Goal: Information Seeking & Learning: Learn about a topic

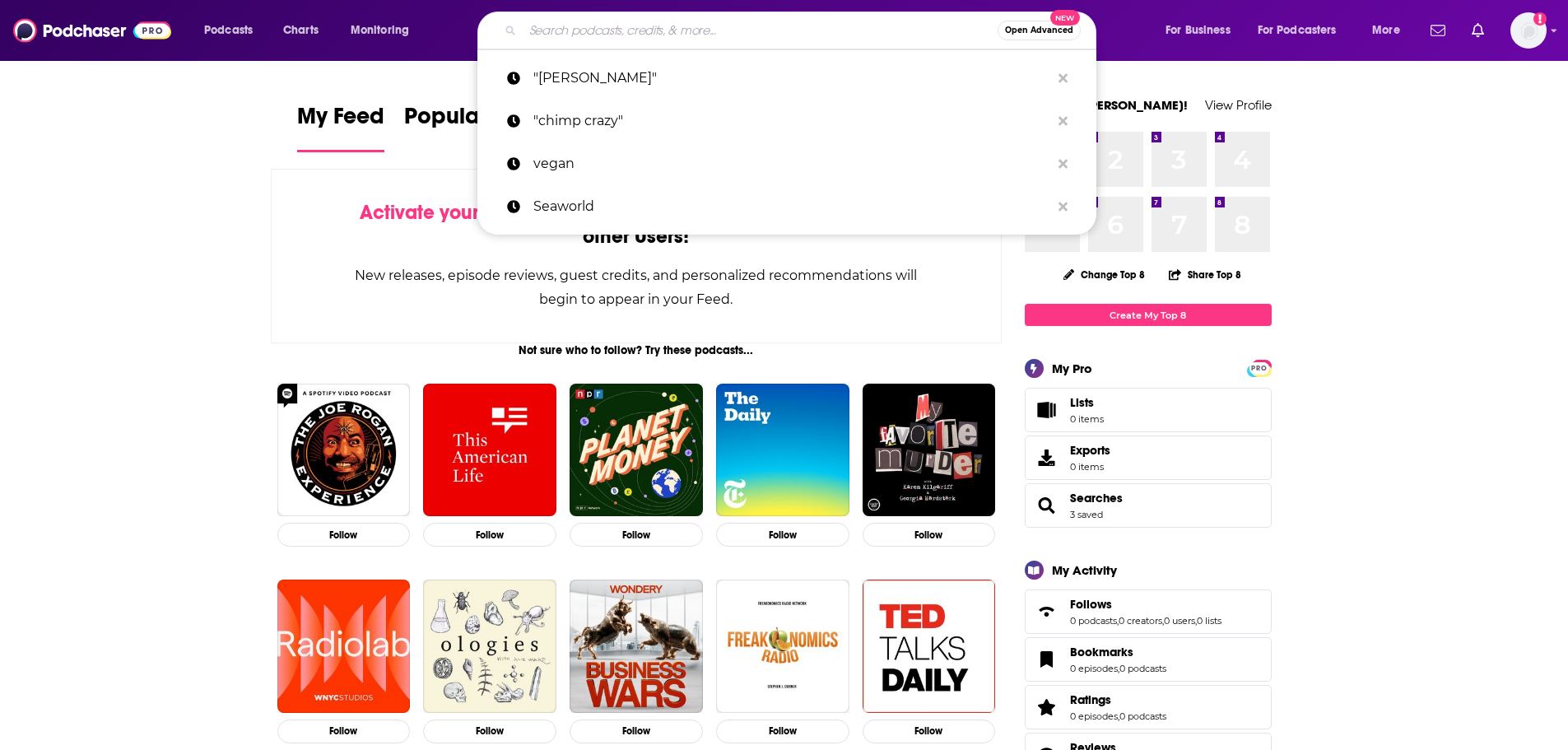
click at [762, 35] on input "Search podcasts, credits, & more..." at bounding box center [760, 30] width 475 height 26
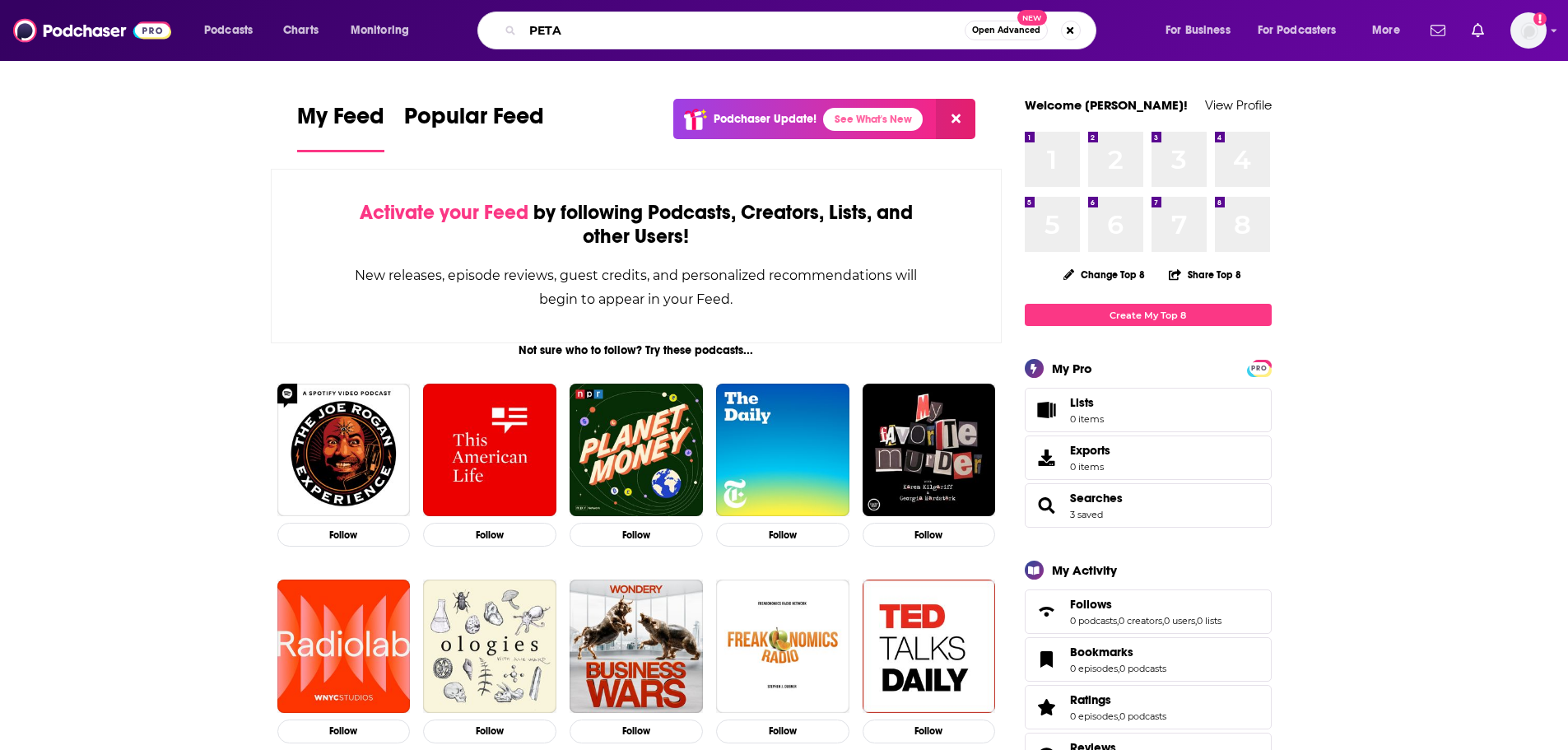
type input "PETA"
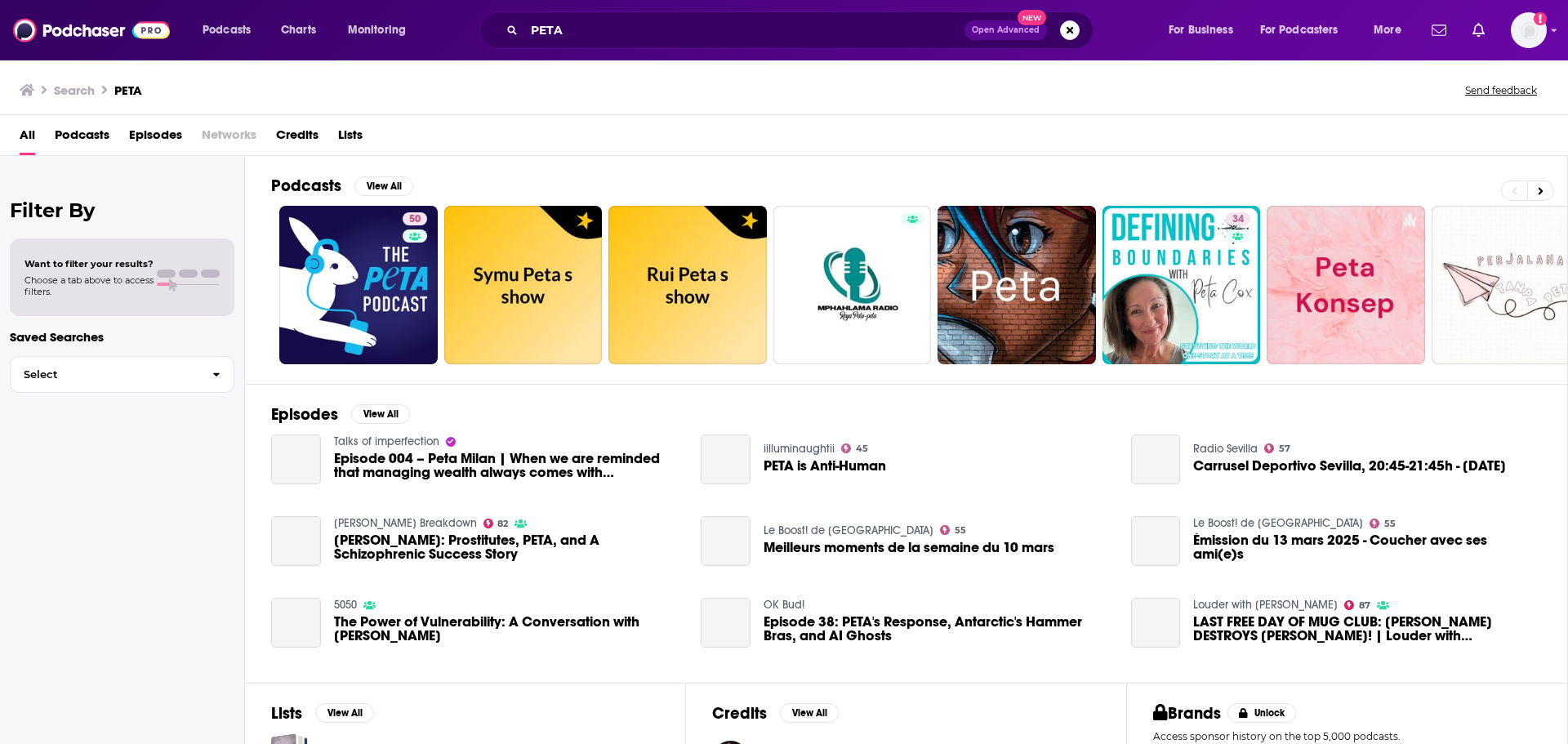
click at [181, 138] on span "Episodes" at bounding box center [156, 139] width 53 height 34
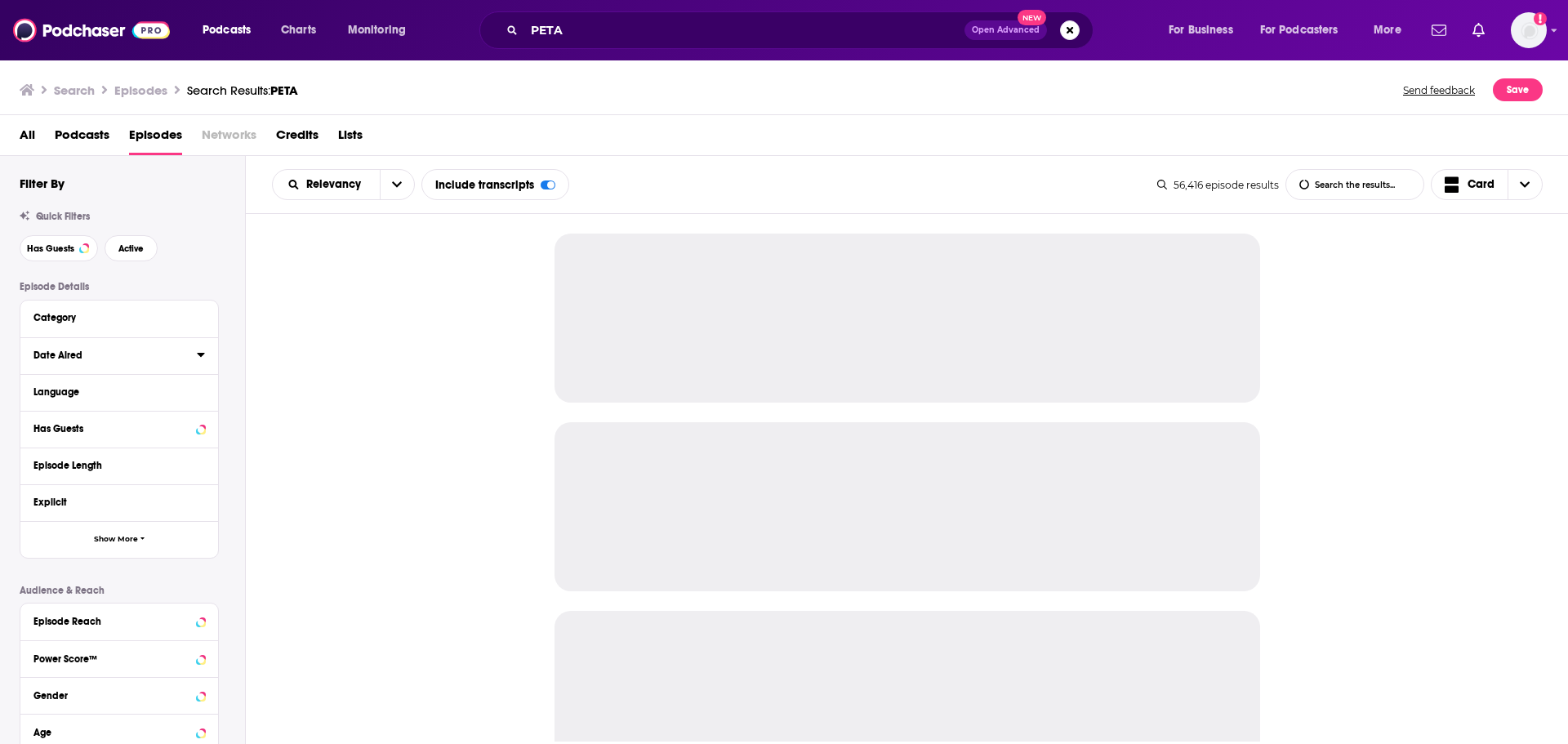
click at [203, 357] on icon at bounding box center [201, 354] width 8 height 13
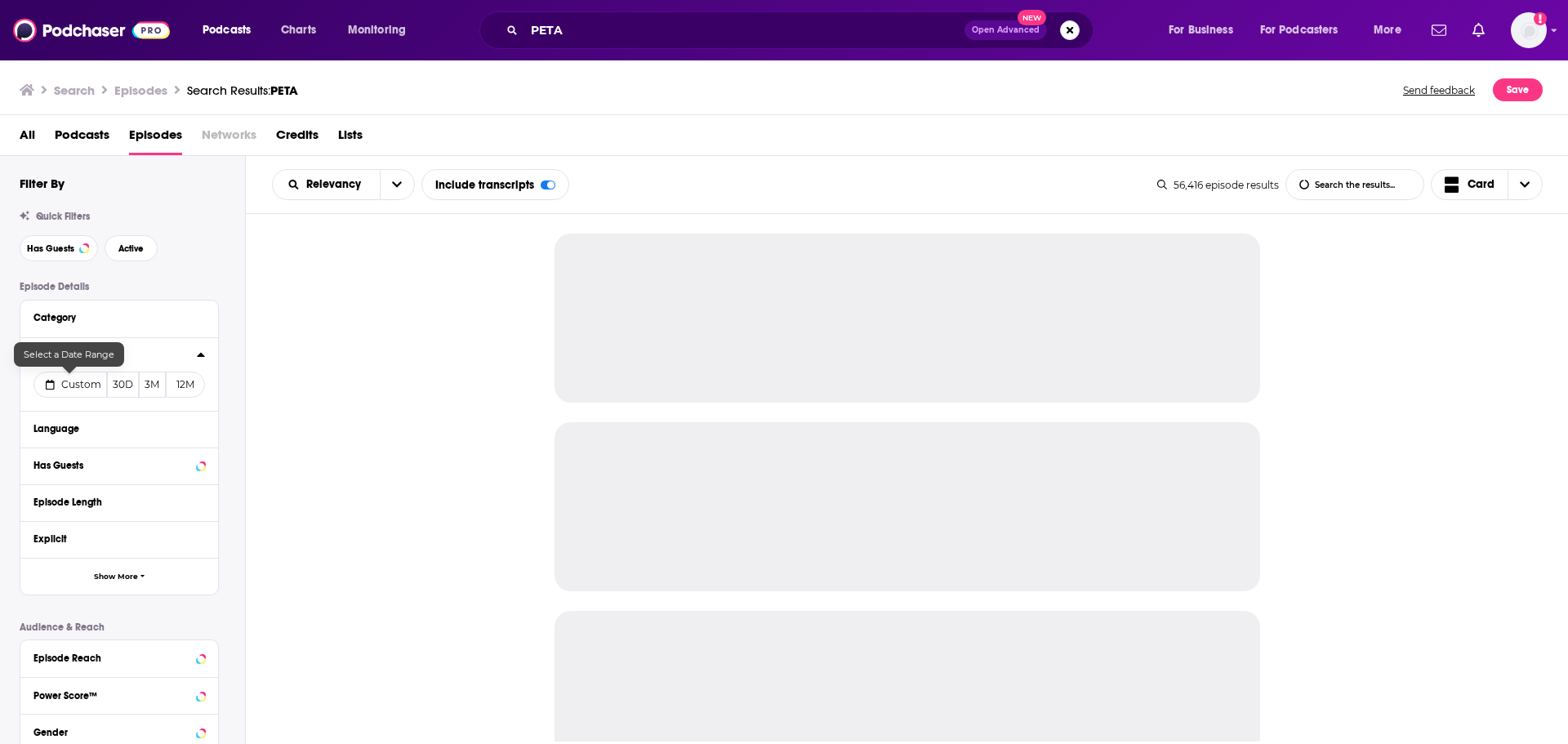
click at [87, 388] on span "Custom" at bounding box center [81, 384] width 40 height 12
select select "7"
select select "2025"
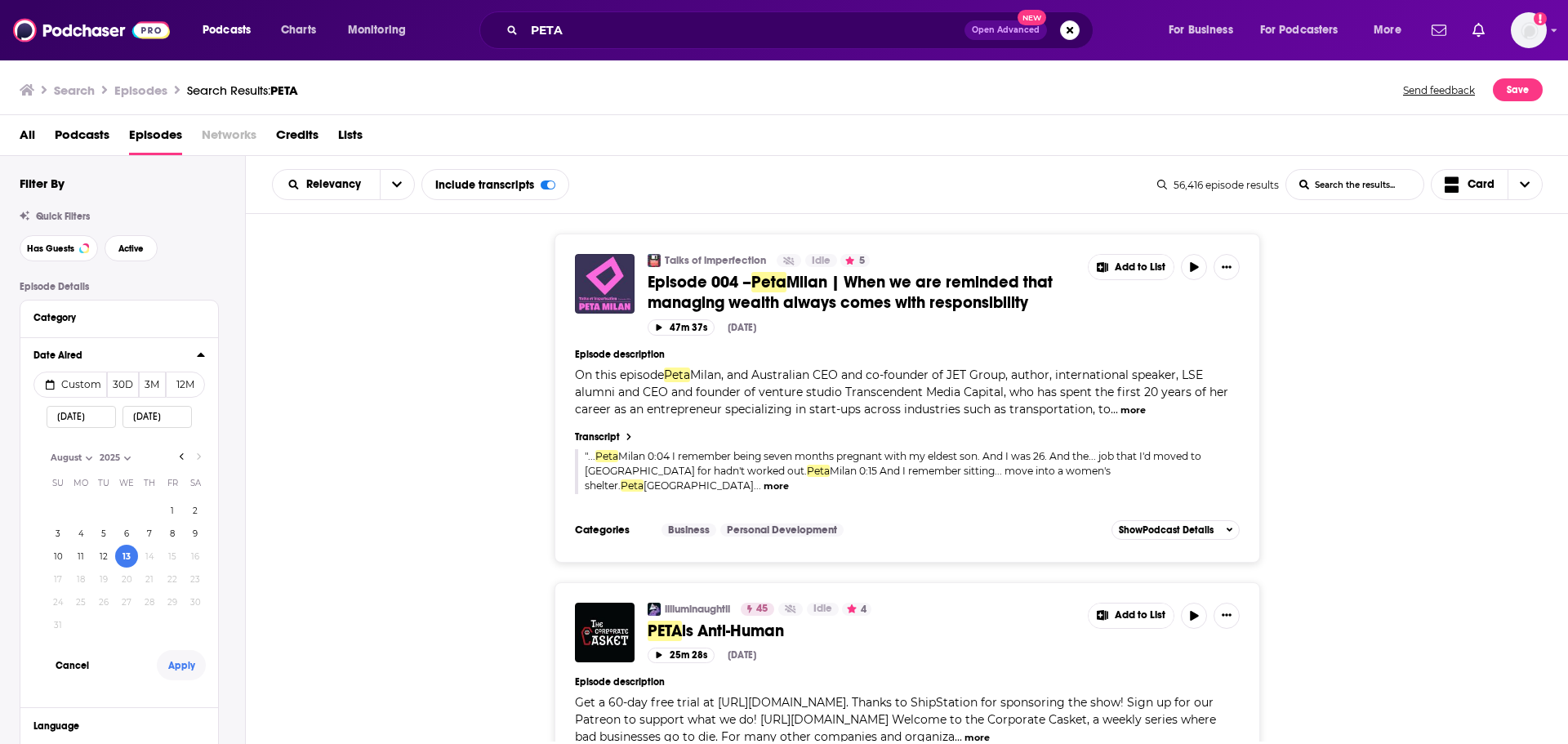
click at [190, 668] on button "Apply" at bounding box center [181, 665] width 49 height 30
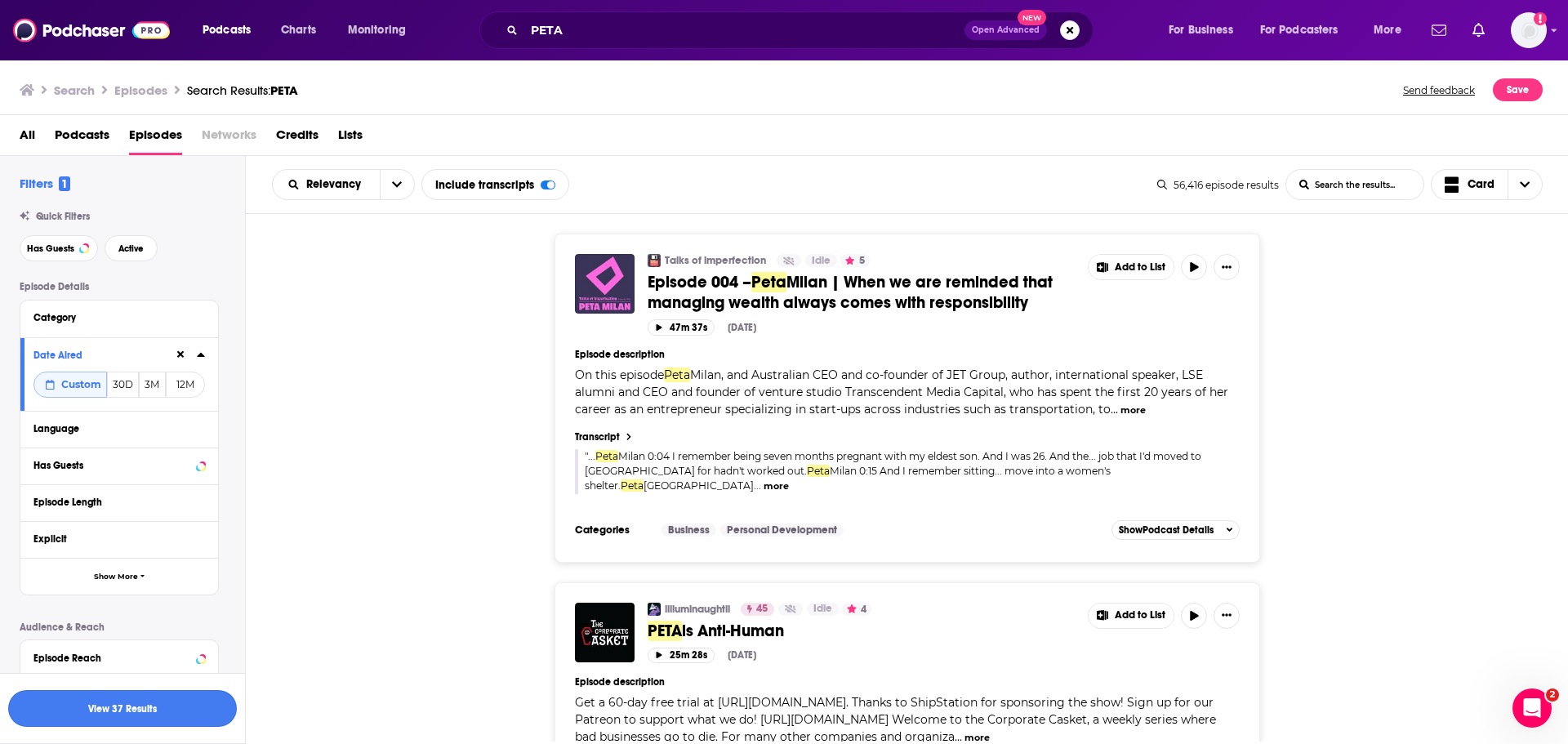
click at [152, 706] on button "View 37 Results" at bounding box center [122, 707] width 229 height 37
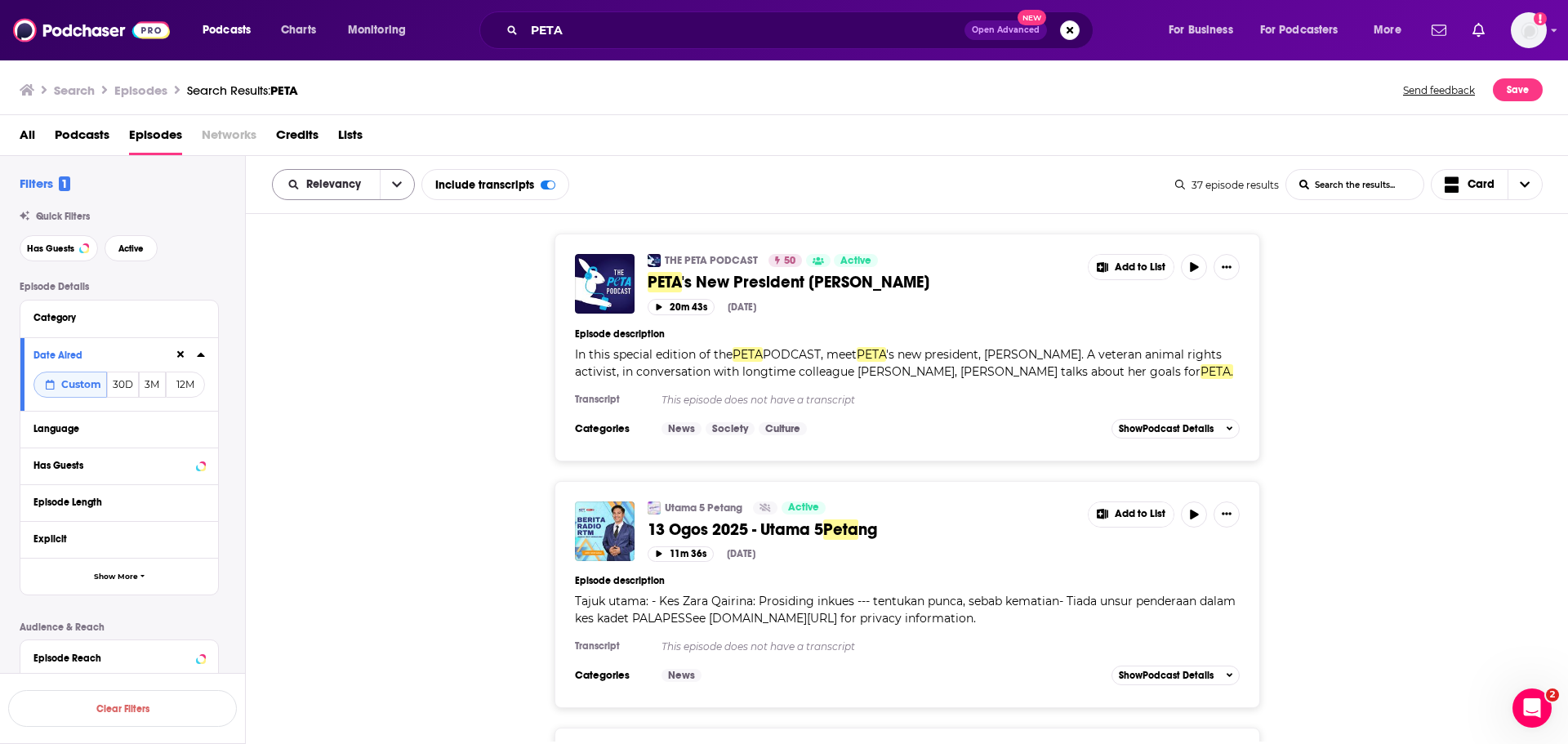
click at [398, 182] on icon "open menu" at bounding box center [397, 184] width 10 height 12
click at [337, 326] on span "Power Score" at bounding box center [354, 323] width 96 height 9
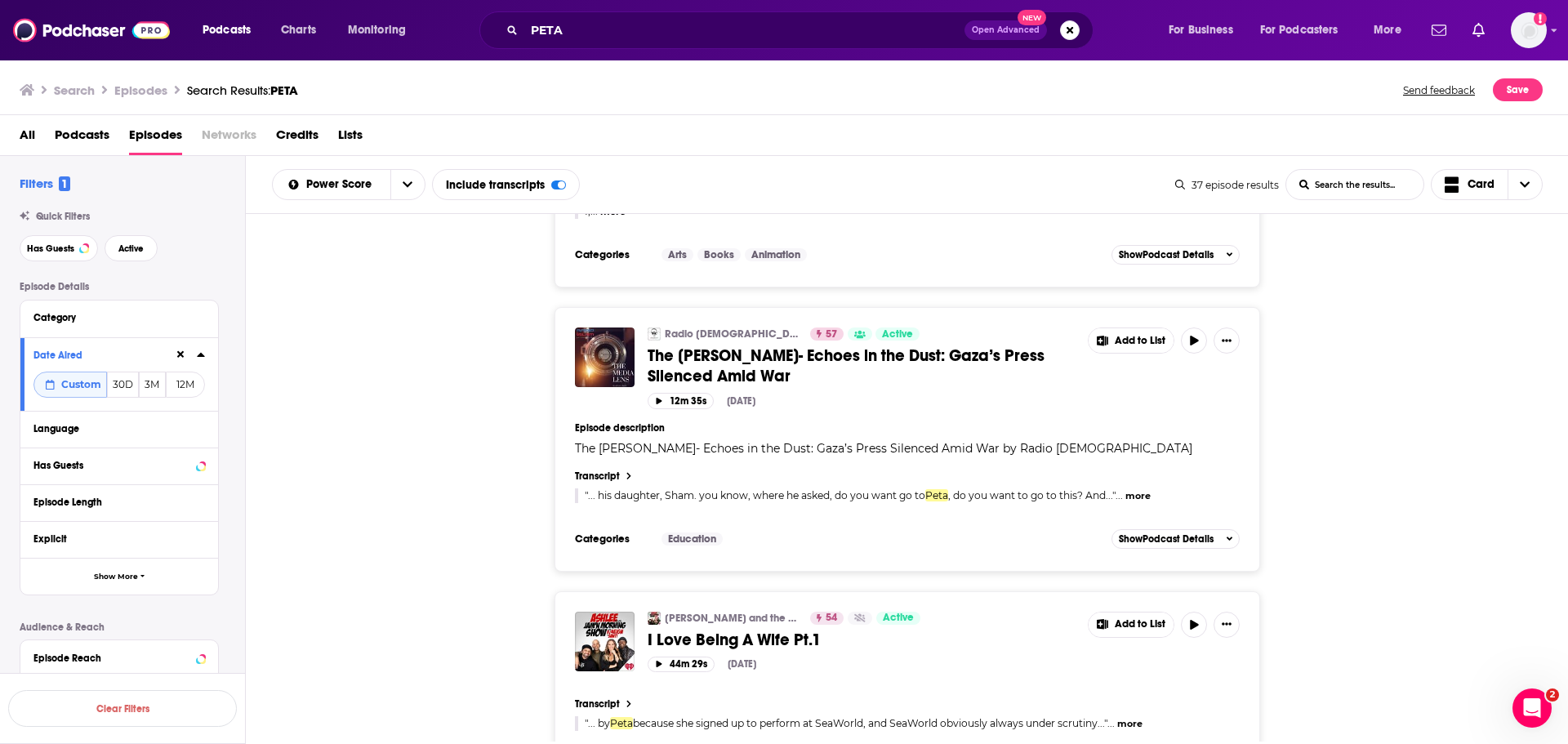
scroll to position [3511, 0]
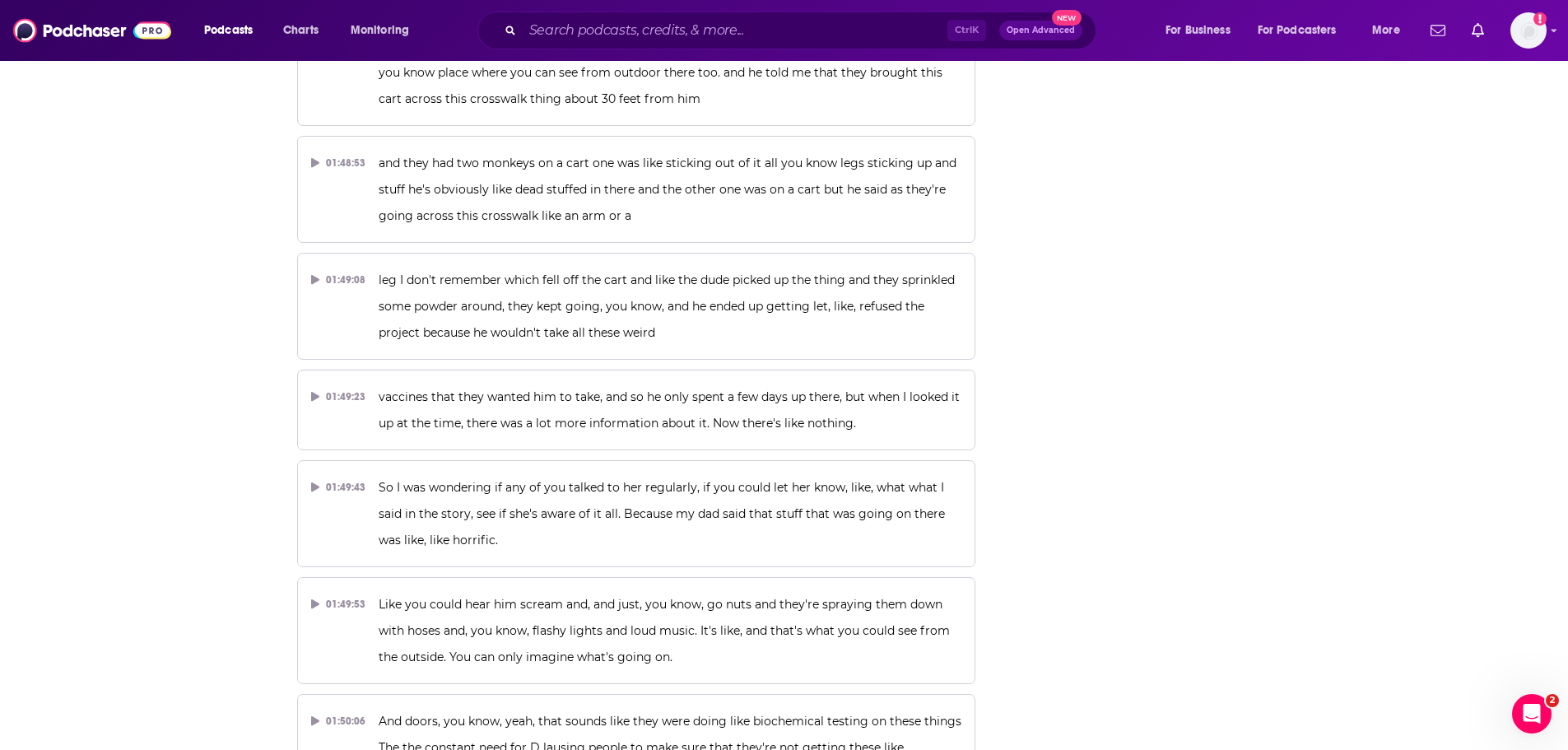
scroll to position [52494, 0]
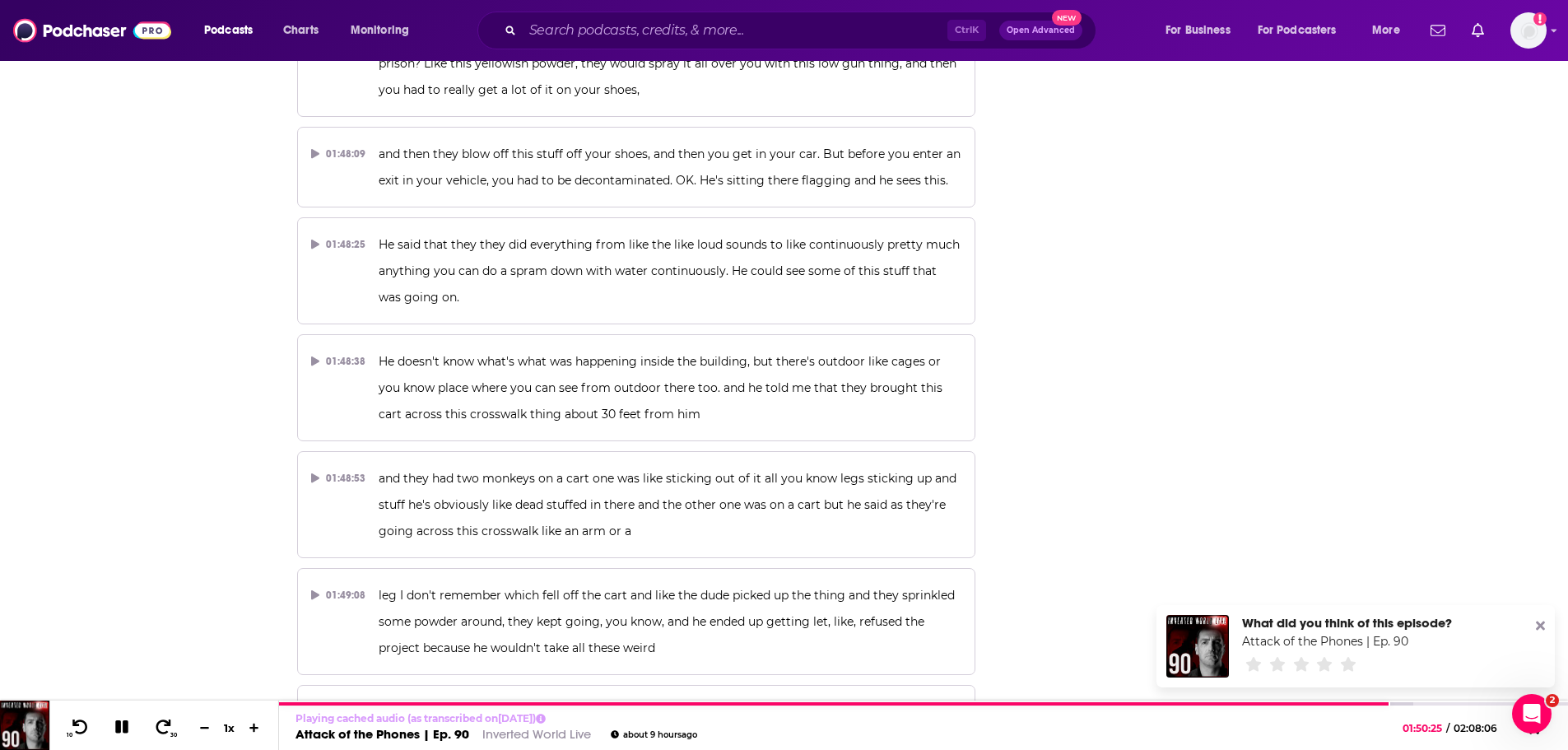
scroll to position [52247, 0]
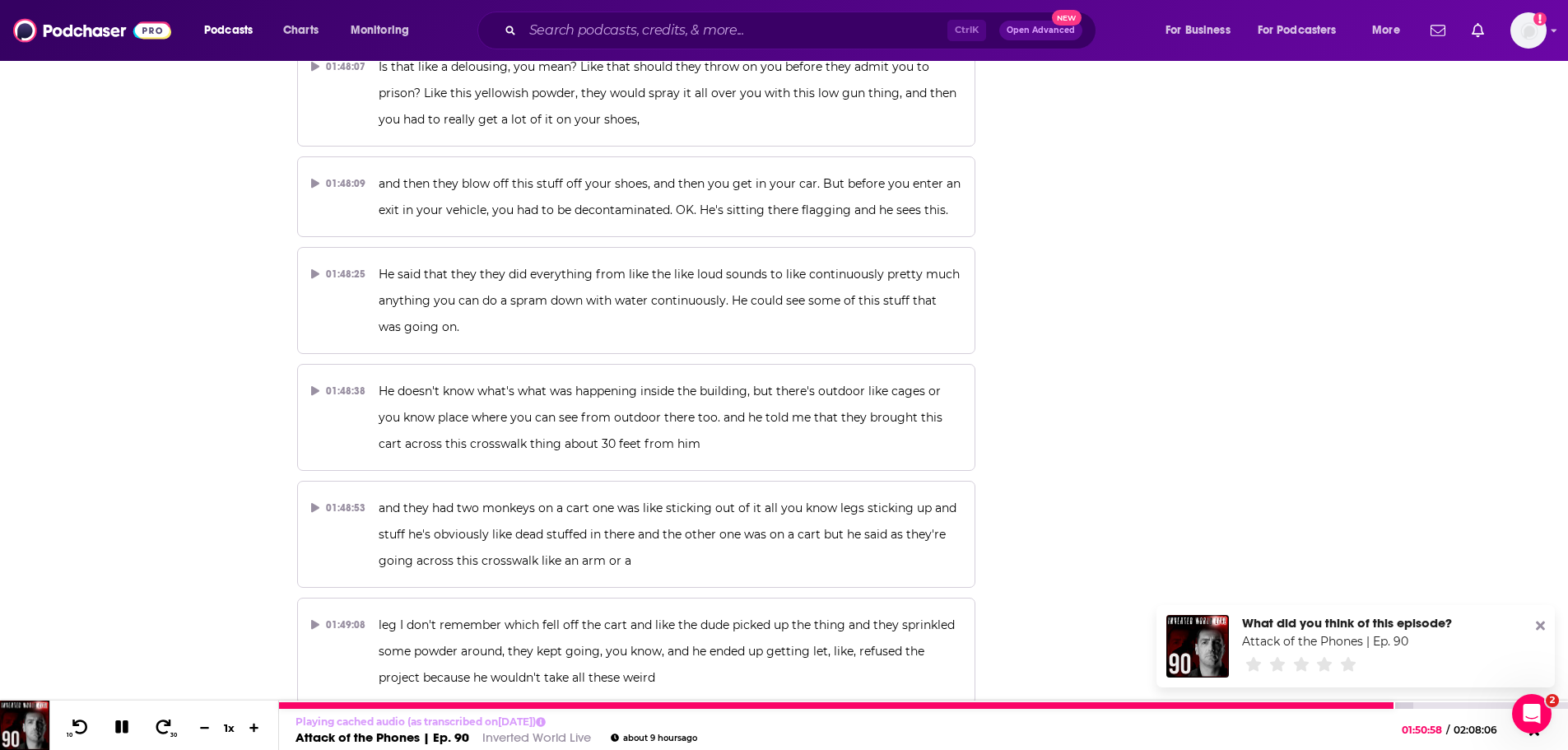
click at [128, 731] on icon at bounding box center [121, 727] width 13 height 13
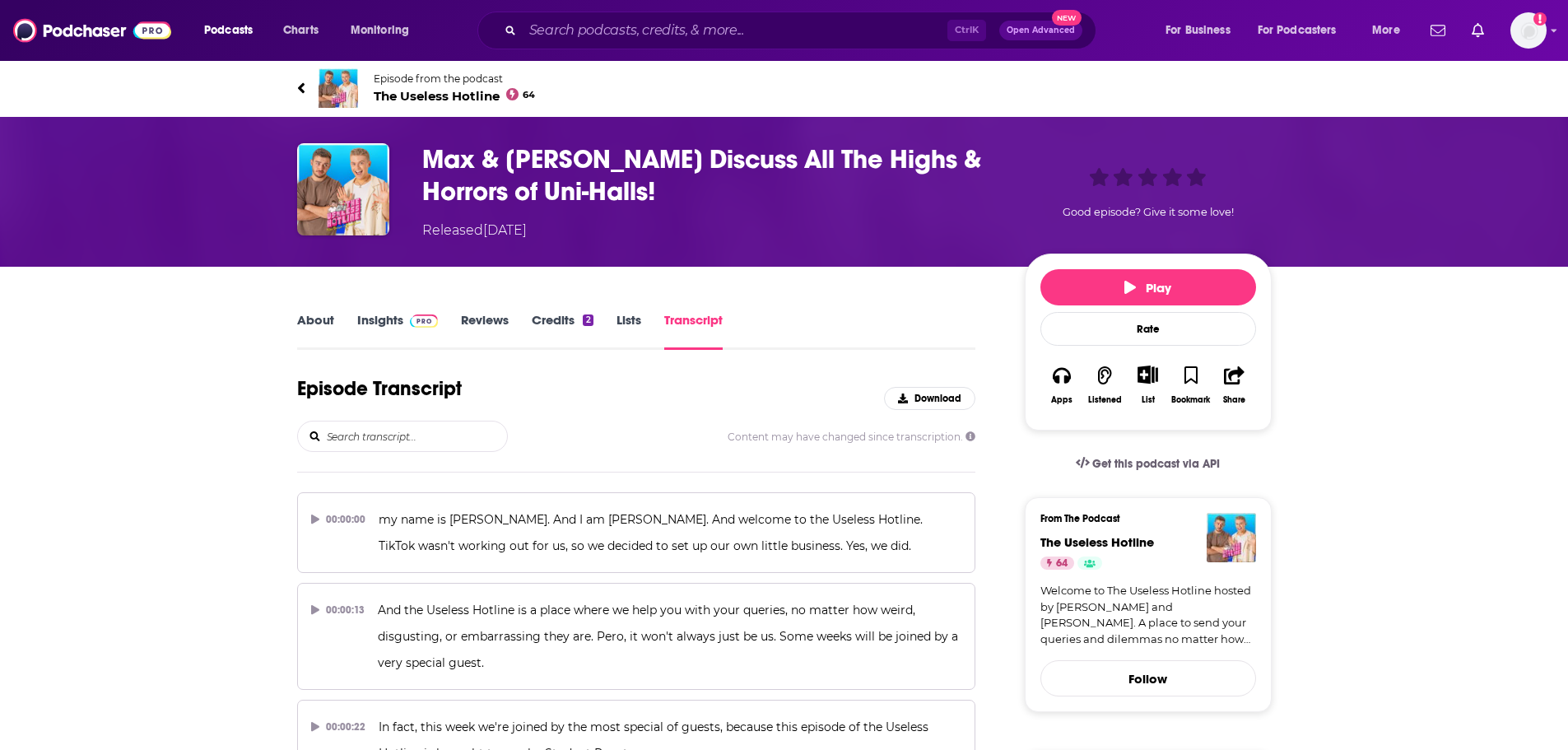
scroll to position [11716, 0]
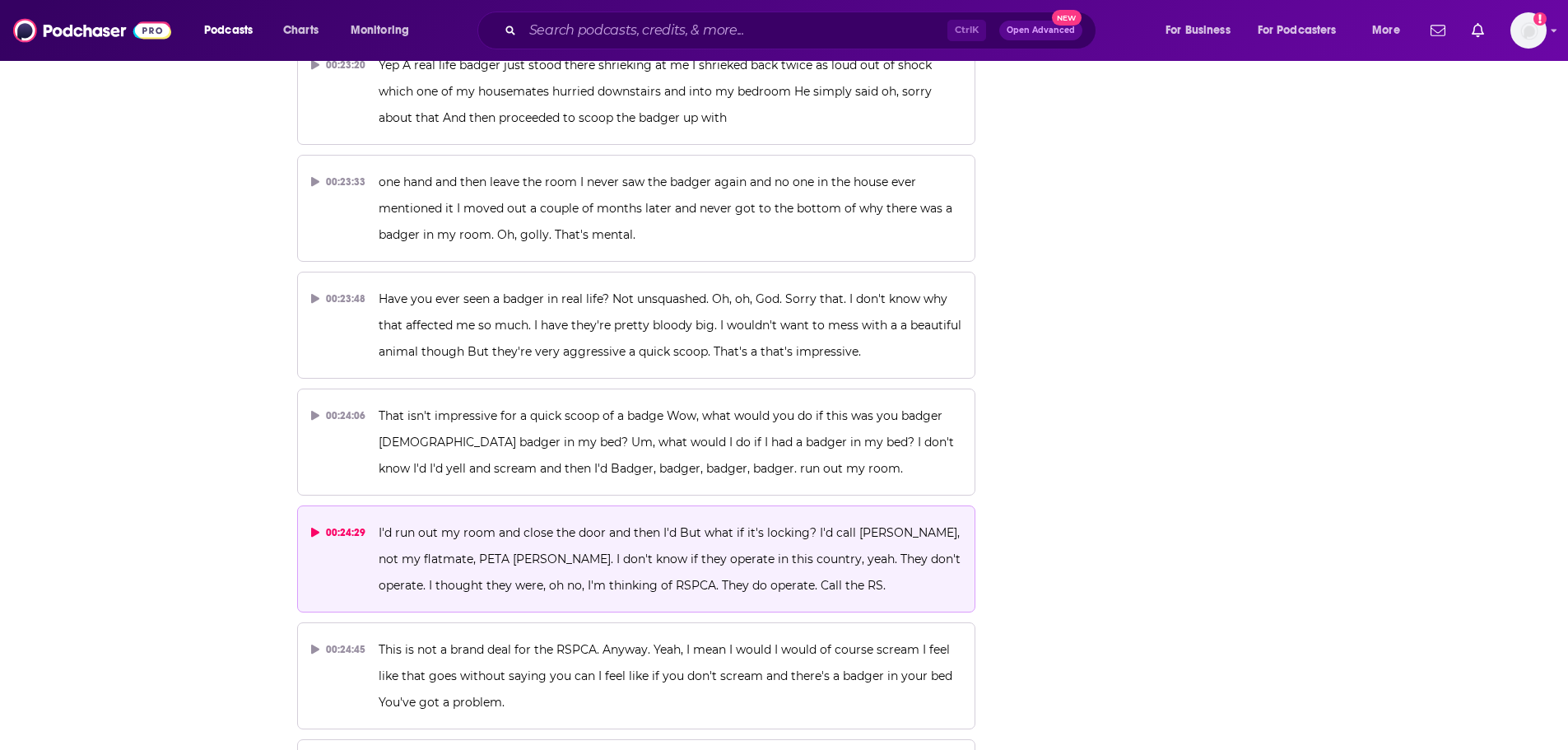
click at [511, 525] on span "I'd run out my room and close the door and then I'd But what if it's locking? I…" at bounding box center [670, 559] width 585 height 67
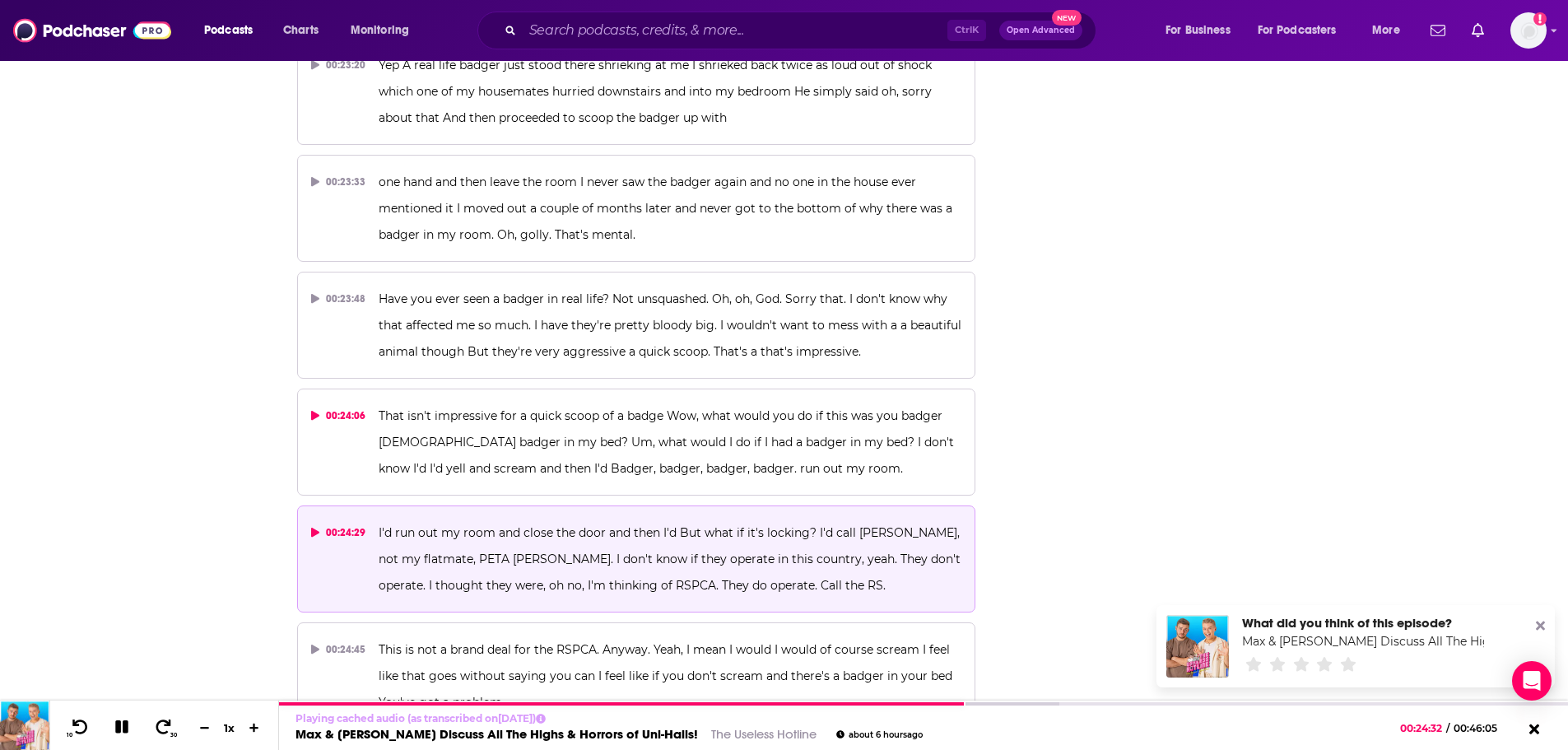
scroll to position [0, 0]
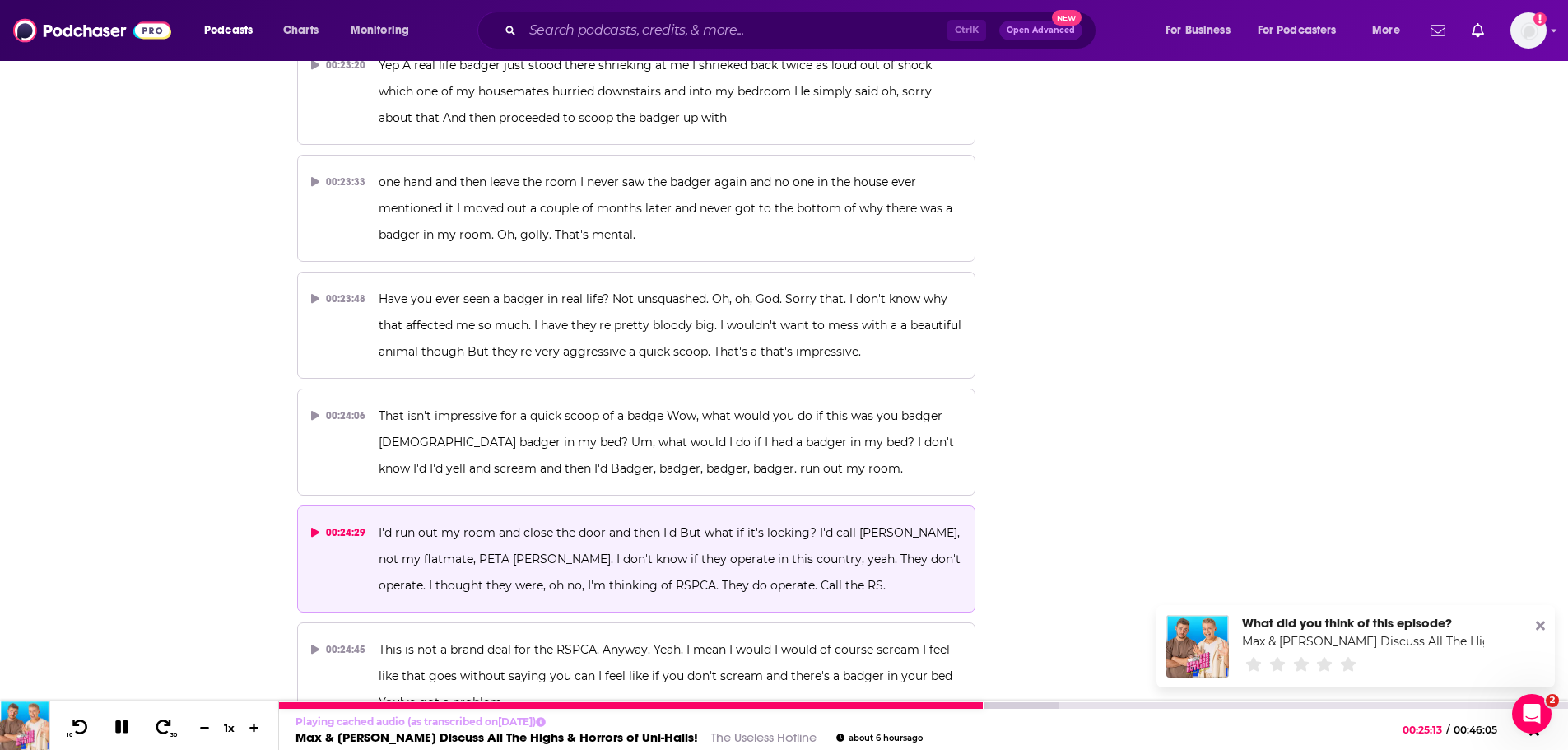
click at [117, 722] on icon at bounding box center [121, 727] width 13 height 13
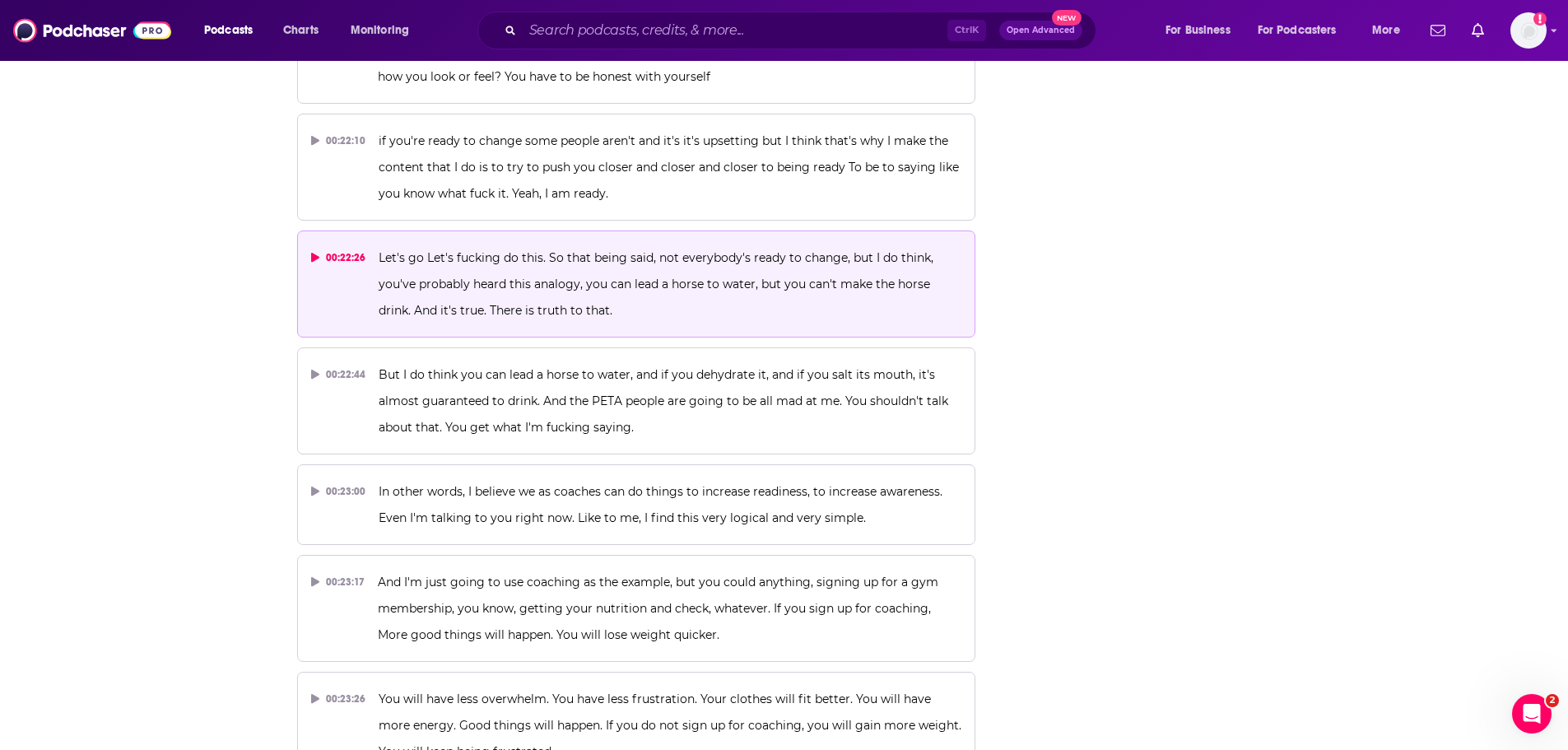
click at [542, 278] on span "Let's go Let's fucking do this. So that being said, not everybody's ready to ch…" at bounding box center [656, 284] width 558 height 67
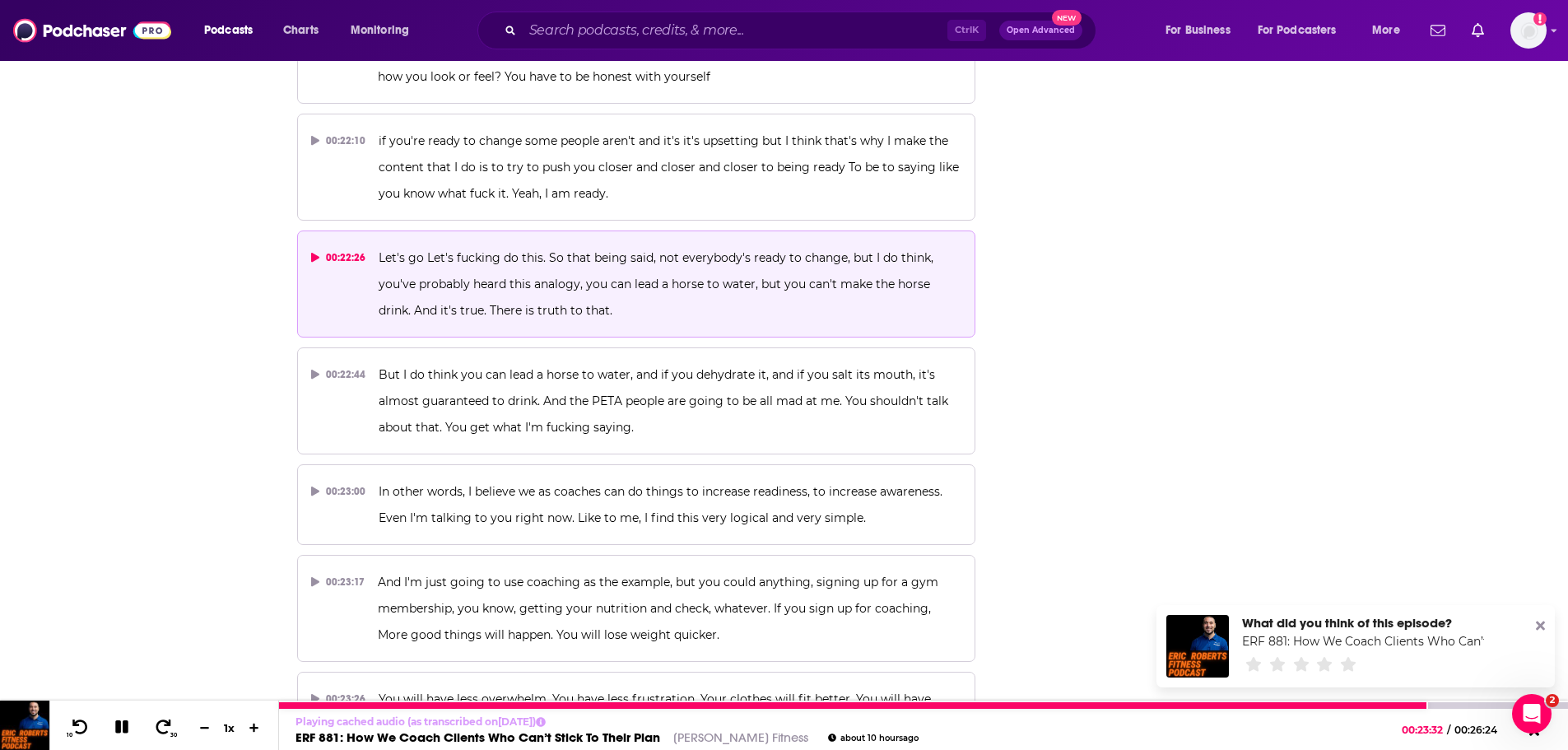
click at [128, 723] on icon at bounding box center [122, 727] width 19 height 14
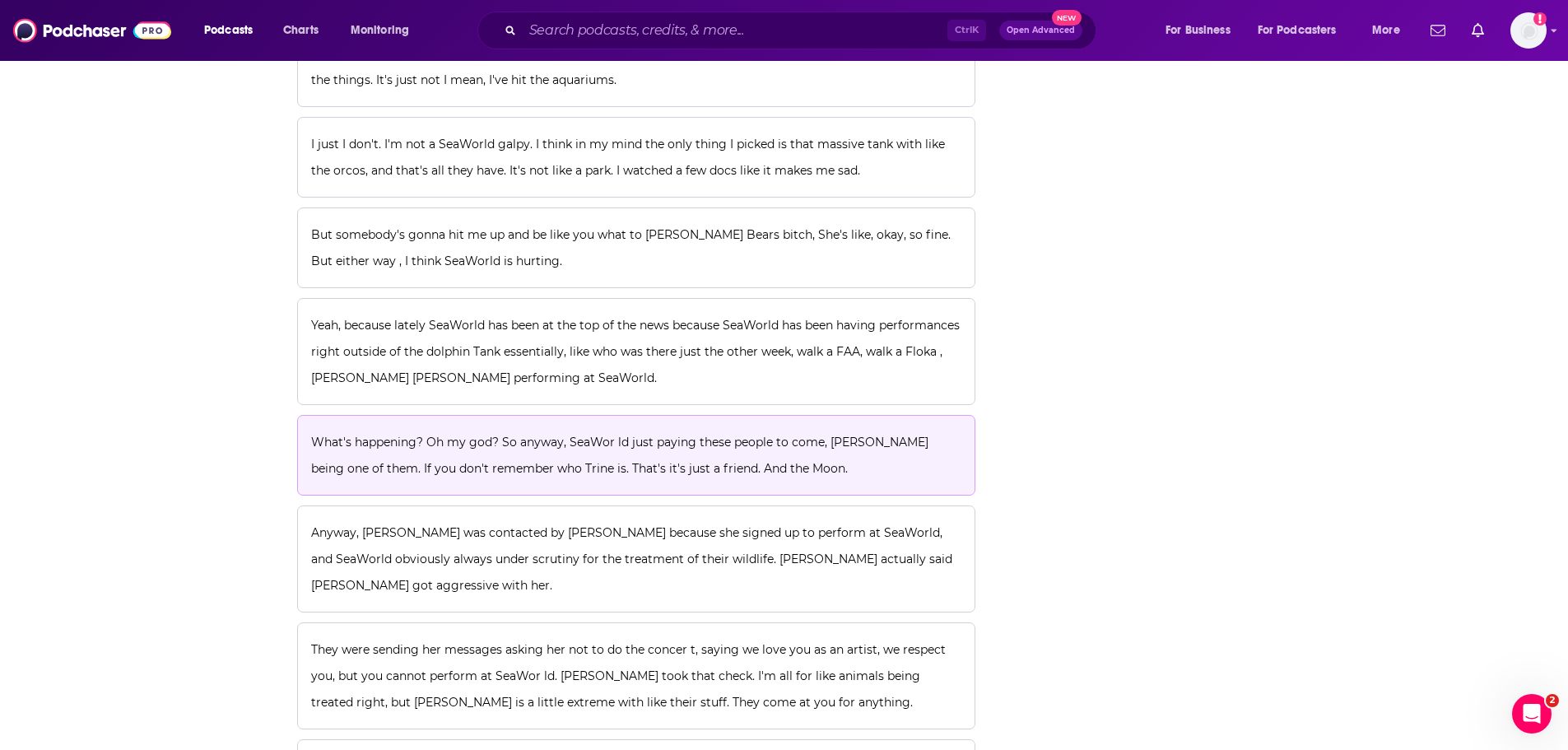
click at [628, 428] on p "What's happening? Oh my god? So anyway, SeaWor ld just paying these people to c…" at bounding box center [636, 454] width 651 height 53
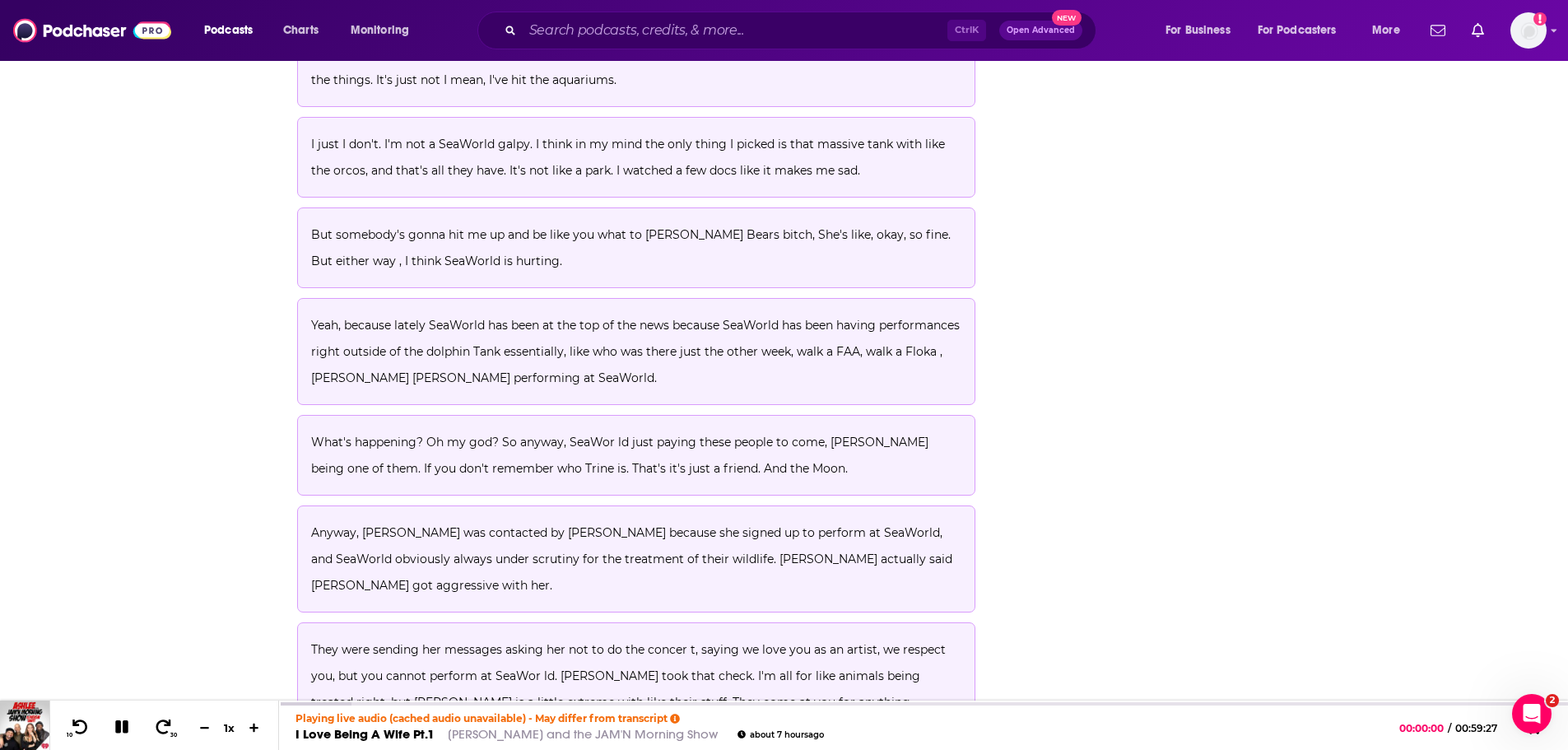
click at [548, 435] on span "What's happening? Oh my god? So anyway, SeaWor ld just paying these people to c…" at bounding box center [621, 455] width 621 height 41
click at [681, 312] on p "Yeah, because lately SeaWorld has been at the top of the news because SeaWorld …" at bounding box center [636, 351] width 651 height 79
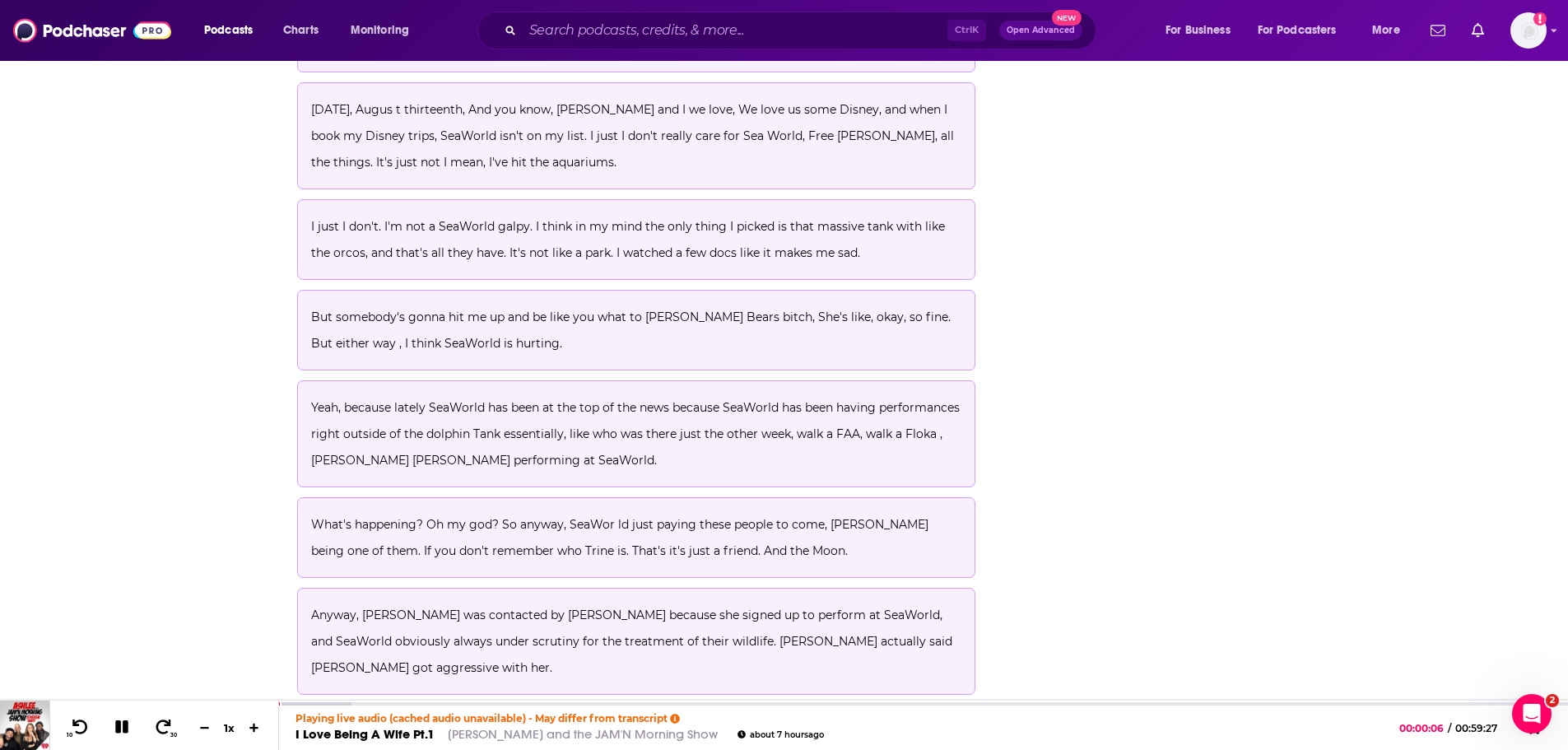
scroll to position [10746, 0]
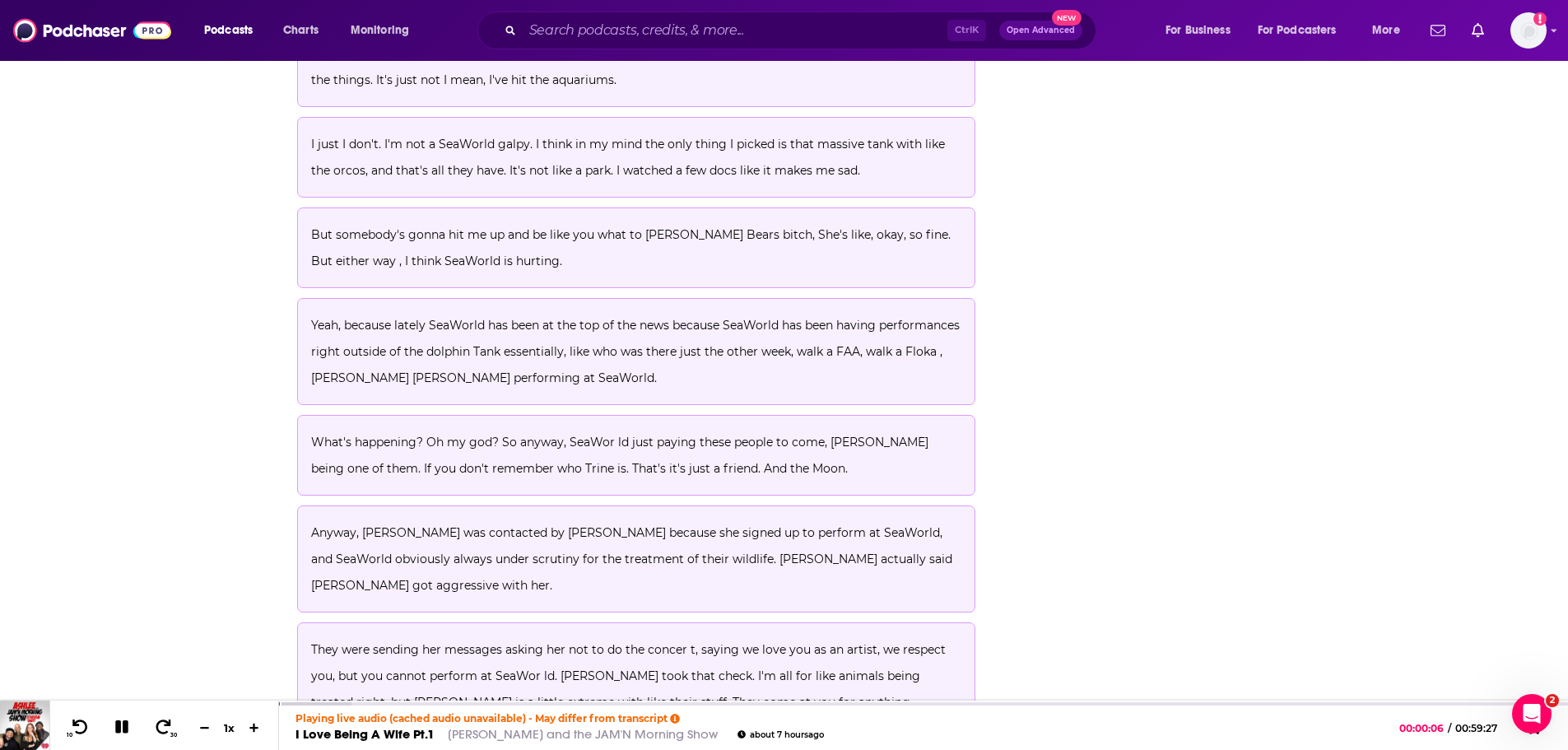
click at [493, 519] on p "Anyway, Trina was contacted by Peta because she signed up to perform at SeaWorl…" at bounding box center [636, 559] width 651 height 79
click at [122, 731] on icon at bounding box center [122, 727] width 19 height 14
click at [181, 447] on div "About Insights Reviews Credits Lists Transcript Episode Transcript Download Con…" at bounding box center [784, 4] width 1568 height 20978
click at [438, 506] on button "Anyway, Trina was contacted by Peta because she signed up to perform at SeaWorl…" at bounding box center [637, 559] width 679 height 107
click at [441, 525] on span "Anyway, Trina was contacted by Peta because she signed up to perform at SeaWorl…" at bounding box center [632, 559] width 644 height 67
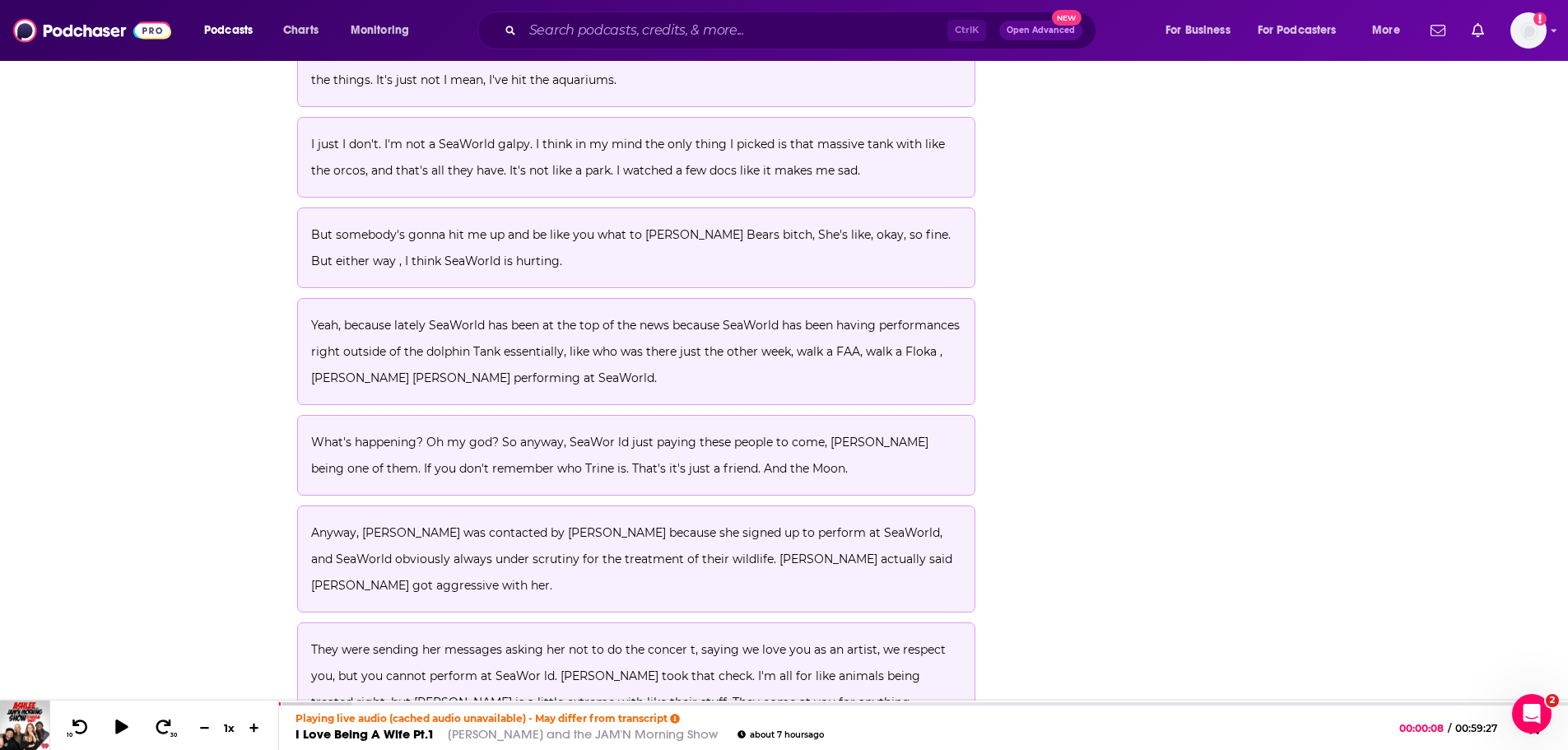
click at [420, 705] on div "00:06:32" at bounding box center [923, 705] width 1289 height 6
click at [122, 725] on icon at bounding box center [122, 727] width 19 height 14
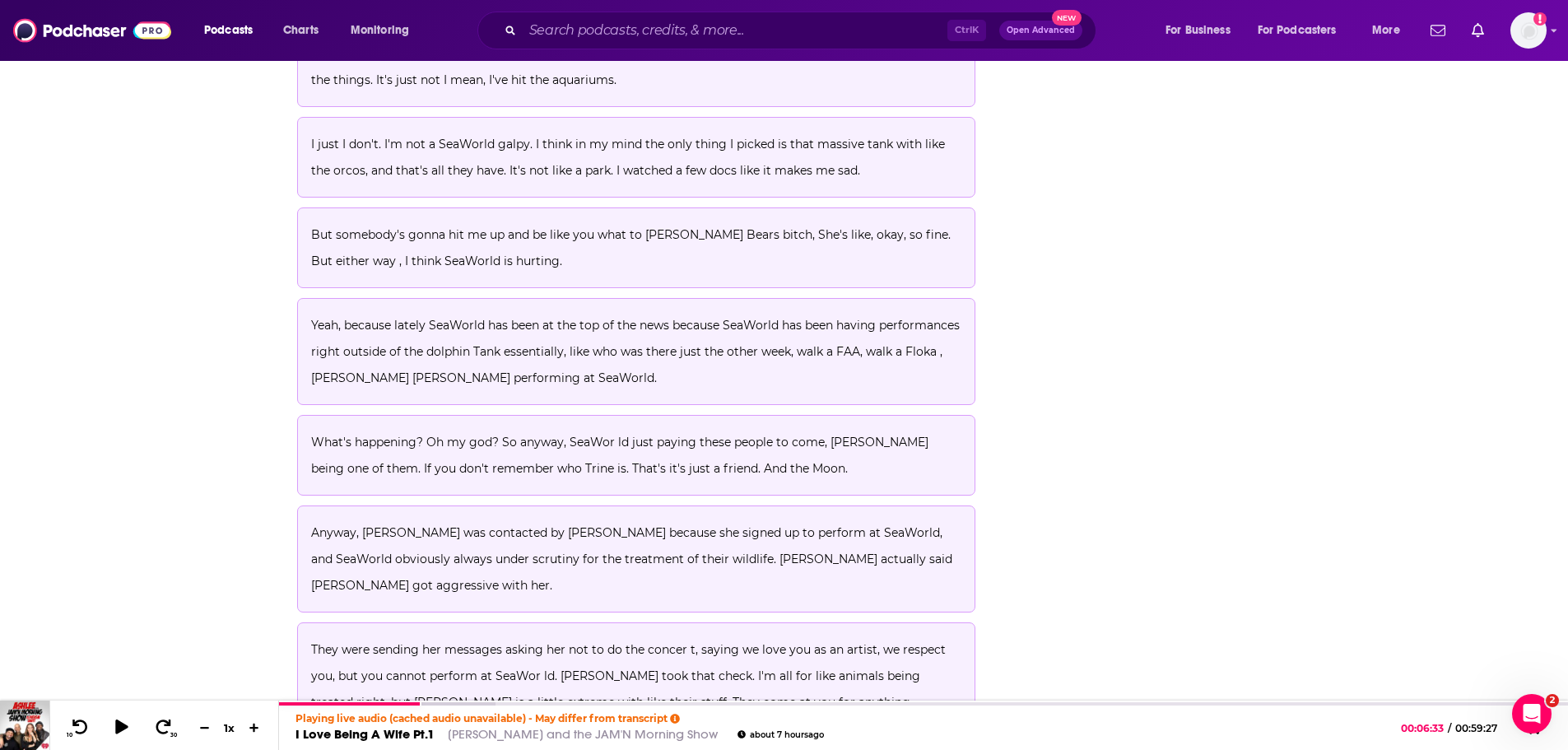
click at [486, 525] on span "Anyway, Trina was contacted by Peta because she signed up to perform at SeaWorl…" at bounding box center [632, 559] width 644 height 67
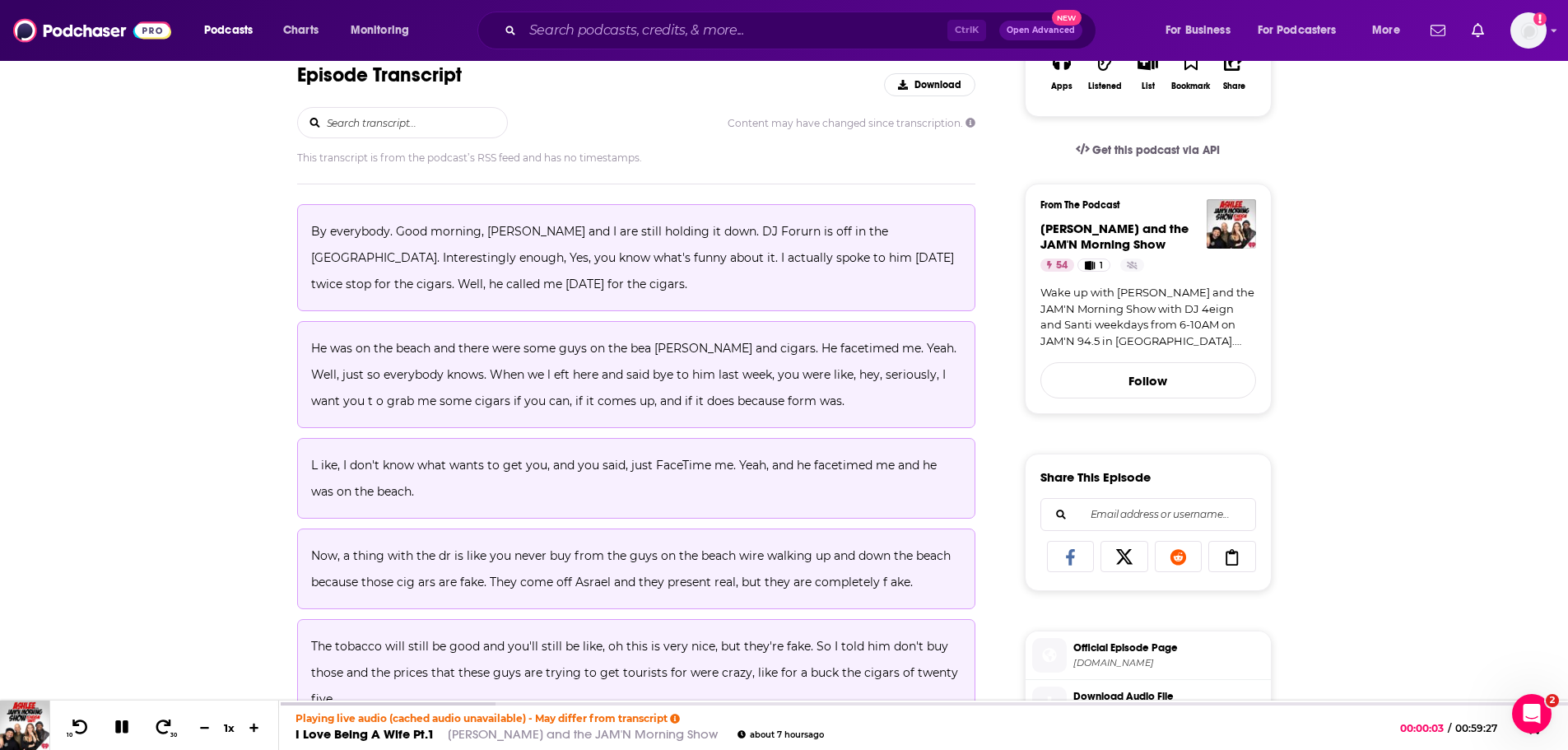
scroll to position [0, 0]
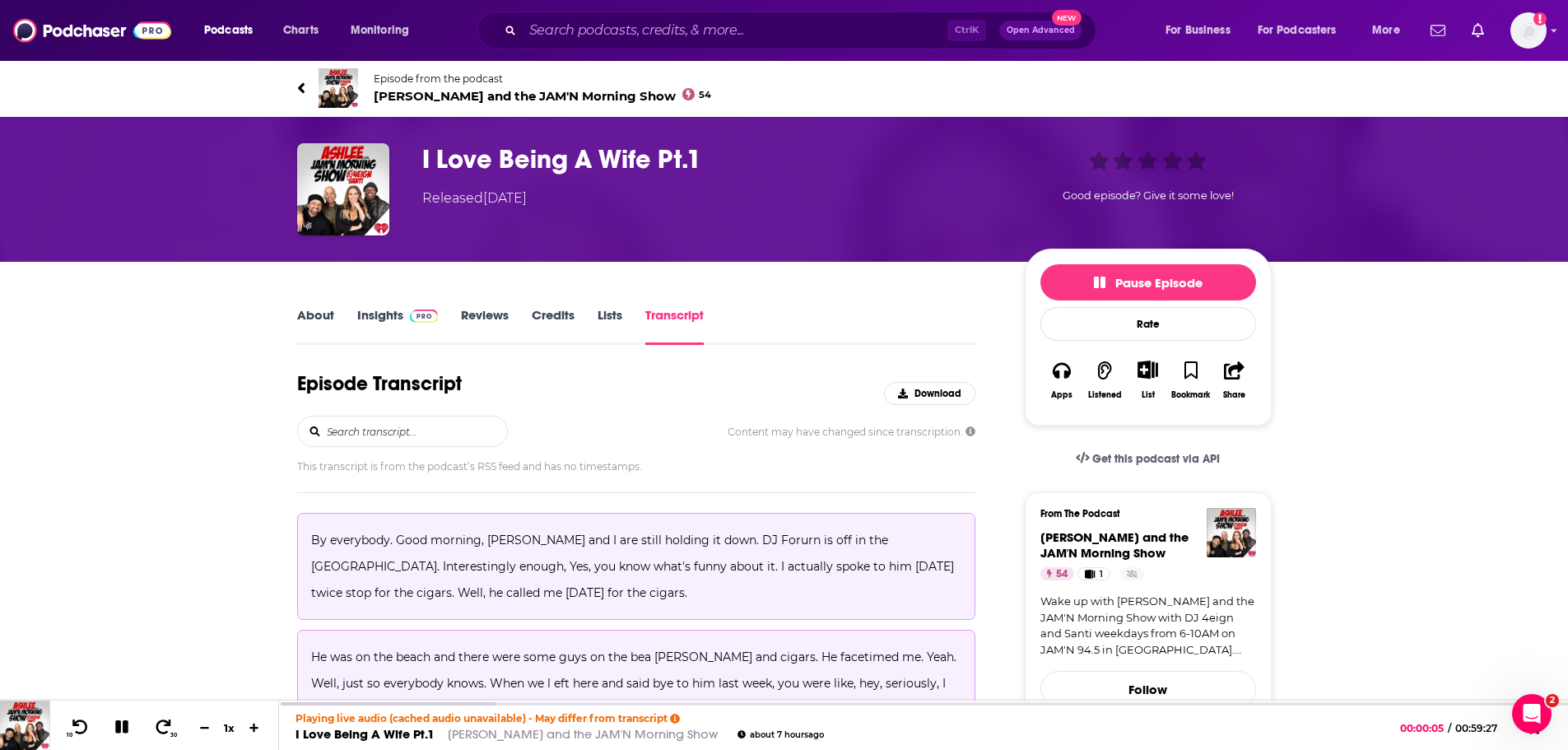
click at [670, 313] on link "Transcript" at bounding box center [674, 326] width 58 height 38
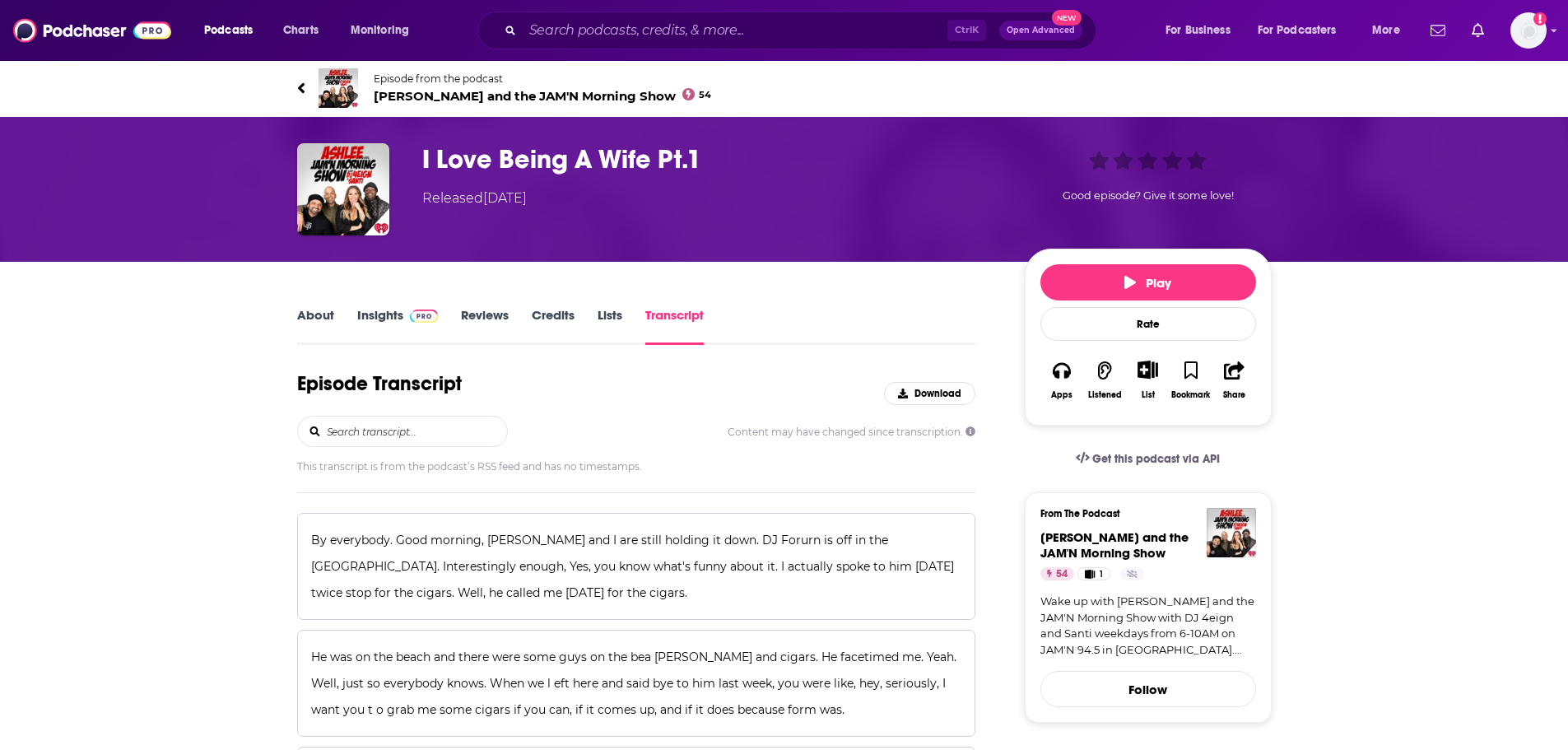
scroll to position [10746, 0]
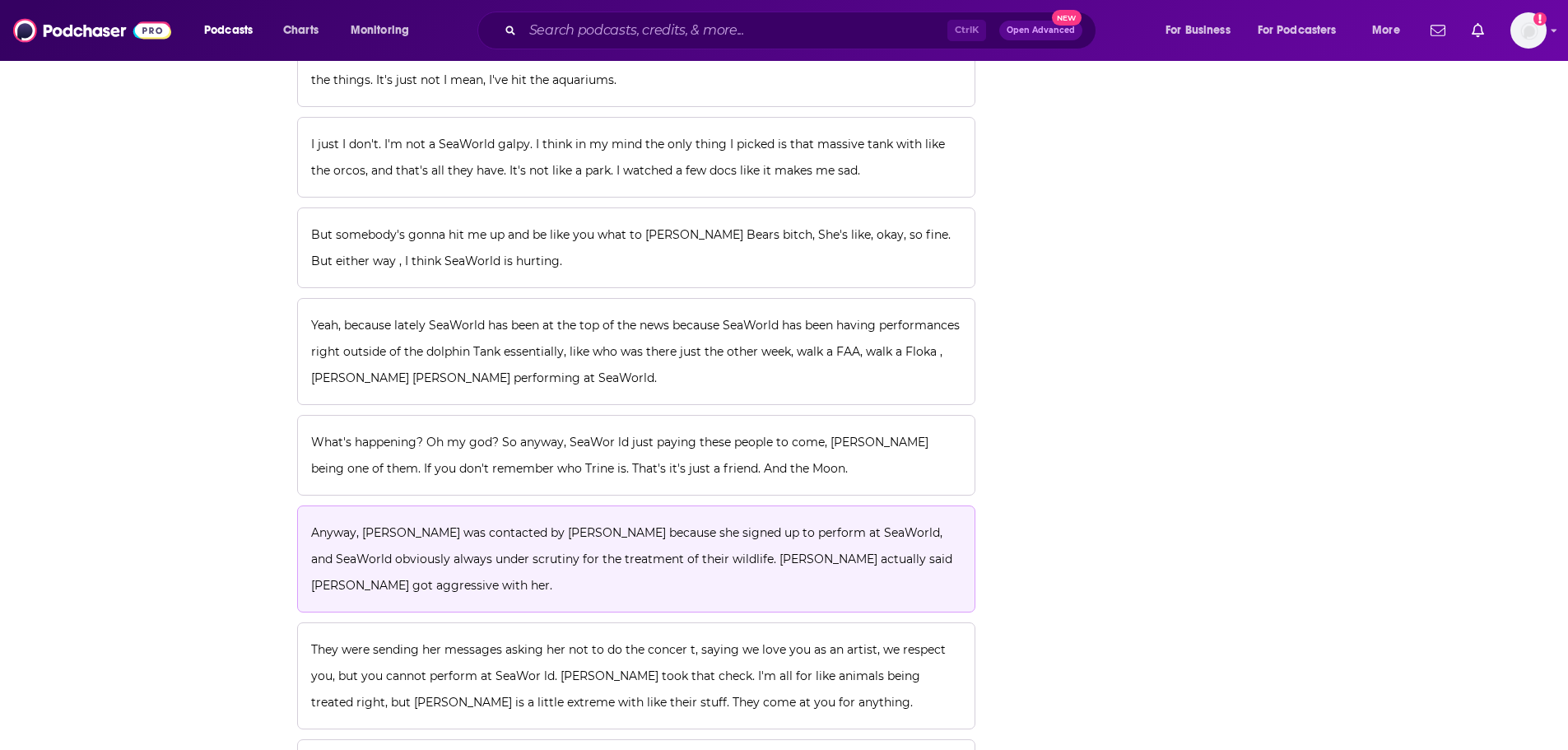
click at [504, 525] on span "Anyway, [PERSON_NAME] was contacted by [PERSON_NAME] because she signed up to p…" at bounding box center [632, 559] width 644 height 67
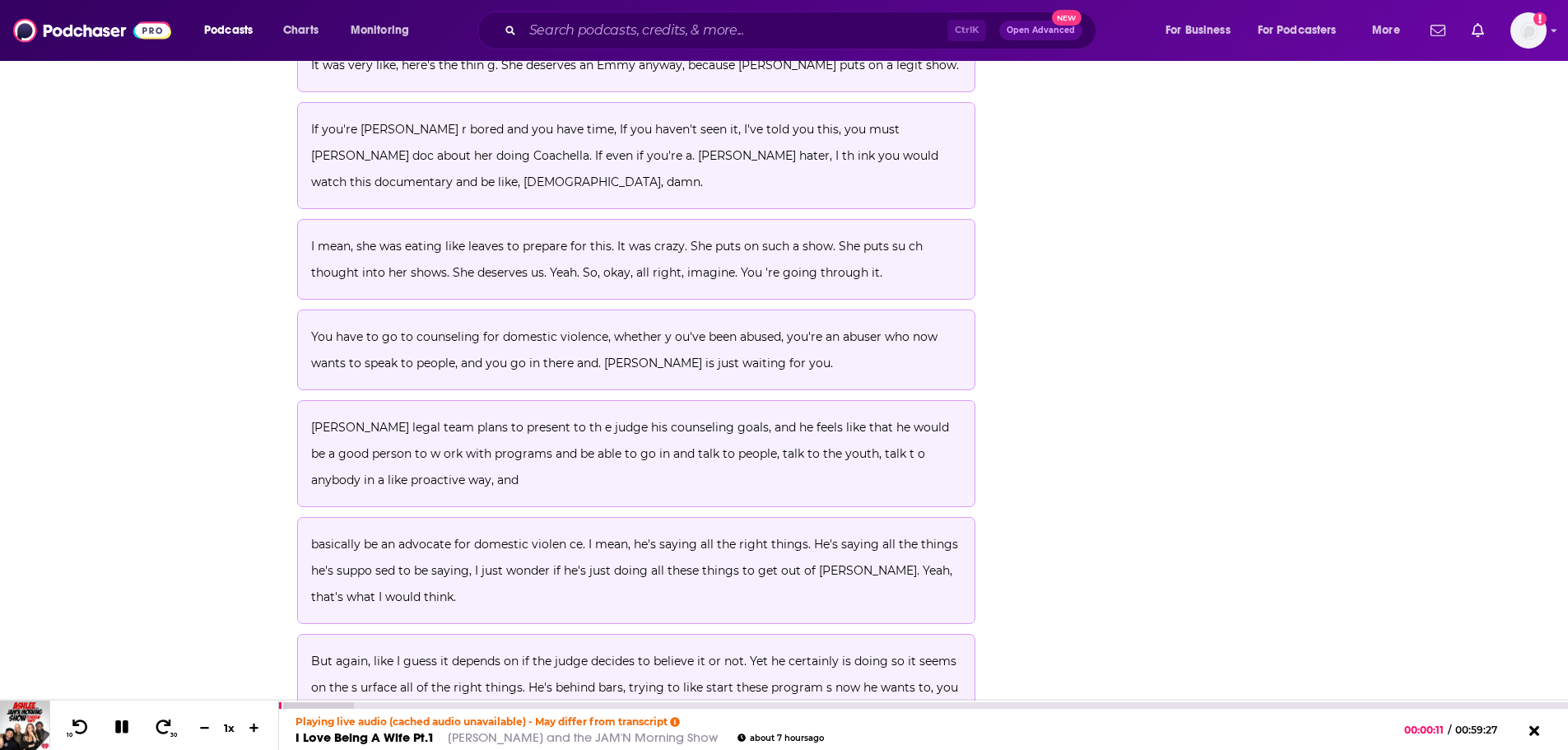
scroll to position [5396, 0]
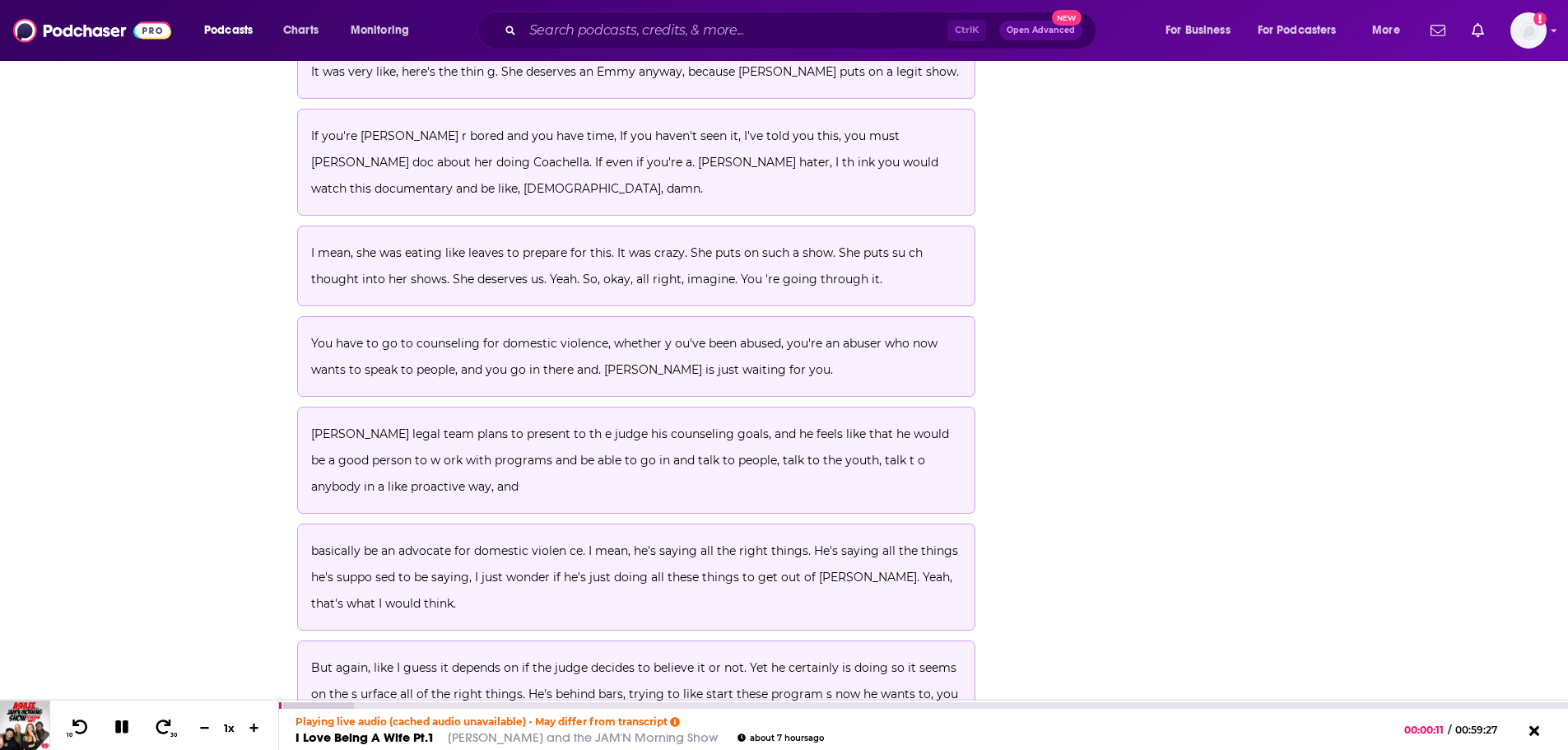
click at [515, 710] on div "Playing live audio (cached audio unavailable) - May differ from transcript I Lo…" at bounding box center [923, 729] width 1289 height 41
click at [515, 708] on div "00:10:52" at bounding box center [923, 705] width 1289 height 6
click at [526, 705] on div at bounding box center [435, 705] width 312 height 6
click at [540, 703] on div at bounding box center [435, 705] width 312 height 6
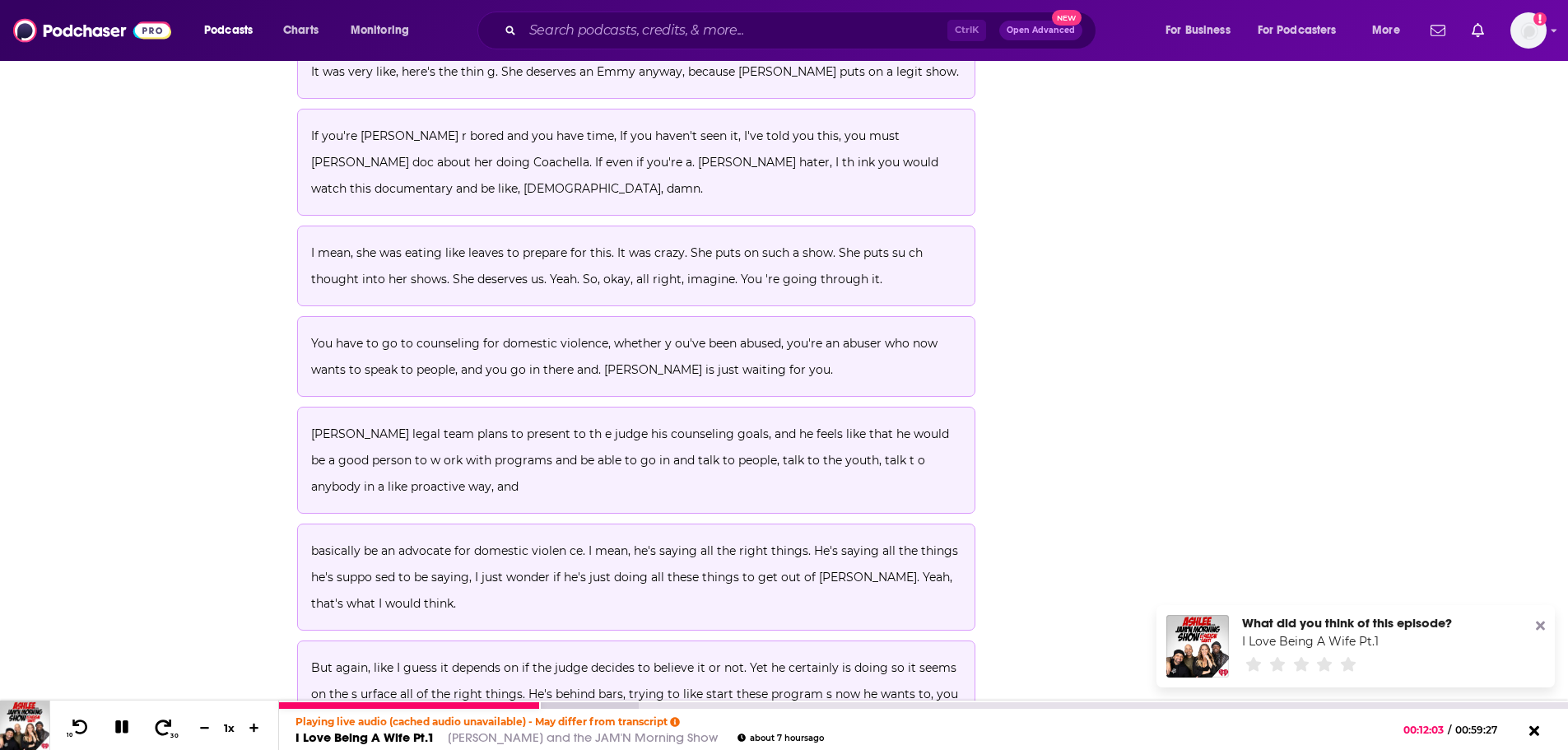
click at [170, 721] on icon at bounding box center [163, 726] width 16 height 15
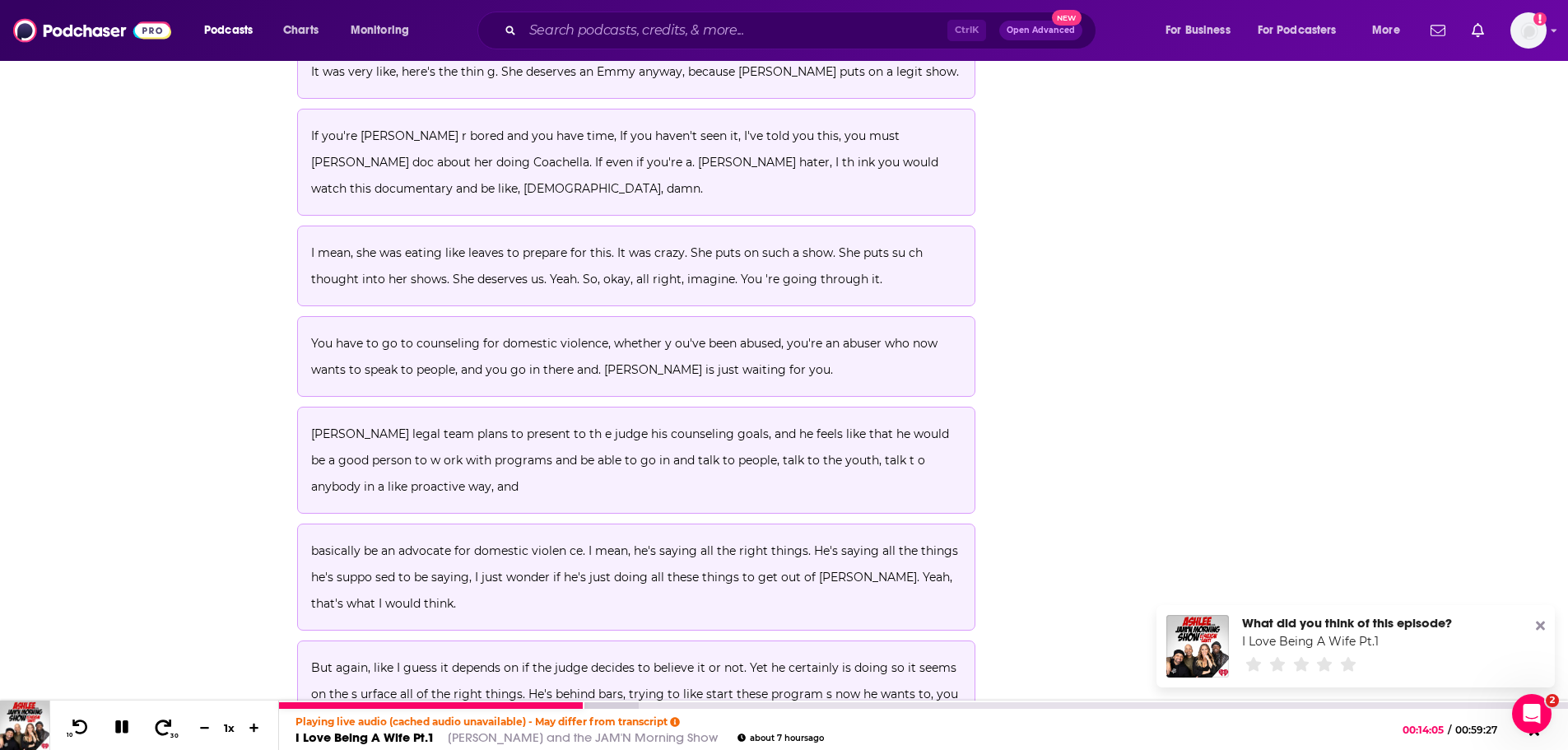
click at [170, 721] on icon at bounding box center [163, 726] width 16 height 15
click at [413, 707] on div at bounding box center [449, 705] width 340 height 6
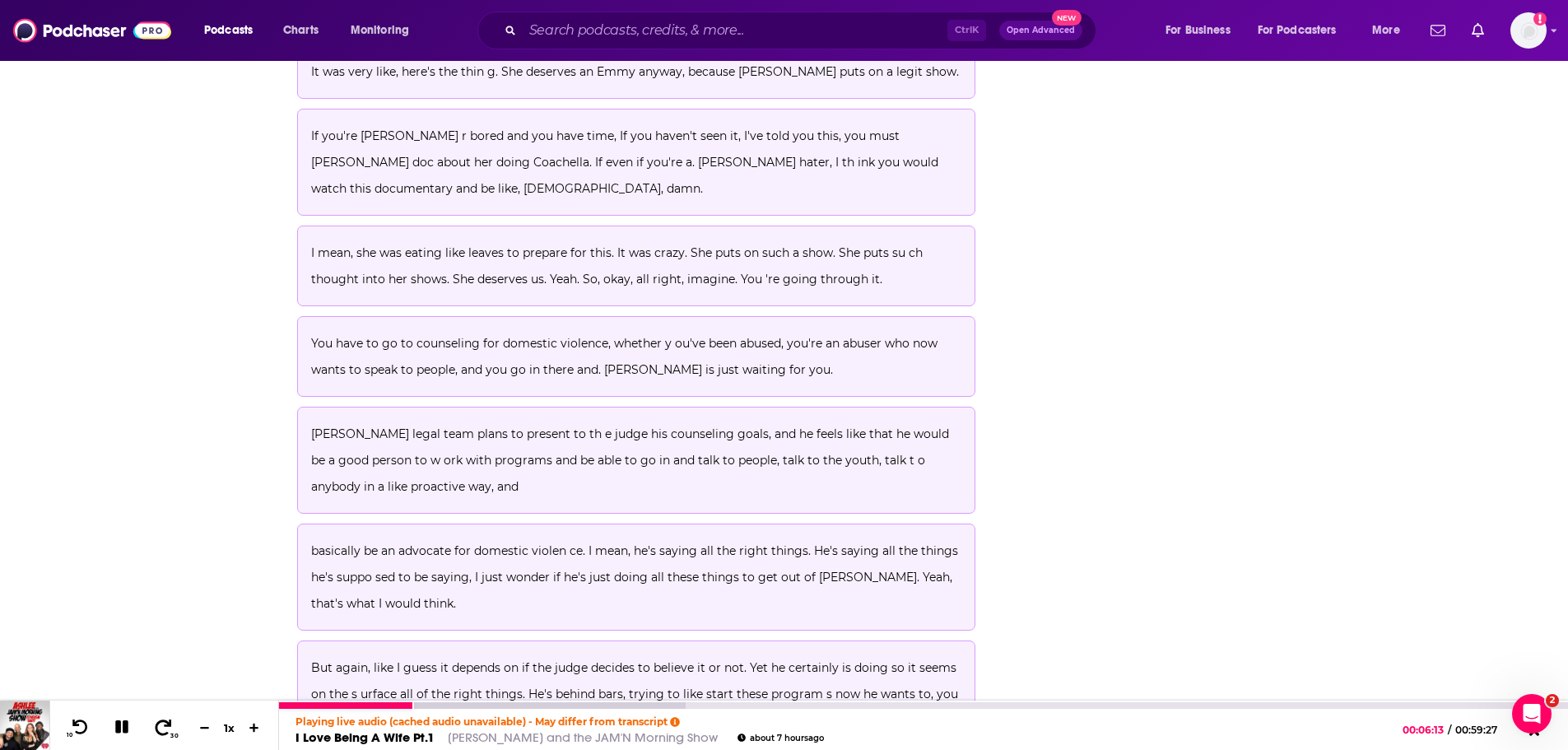
click at [158, 725] on icon at bounding box center [163, 727] width 21 height 16
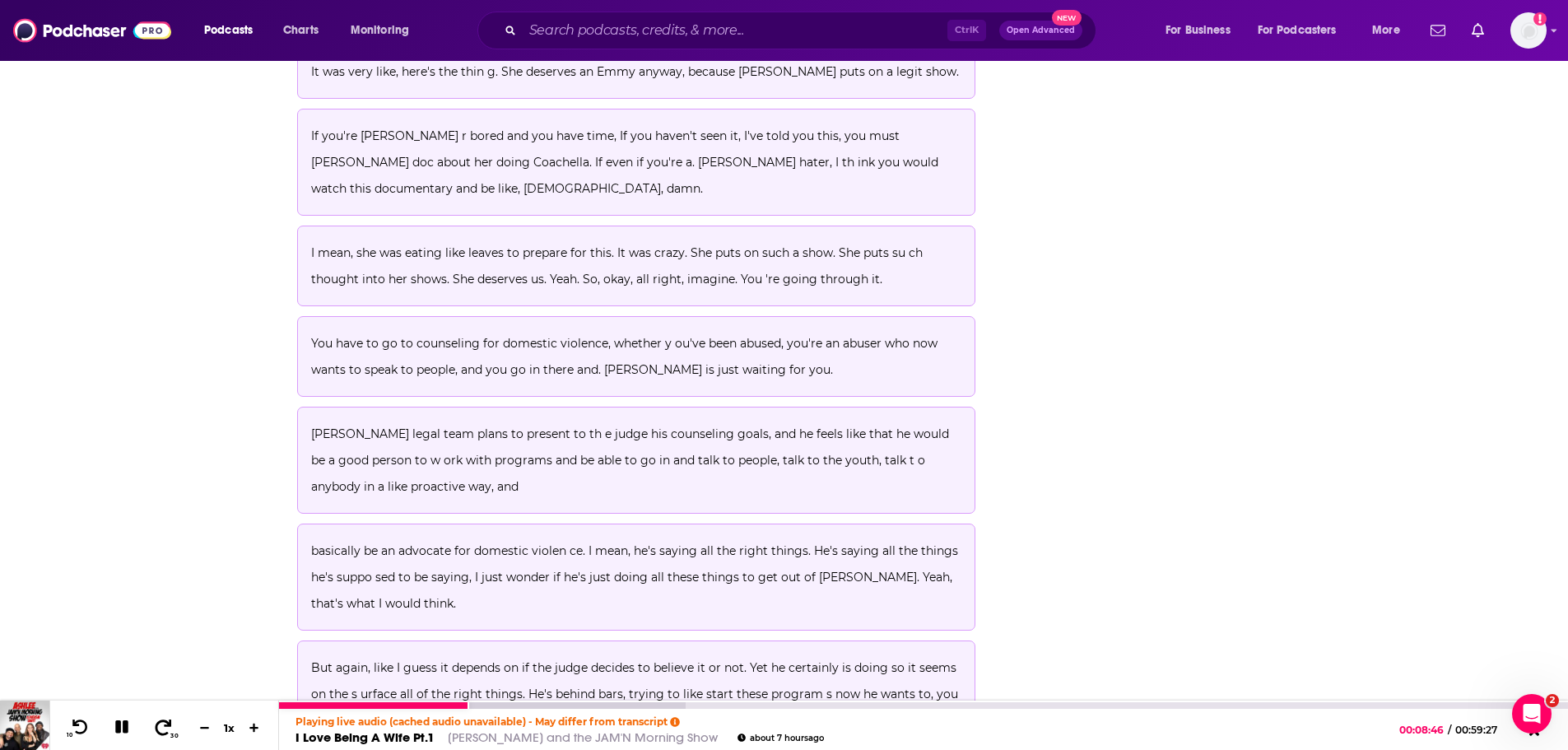
click at [158, 725] on icon at bounding box center [163, 727] width 21 height 16
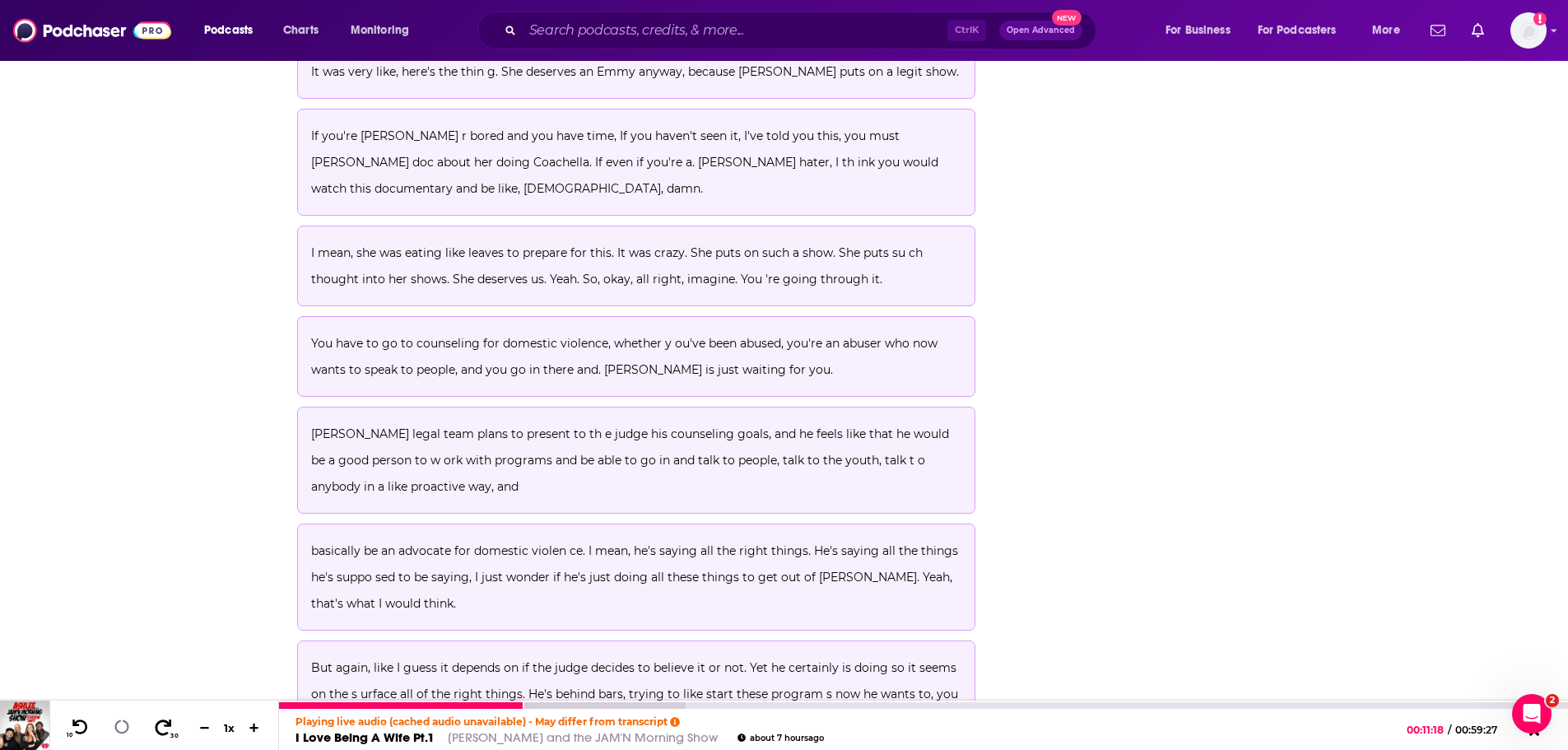
click at [158, 725] on icon at bounding box center [163, 727] width 21 height 16
click at [158, 725] on icon at bounding box center [163, 726] width 16 height 15
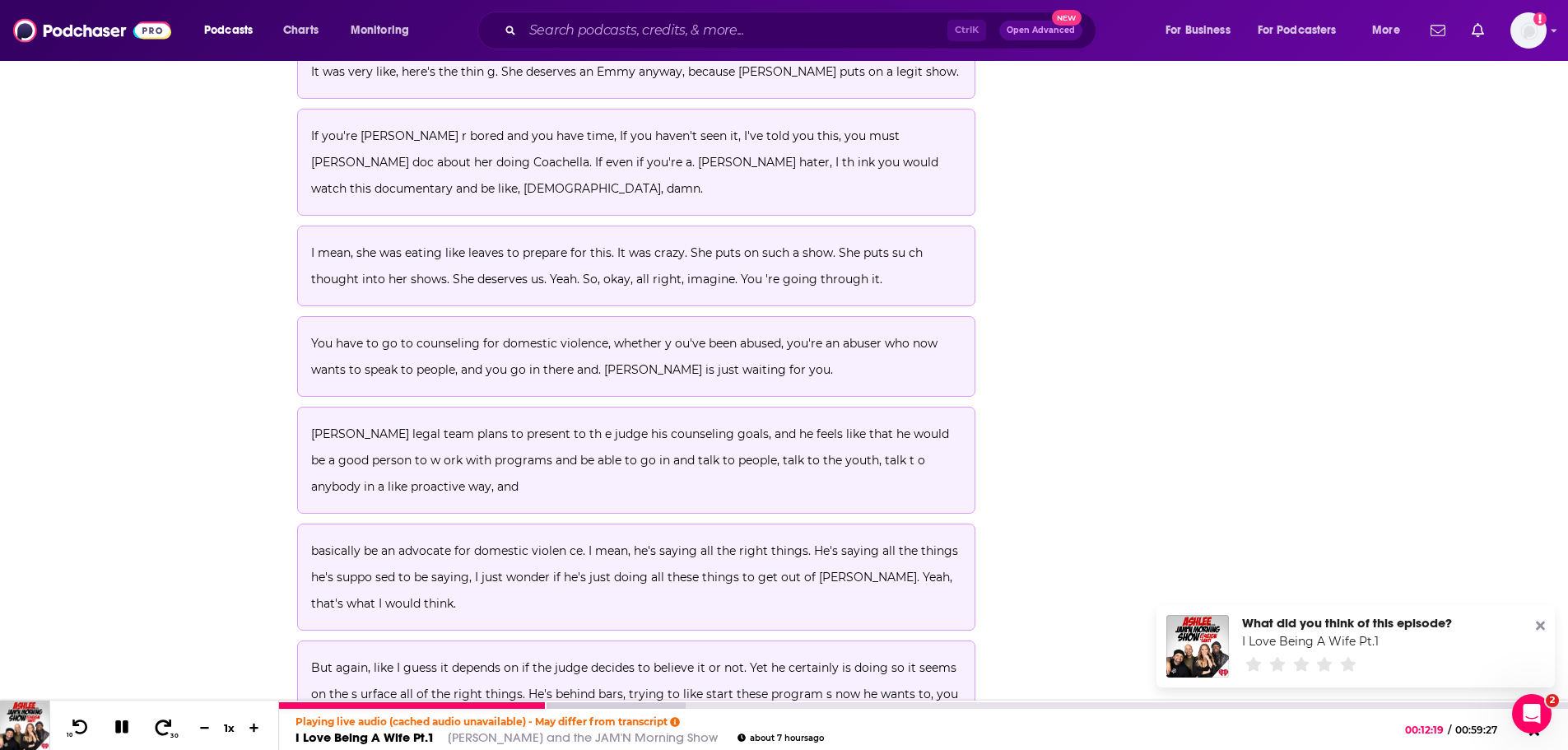
click at [158, 725] on icon at bounding box center [163, 727] width 21 height 16
click at [158, 724] on icon at bounding box center [163, 726] width 16 height 15
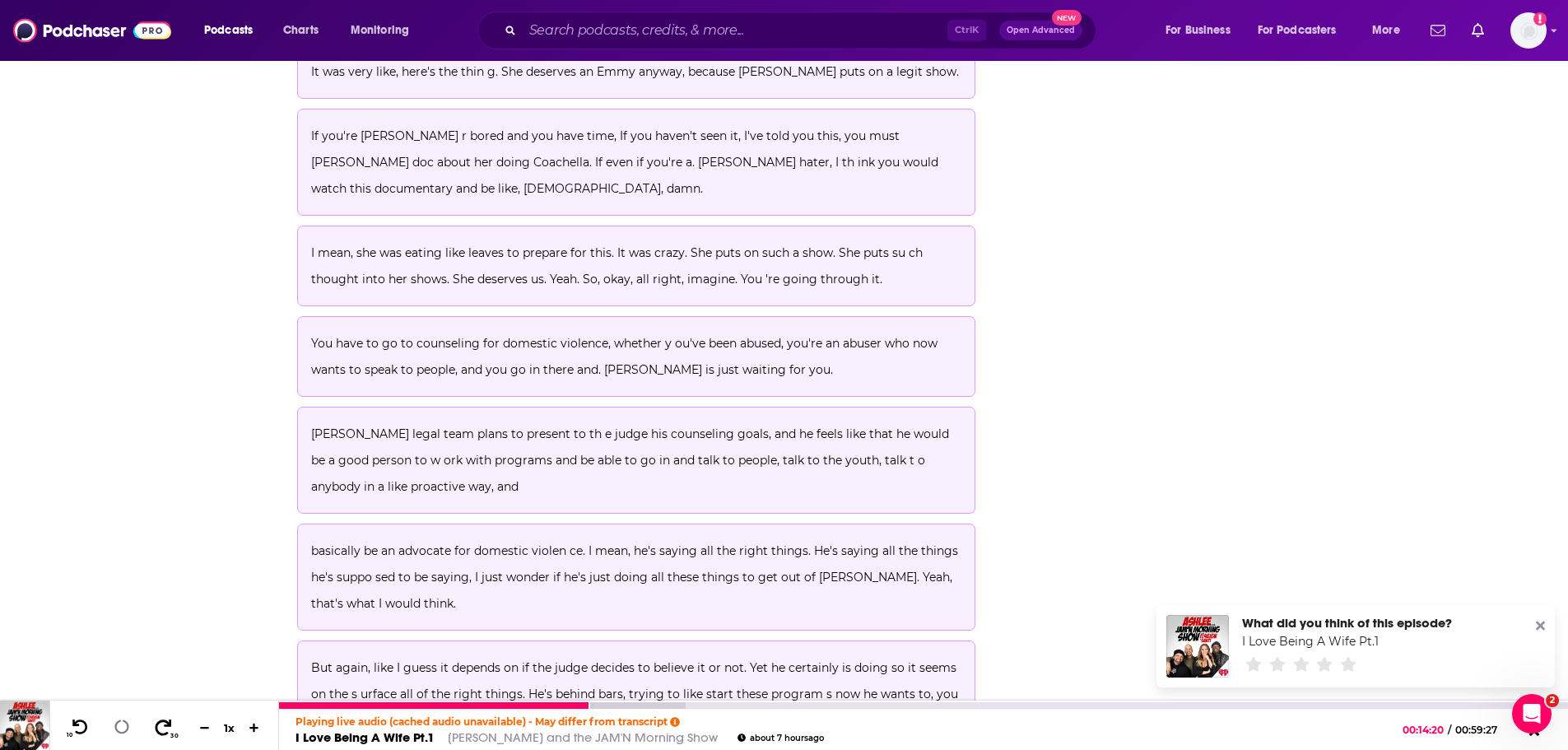
click at [158, 724] on icon at bounding box center [163, 726] width 16 height 15
click at [615, 706] on div at bounding box center [482, 705] width 407 height 6
click at [630, 704] on div at bounding box center [482, 705] width 407 height 6
click at [654, 705] on div at bounding box center [495, 705] width 431 height 6
click at [662, 705] on div at bounding box center [518, 705] width 479 height 6
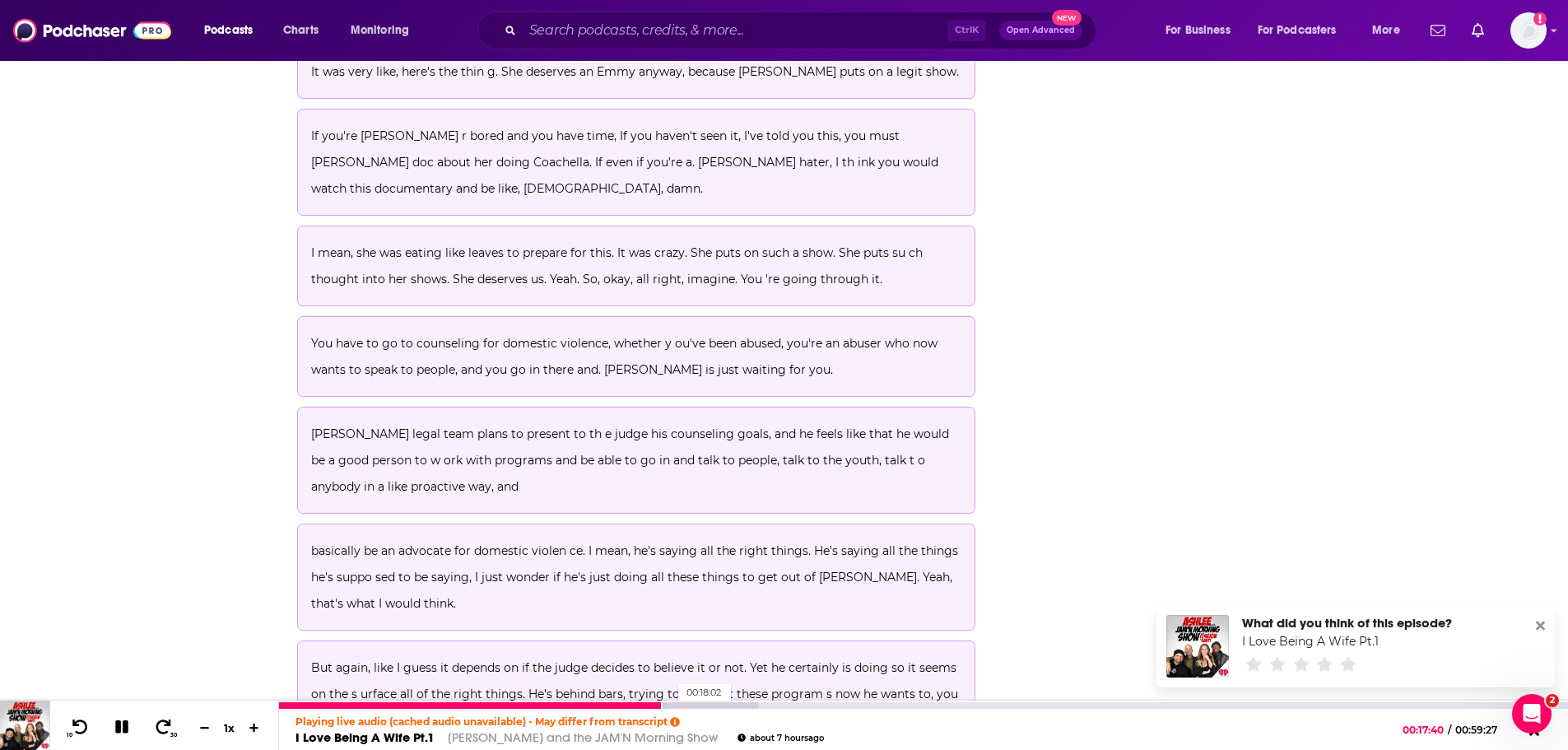
click at [670, 705] on div at bounding box center [518, 705] width 479 height 6
click at [687, 706] on div at bounding box center [518, 705] width 479 height 6
click at [701, 706] on div at bounding box center [518, 705] width 479 height 6
click at [729, 705] on div at bounding box center [542, 705] width 526 height 6
click at [737, 705] on div at bounding box center [542, 705] width 526 height 6
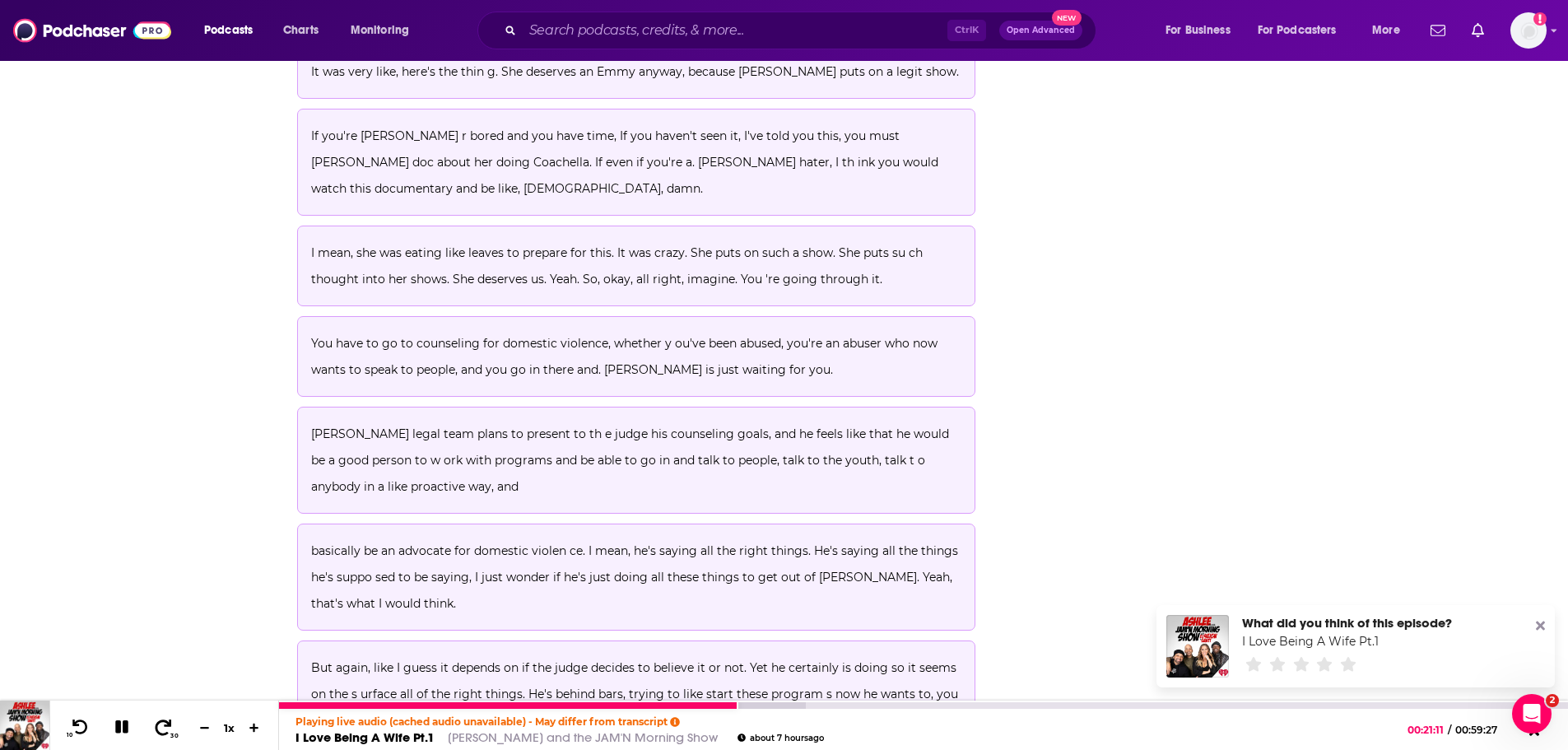
click at [168, 731] on icon at bounding box center [163, 727] width 21 height 16
click at [75, 725] on icon at bounding box center [81, 726] width 16 height 15
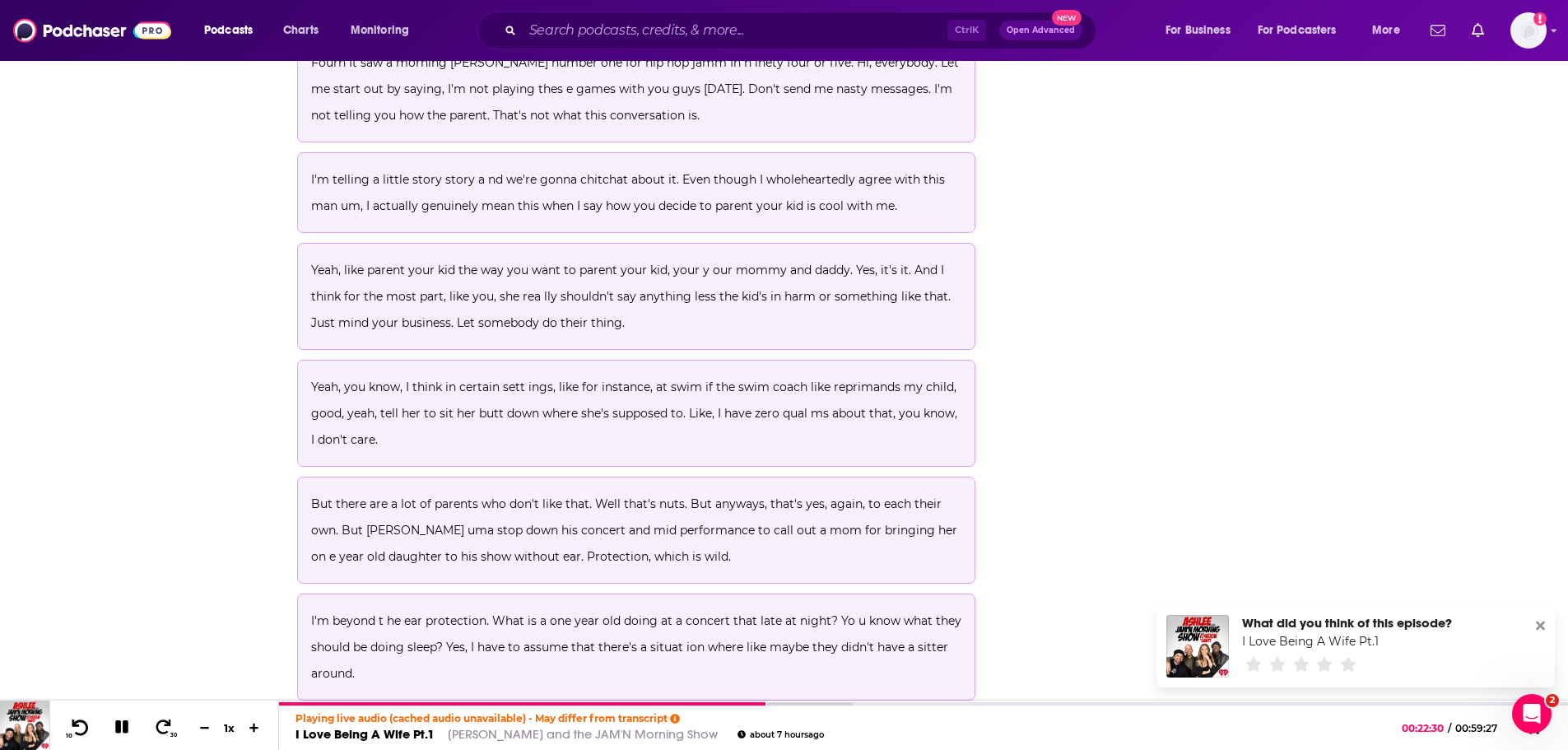
scroll to position [7125, 0]
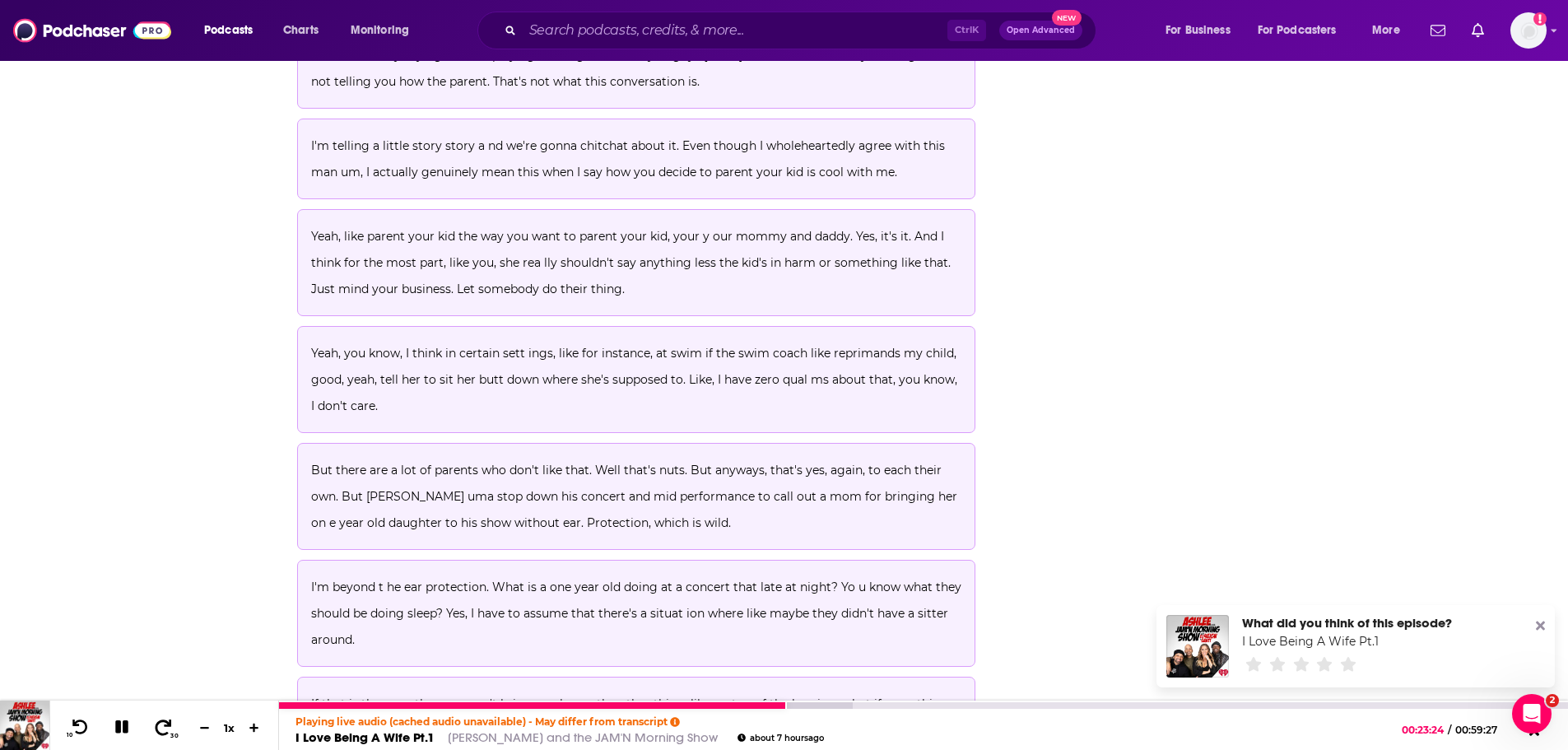
click at [164, 725] on icon at bounding box center [163, 726] width 16 height 15
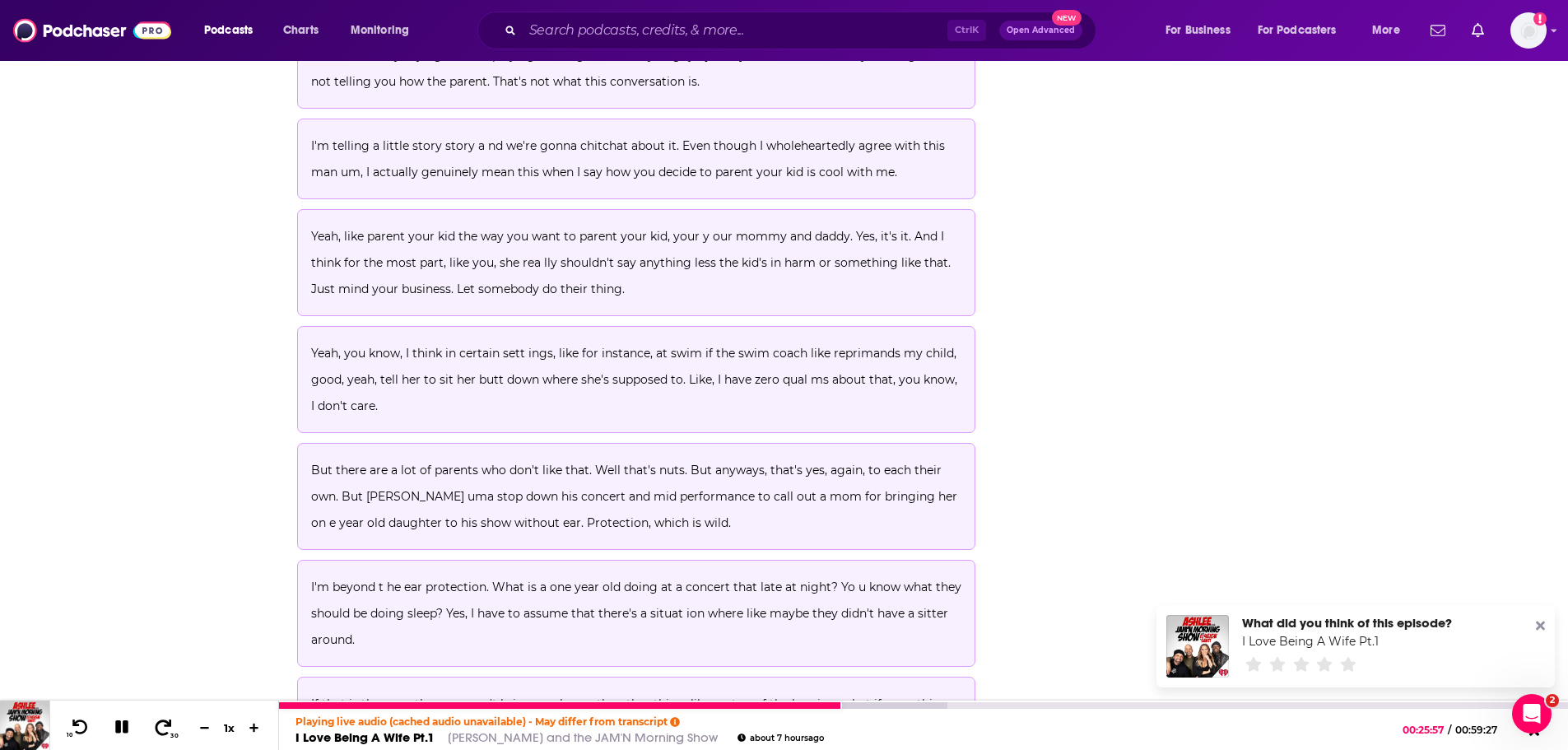
click at [164, 726] on icon at bounding box center [163, 726] width 16 height 15
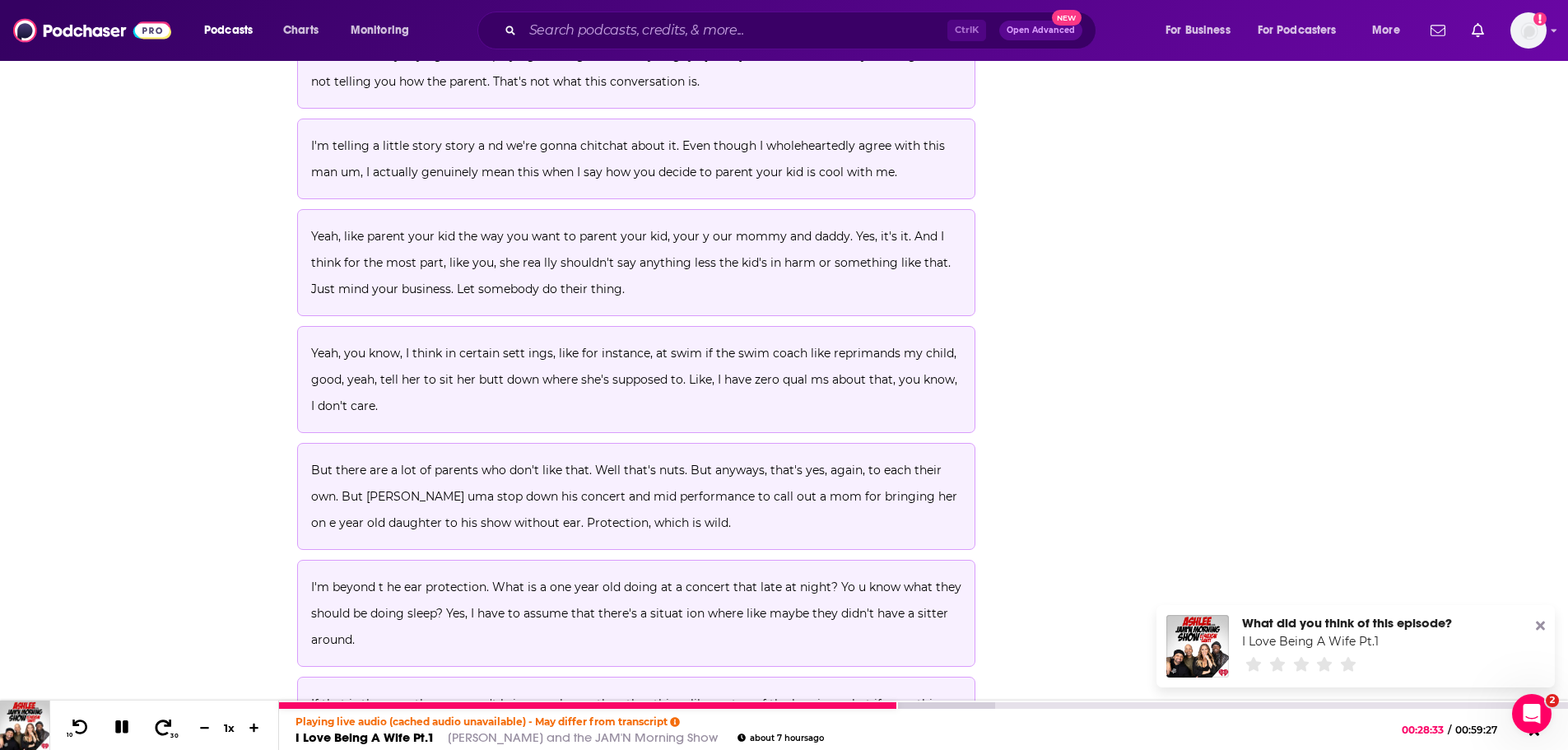
click at [164, 726] on icon at bounding box center [163, 726] width 16 height 15
click at [686, 705] on div at bounding box center [612, 705] width 665 height 6
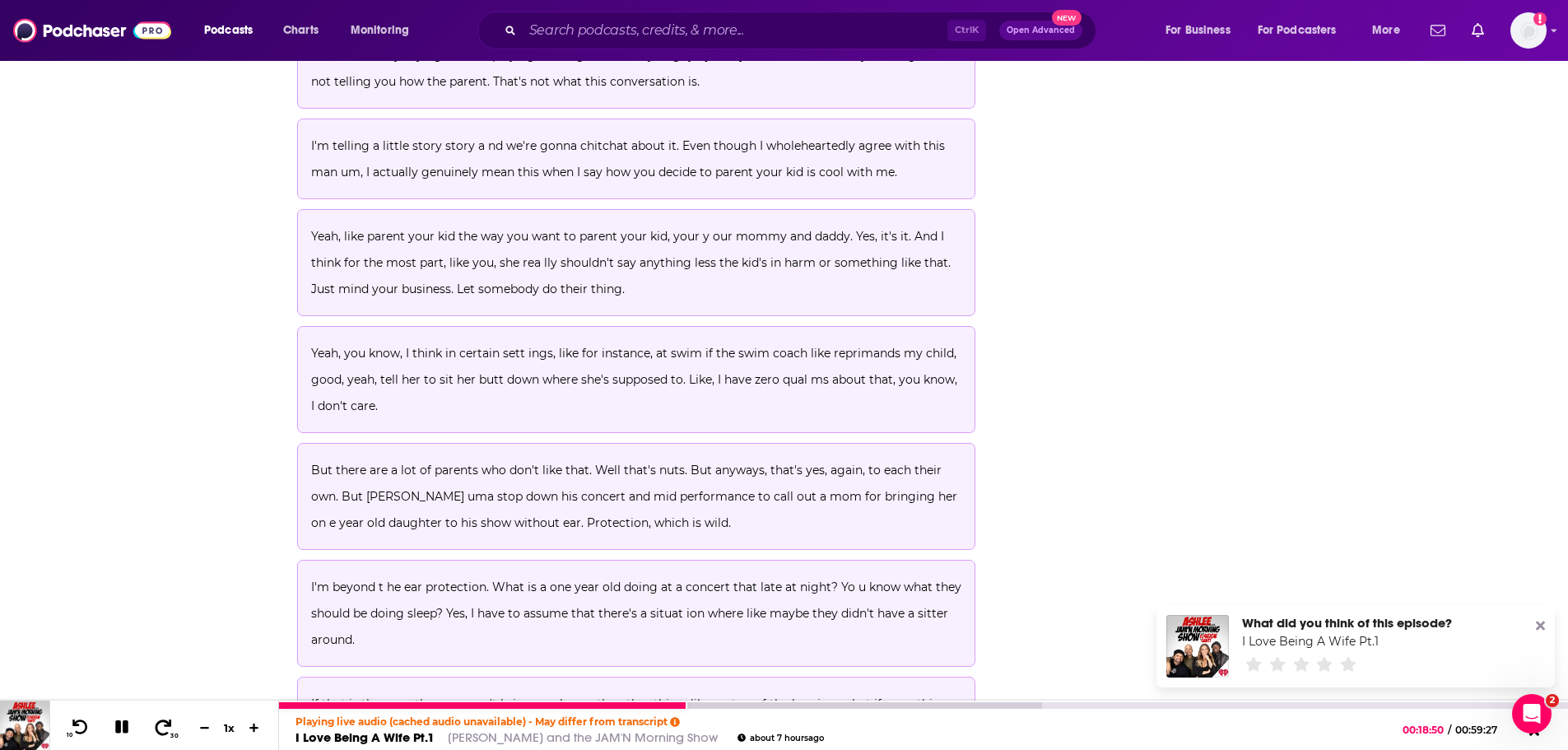
click at [163, 733] on icon at bounding box center [163, 727] width 21 height 16
click at [388, 696] on span "If that is the case, then you can't bring you know, the other thing, like on to…" at bounding box center [632, 729] width 644 height 67
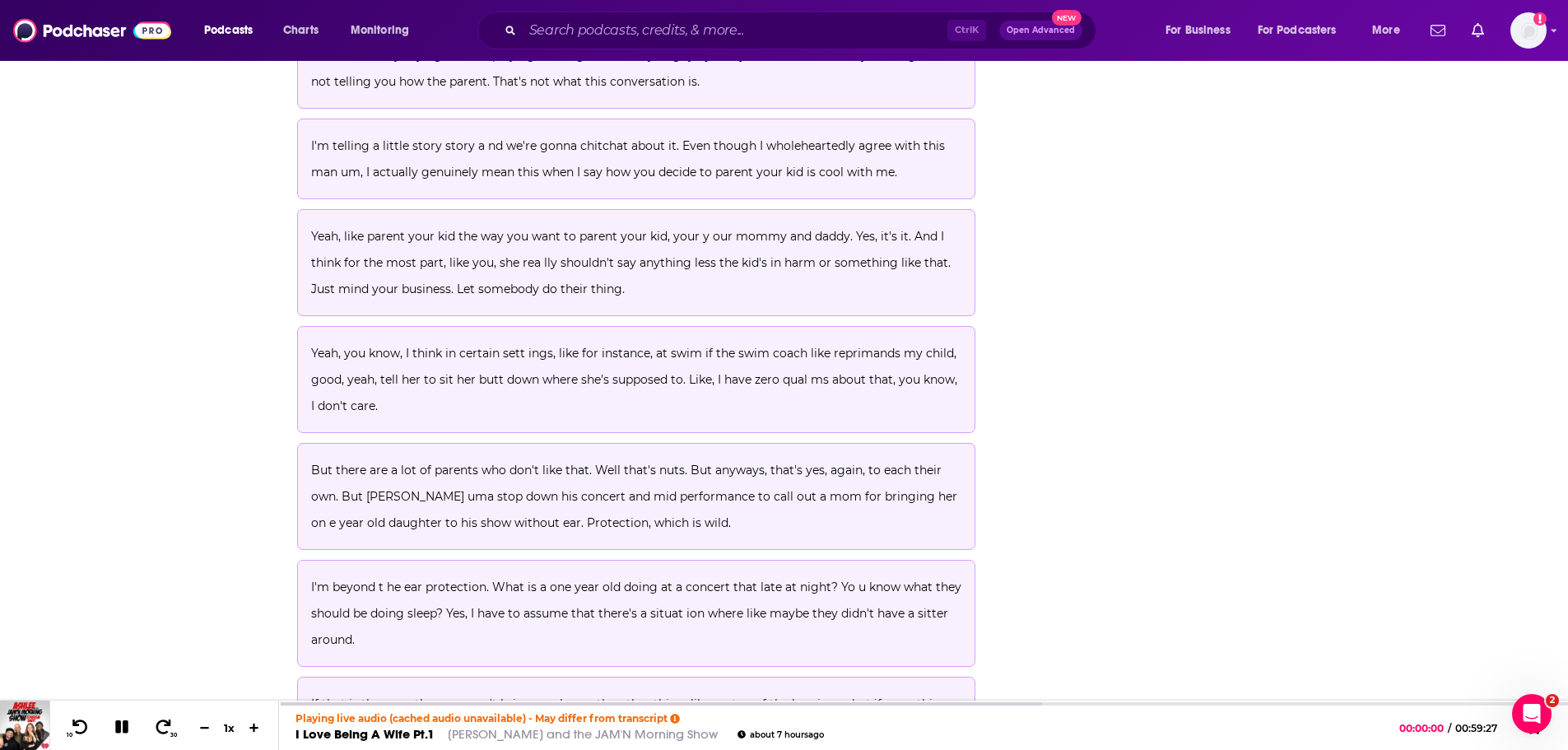
click at [392, 691] on p "If that is the case, then you can't bring you know, the other thing, like on to…" at bounding box center [636, 730] width 651 height 79
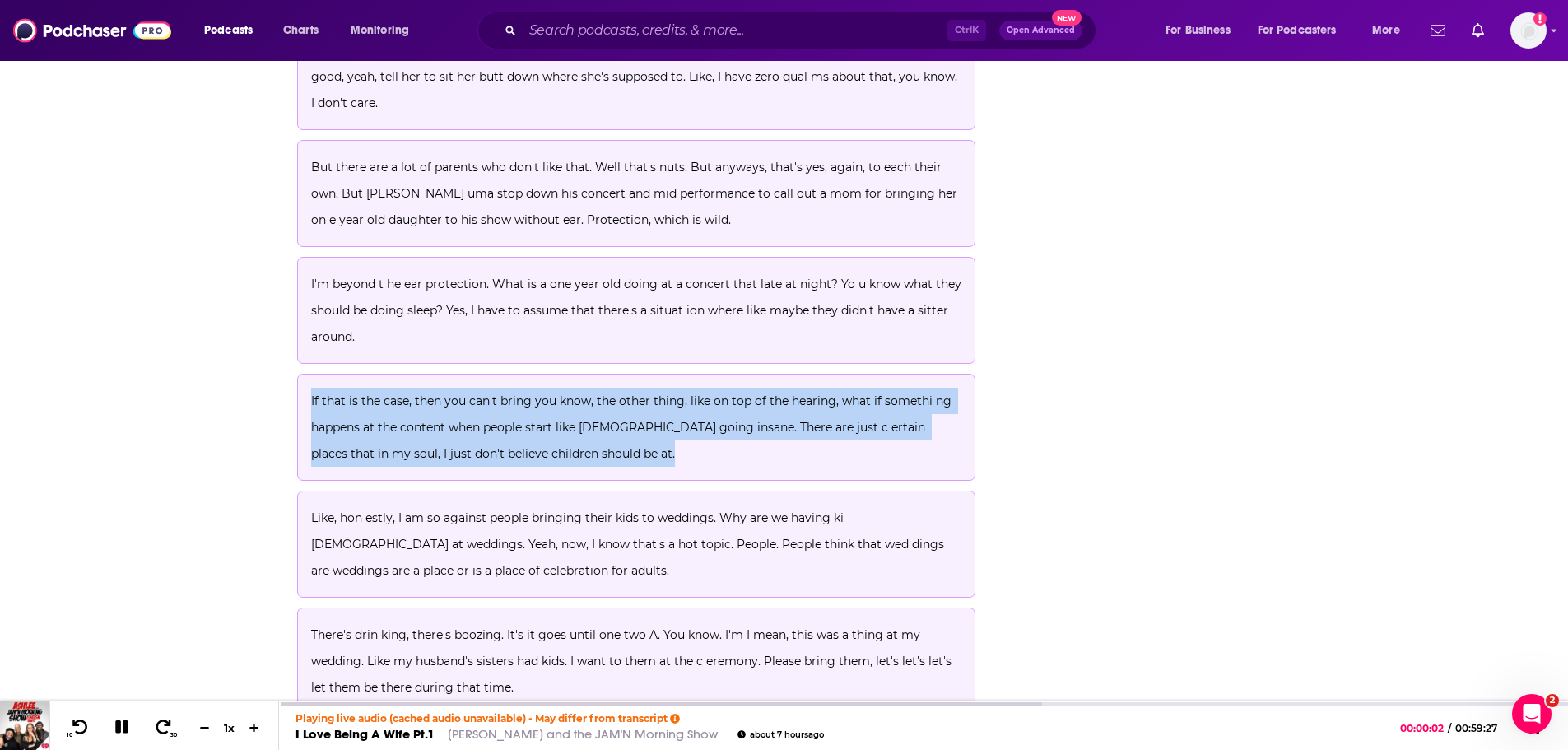
scroll to position [7701, 0]
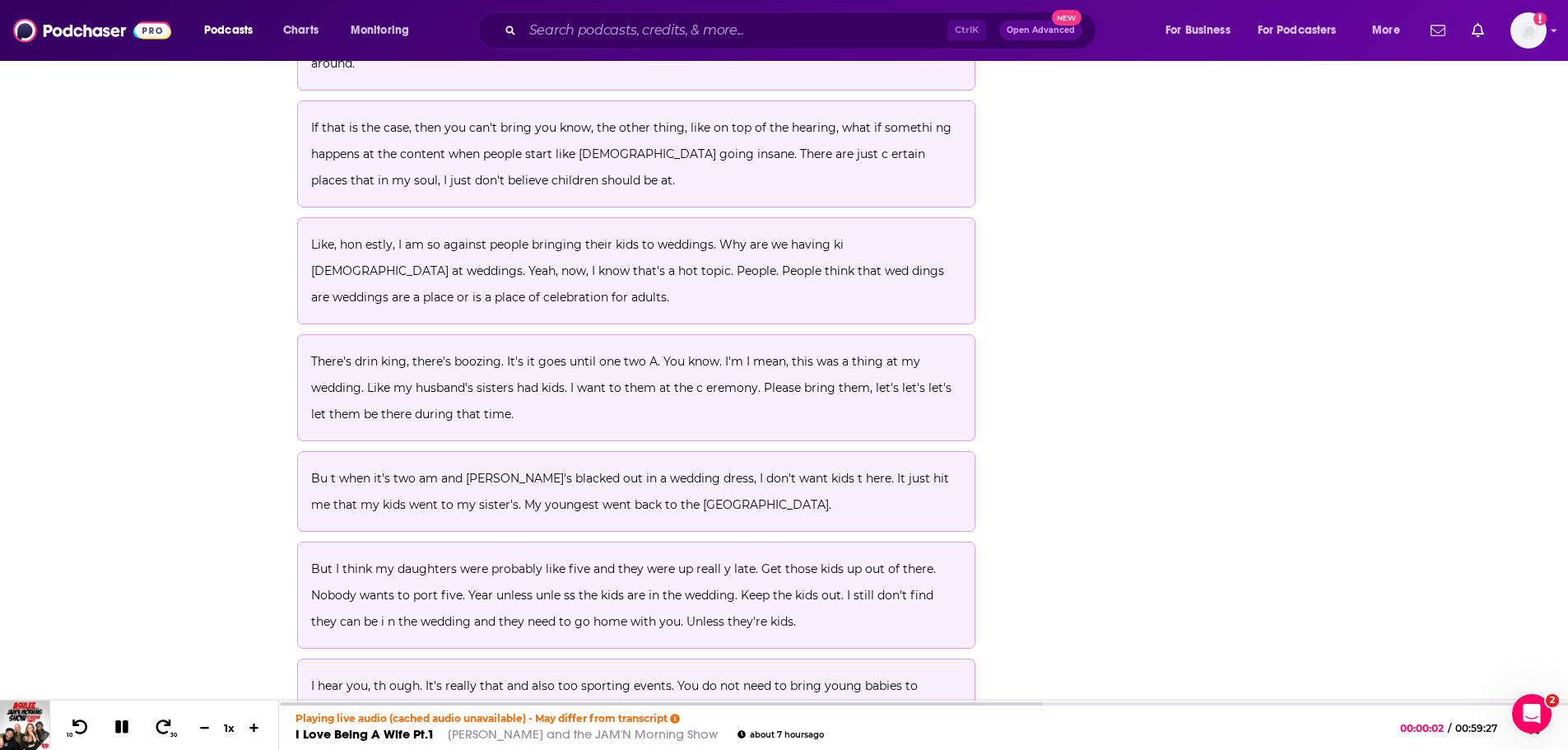
click at [122, 727] on icon at bounding box center [122, 727] width 23 height 22
click at [556, 702] on div at bounding box center [660, 705] width 762 height 6
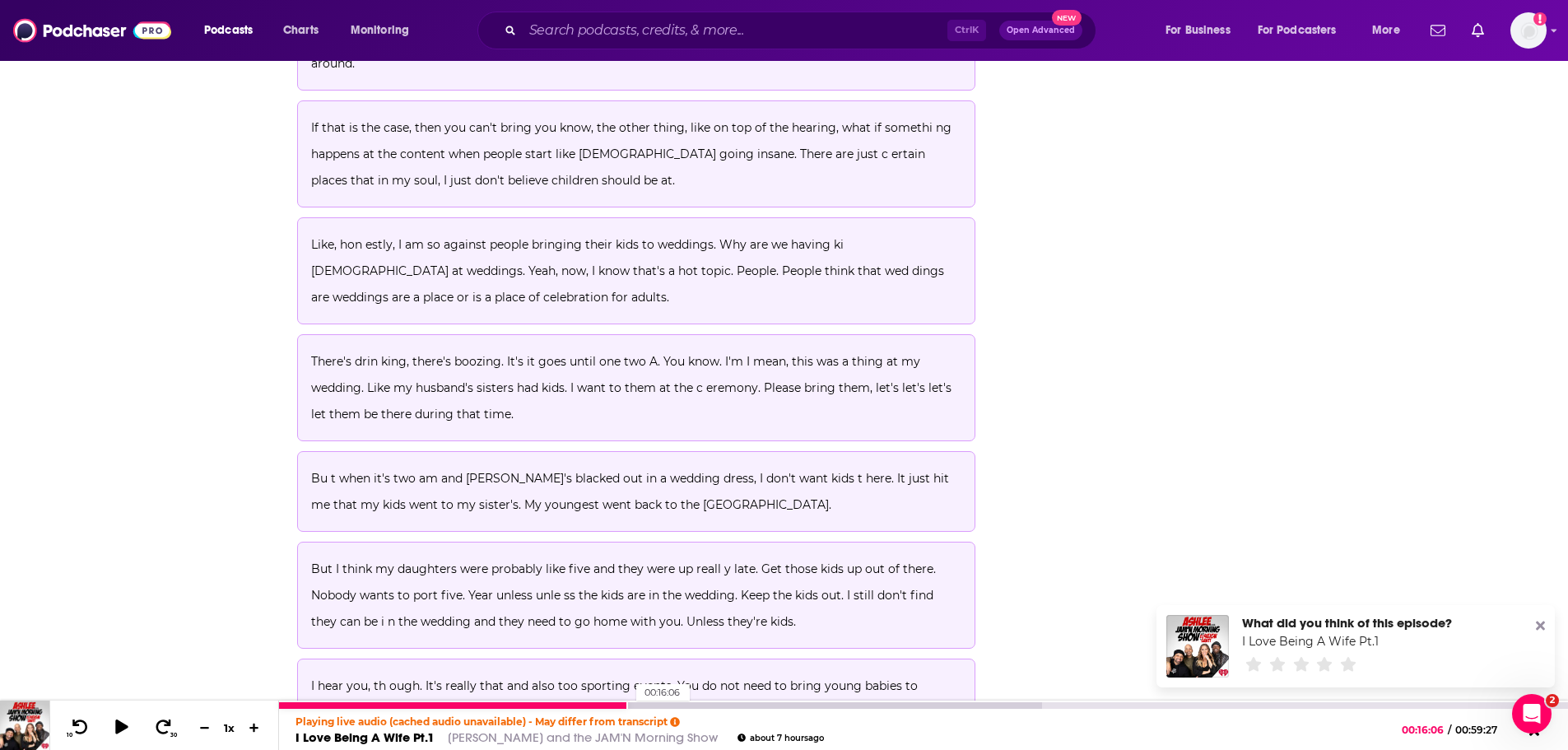
click at [628, 708] on div at bounding box center [660, 705] width 762 height 6
click at [383, 742] on link "I Love Being A Wife Pt.1" at bounding box center [365, 737] width 139 height 15
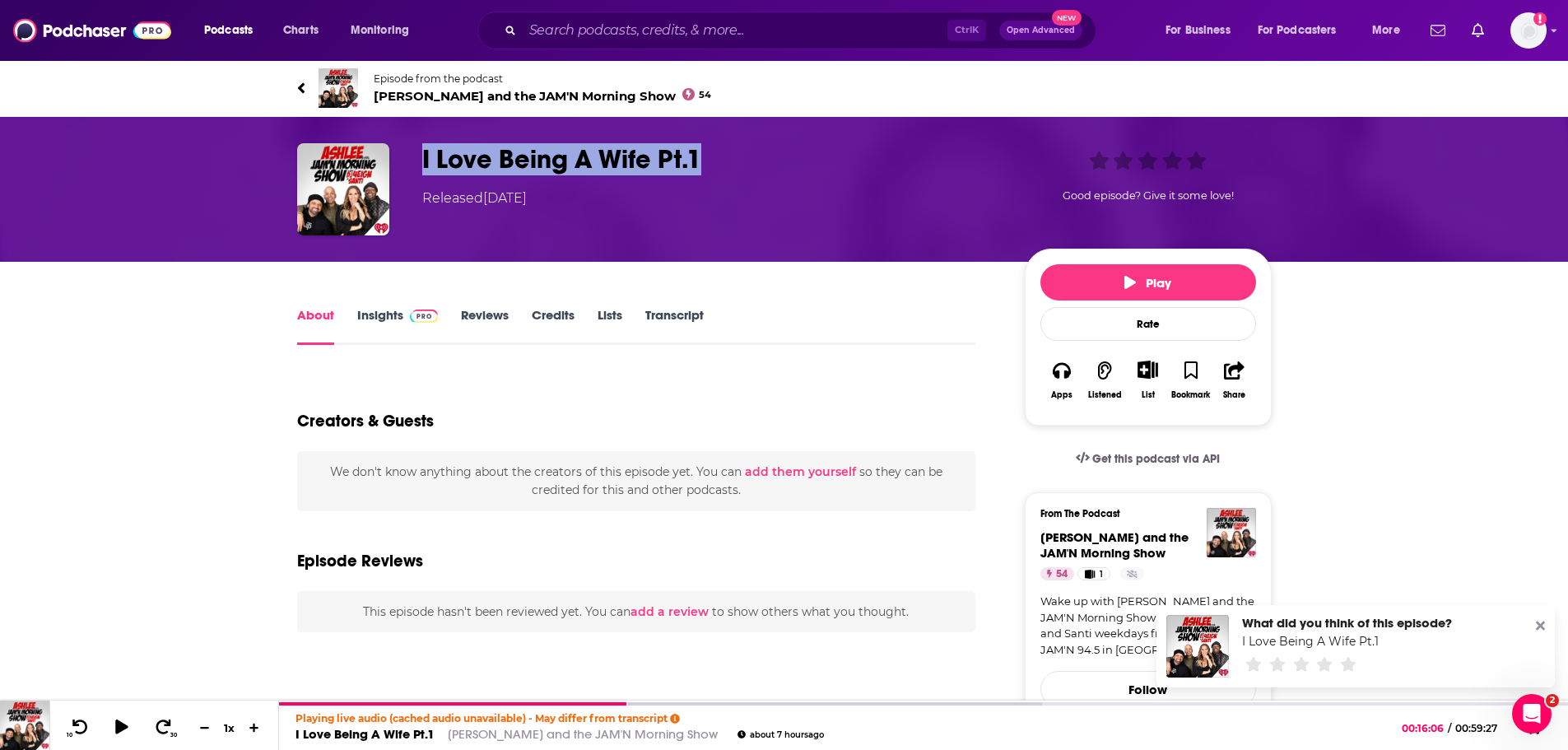
drag, startPoint x: 726, startPoint y: 153, endPoint x: 421, endPoint y: 162, distance: 305.1
click at [422, 162] on h1 "I Love Being A Wife Pt.1" at bounding box center [709, 159] width 576 height 32
click at [683, 310] on link "Transcript" at bounding box center [674, 326] width 58 height 38
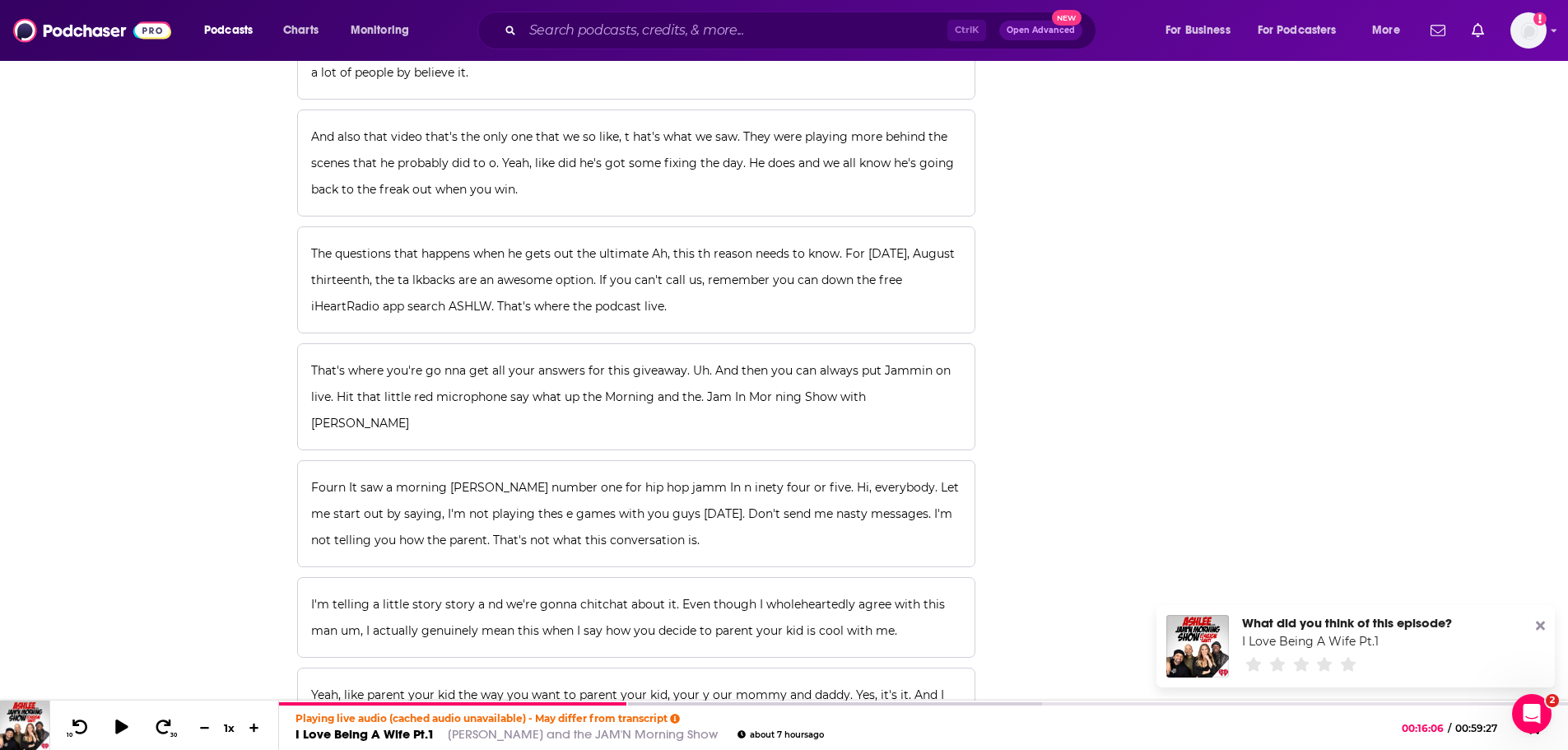
scroll to position [6749, 0]
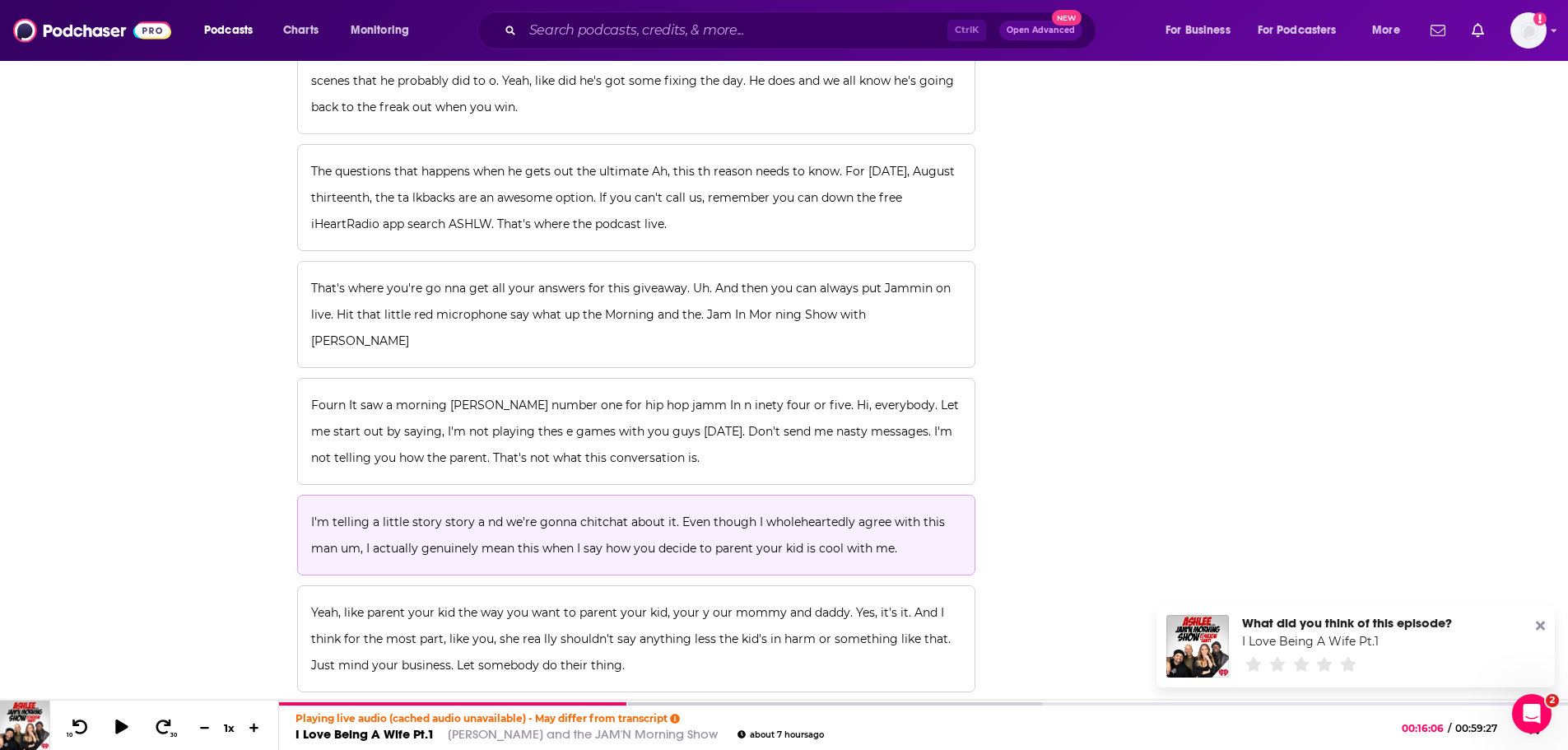
click at [528, 515] on span "I'm telling a little story story a nd we're gonna chitchat about it. Even thoug…" at bounding box center [629, 535] width 637 height 41
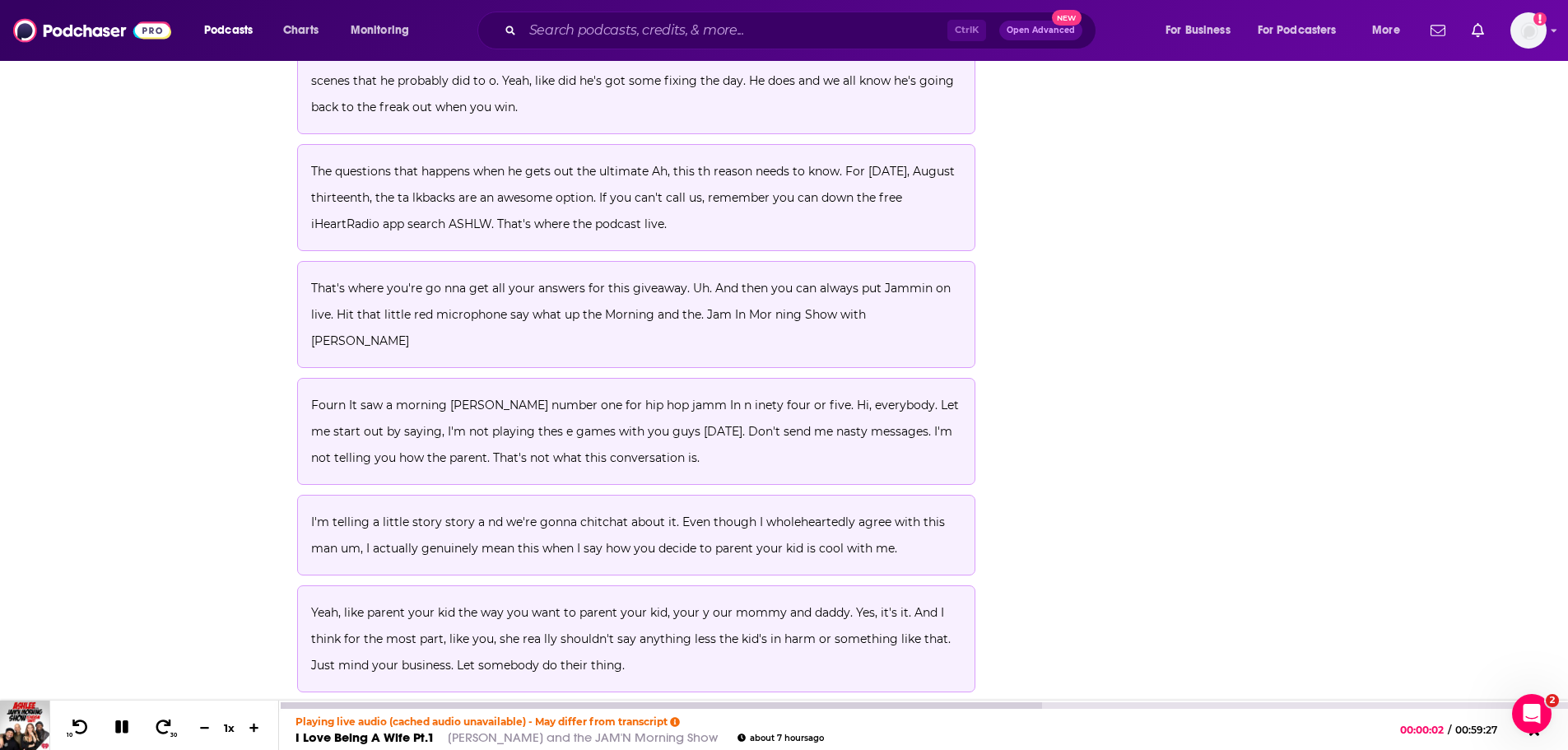
click at [885, 701] on div at bounding box center [923, 704] width 1289 height 8
click at [904, 709] on div "Playing live audio (cached audio unavailable) - May differ from transcript I Lo…" at bounding box center [923, 729] width 1289 height 41
click at [905, 705] on div at bounding box center [660, 705] width 762 height 6
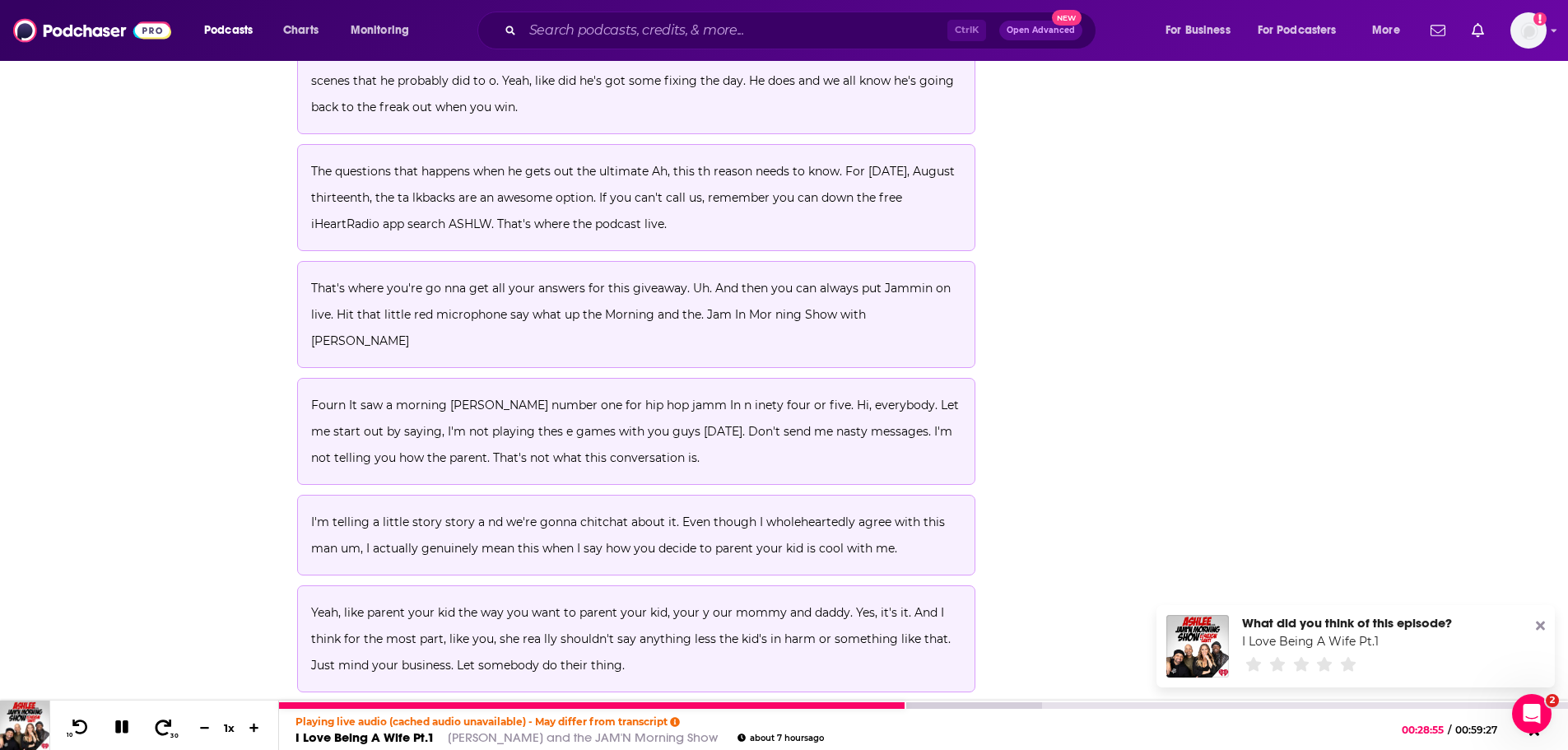
click at [172, 723] on icon at bounding box center [163, 727] width 21 height 16
click at [172, 723] on icon at bounding box center [163, 727] width 21 height 16
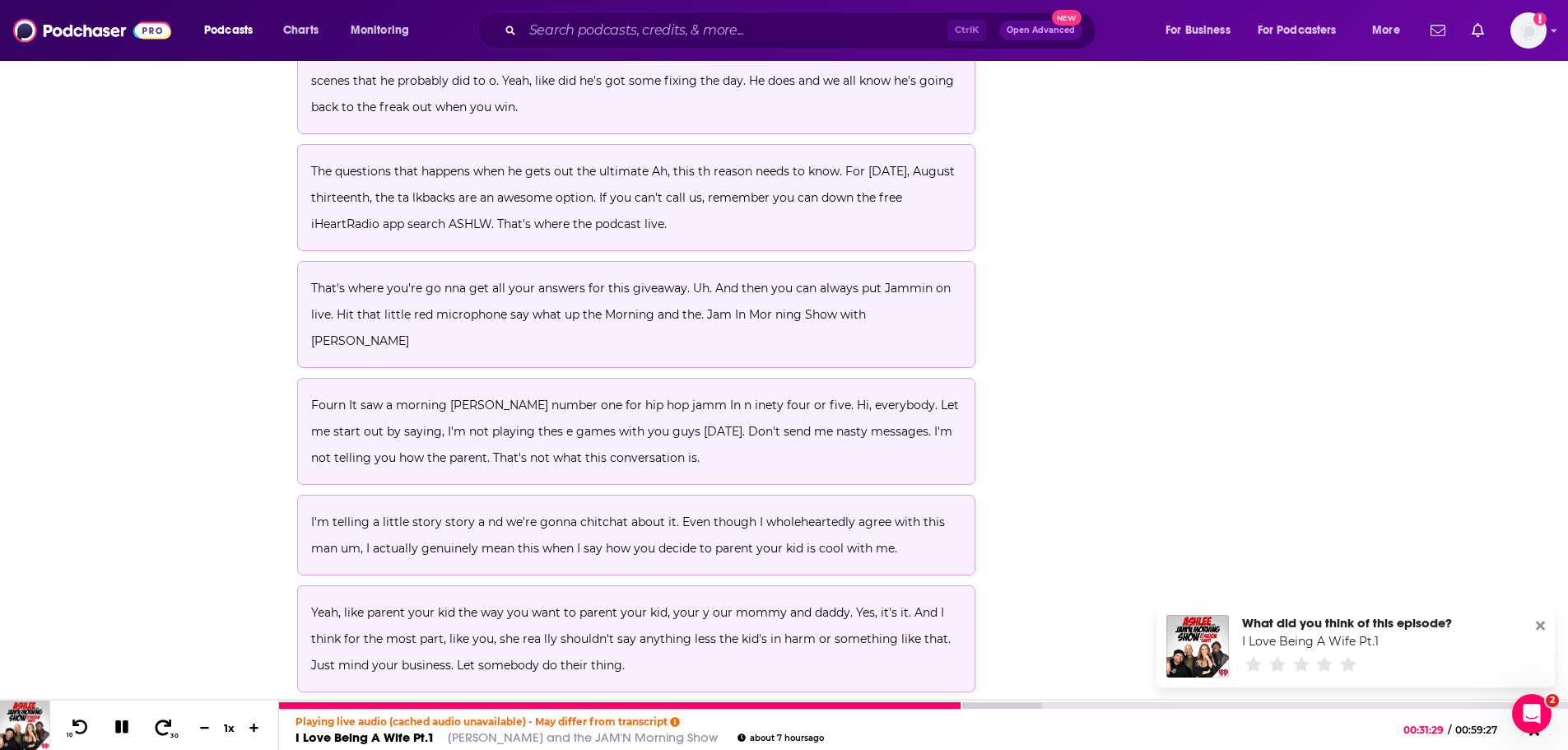
click at [171, 723] on icon at bounding box center [163, 726] width 16 height 15
click at [166, 723] on icon at bounding box center [163, 726] width 16 height 15
click at [165, 723] on icon at bounding box center [163, 727] width 21 height 16
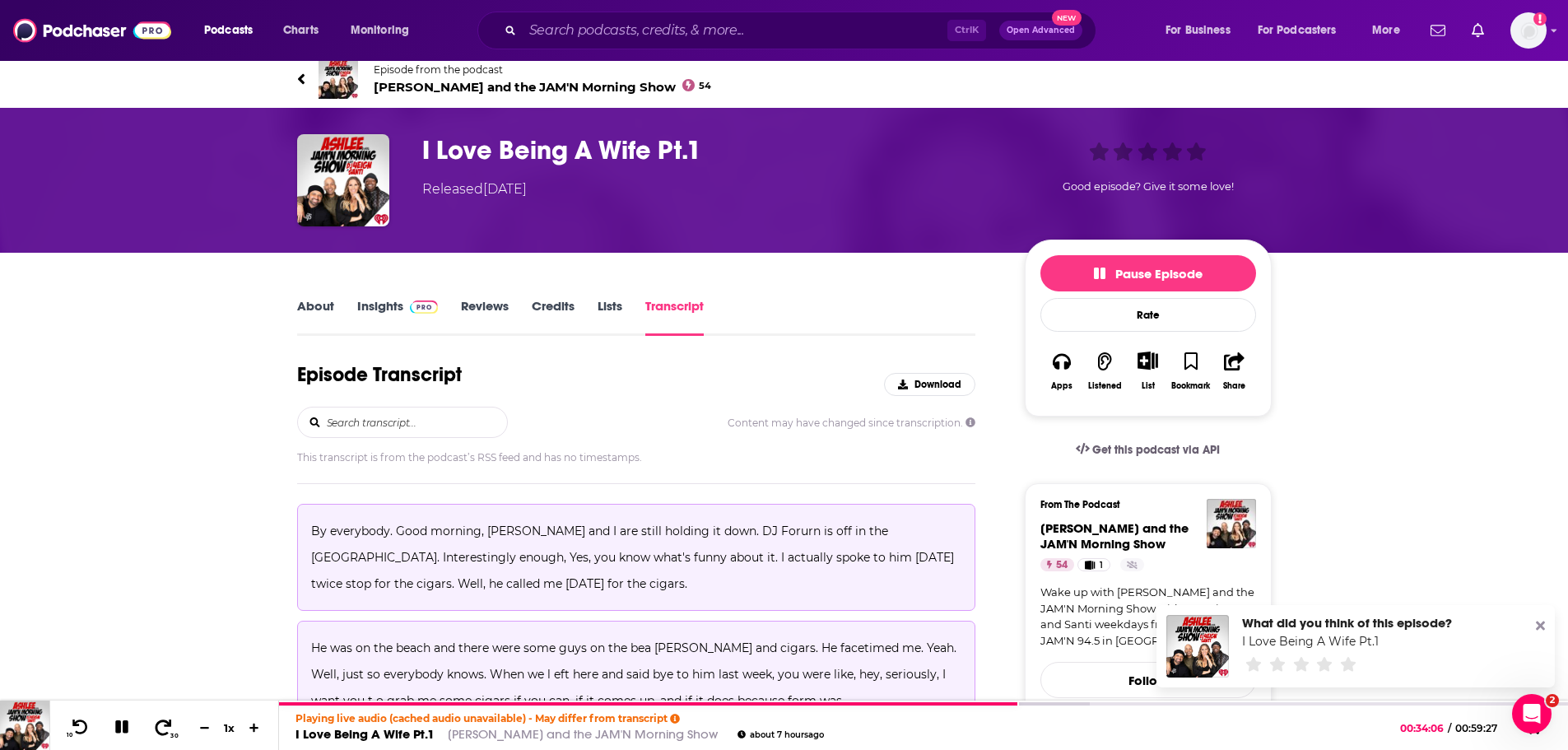
scroll to position [0, 0]
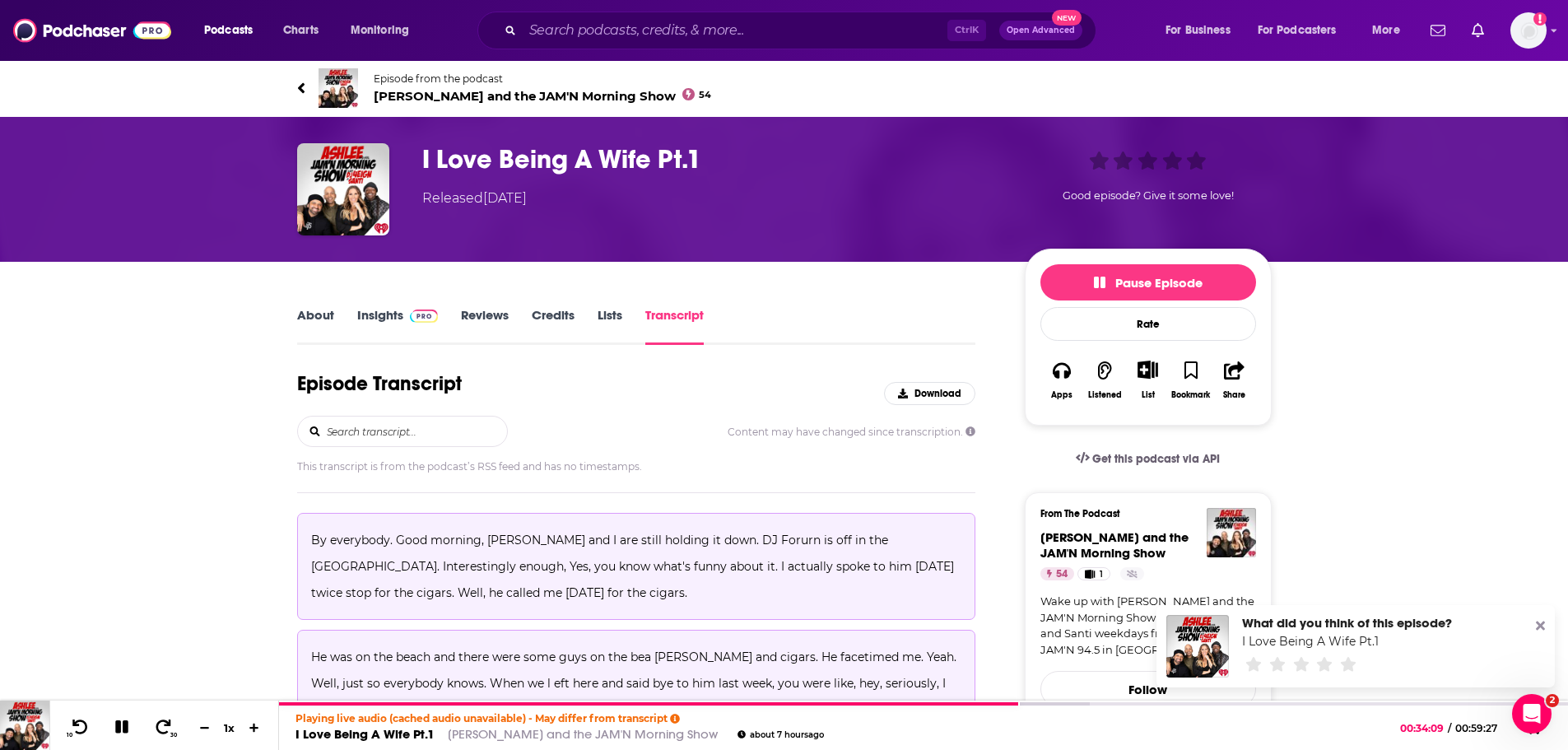
click at [414, 94] on span "Ashlee and the JAM'N Morning Show 54" at bounding box center [542, 95] width 339 height 15
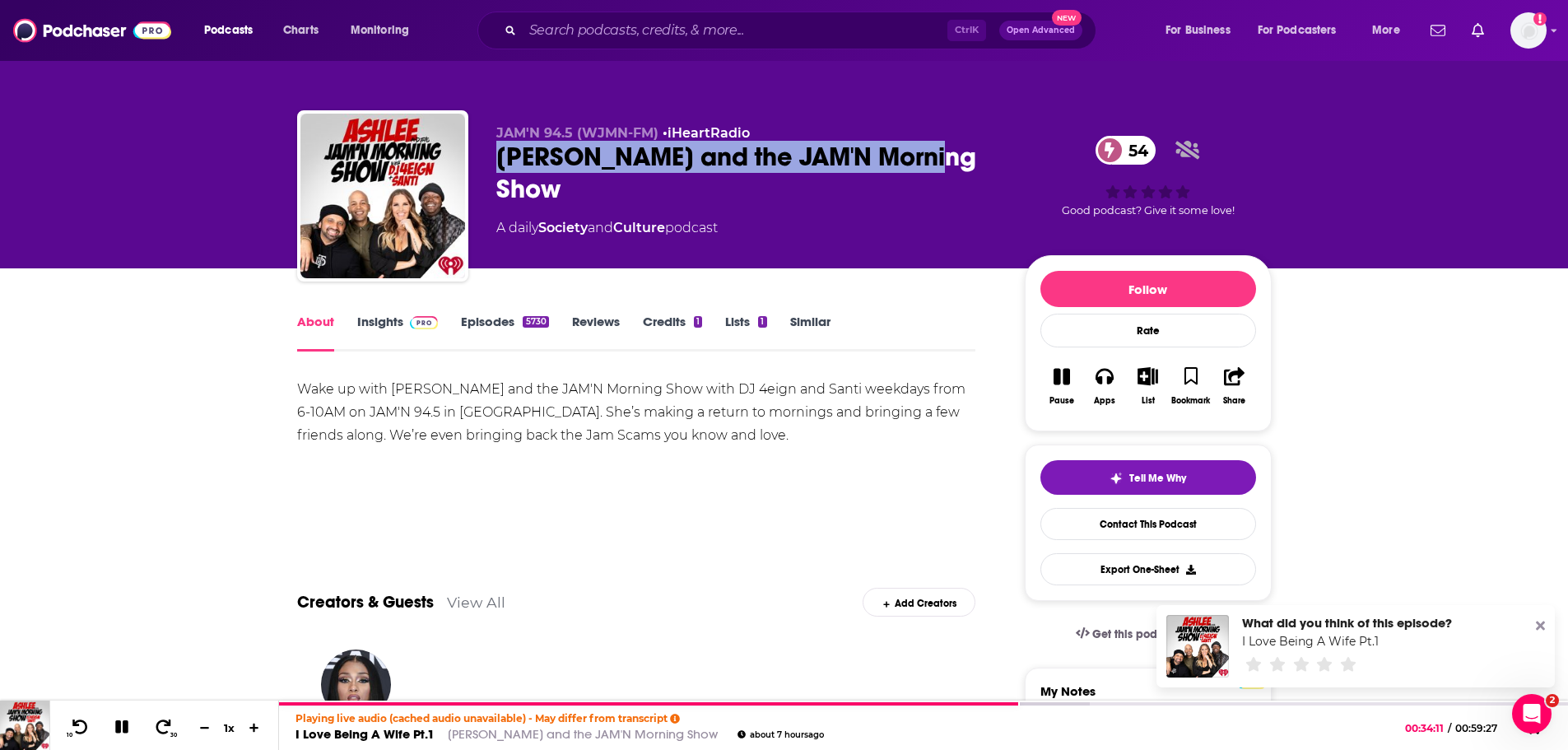
drag, startPoint x: 780, startPoint y: 156, endPoint x: 495, endPoint y: 155, distance: 285.0
click at [495, 155] on div "JAM'N 94.5 (WJMN-FM) • iHeartRadio Ashlee and the JAM'N Morning Show 54 A daily…" at bounding box center [784, 199] width 974 height 178
click at [83, 728] on icon at bounding box center [80, 727] width 21 height 16
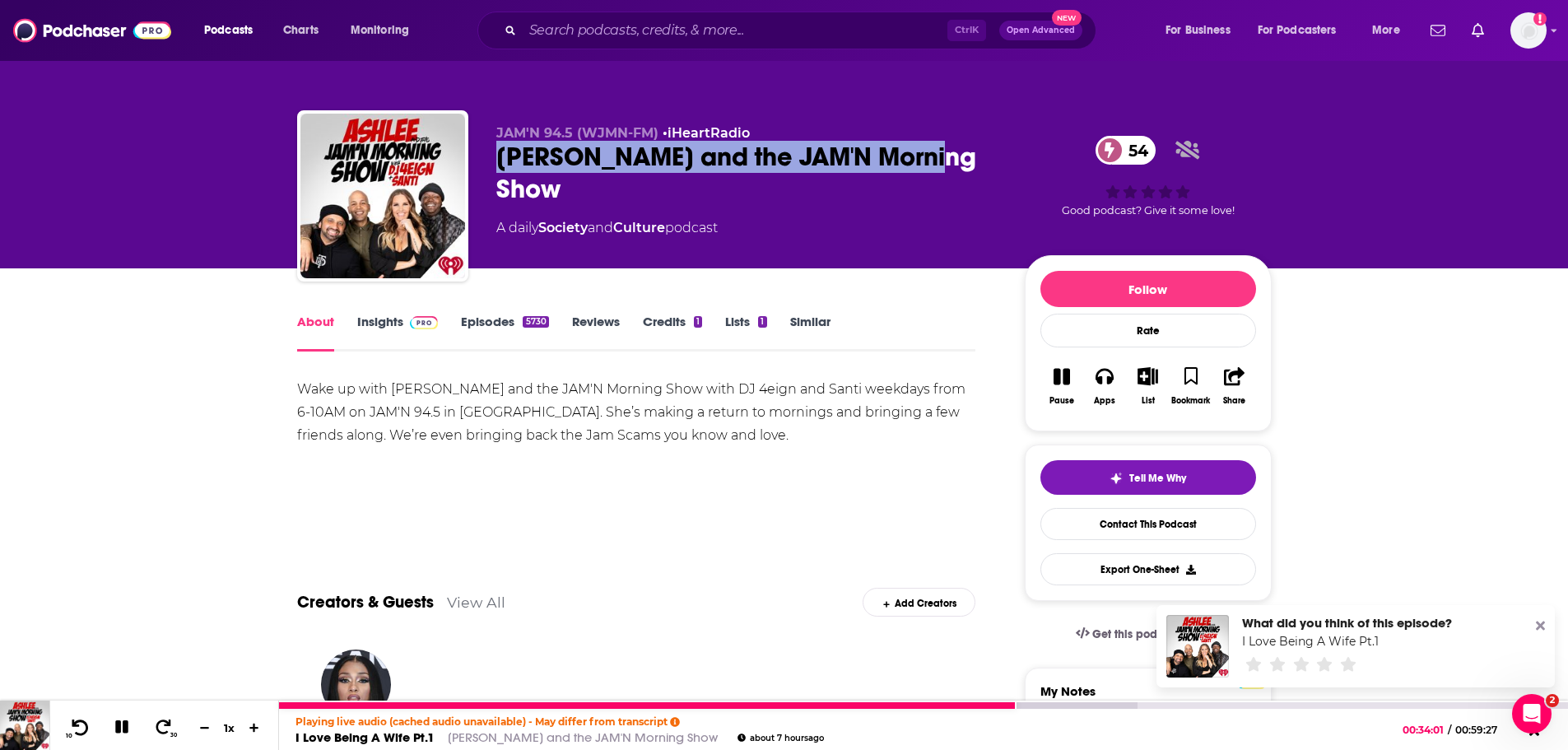
click at [83, 728] on icon at bounding box center [80, 727] width 21 height 16
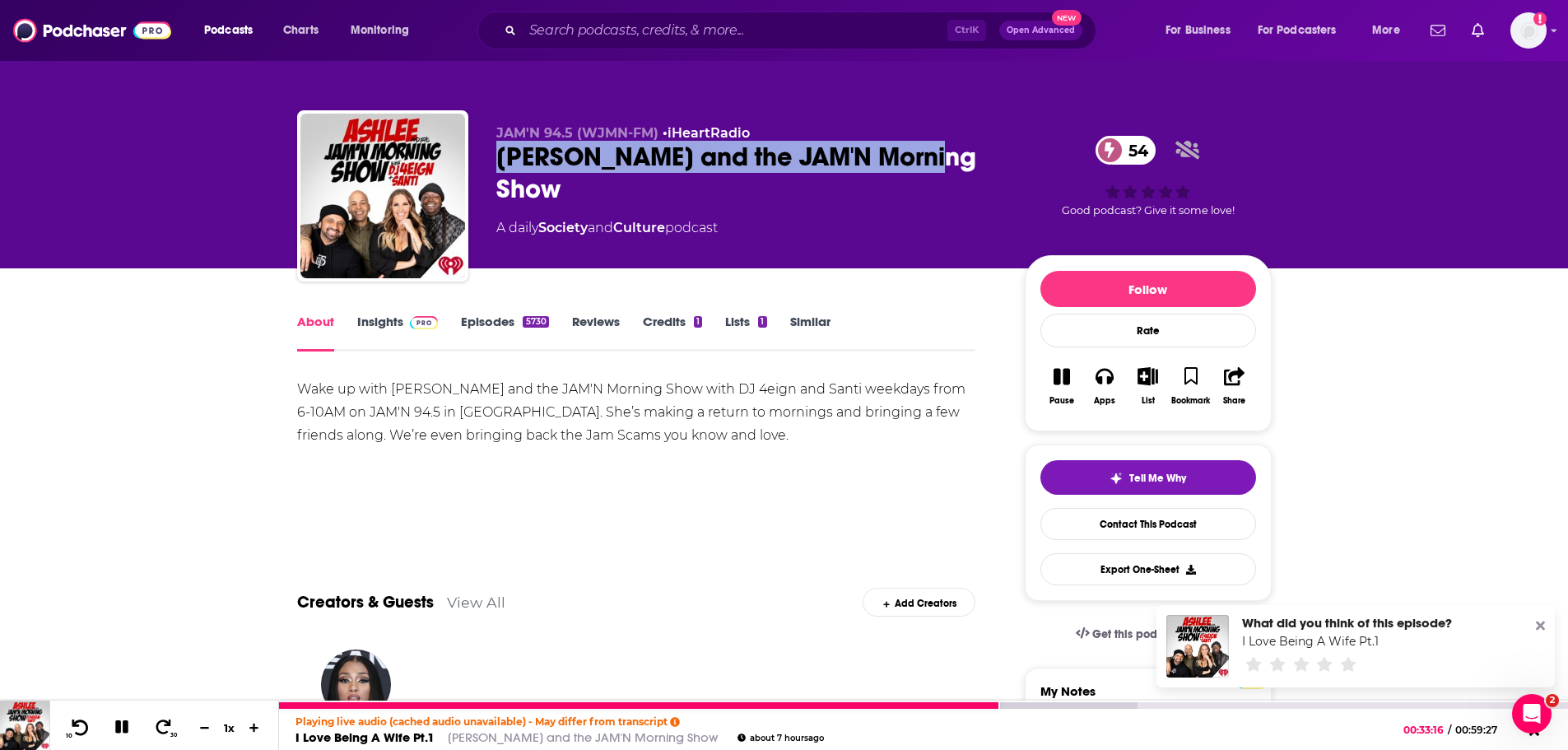
click at [83, 728] on icon at bounding box center [80, 727] width 21 height 16
click at [387, 732] on link "I Love Being A Wife Pt.1" at bounding box center [365, 737] width 139 height 15
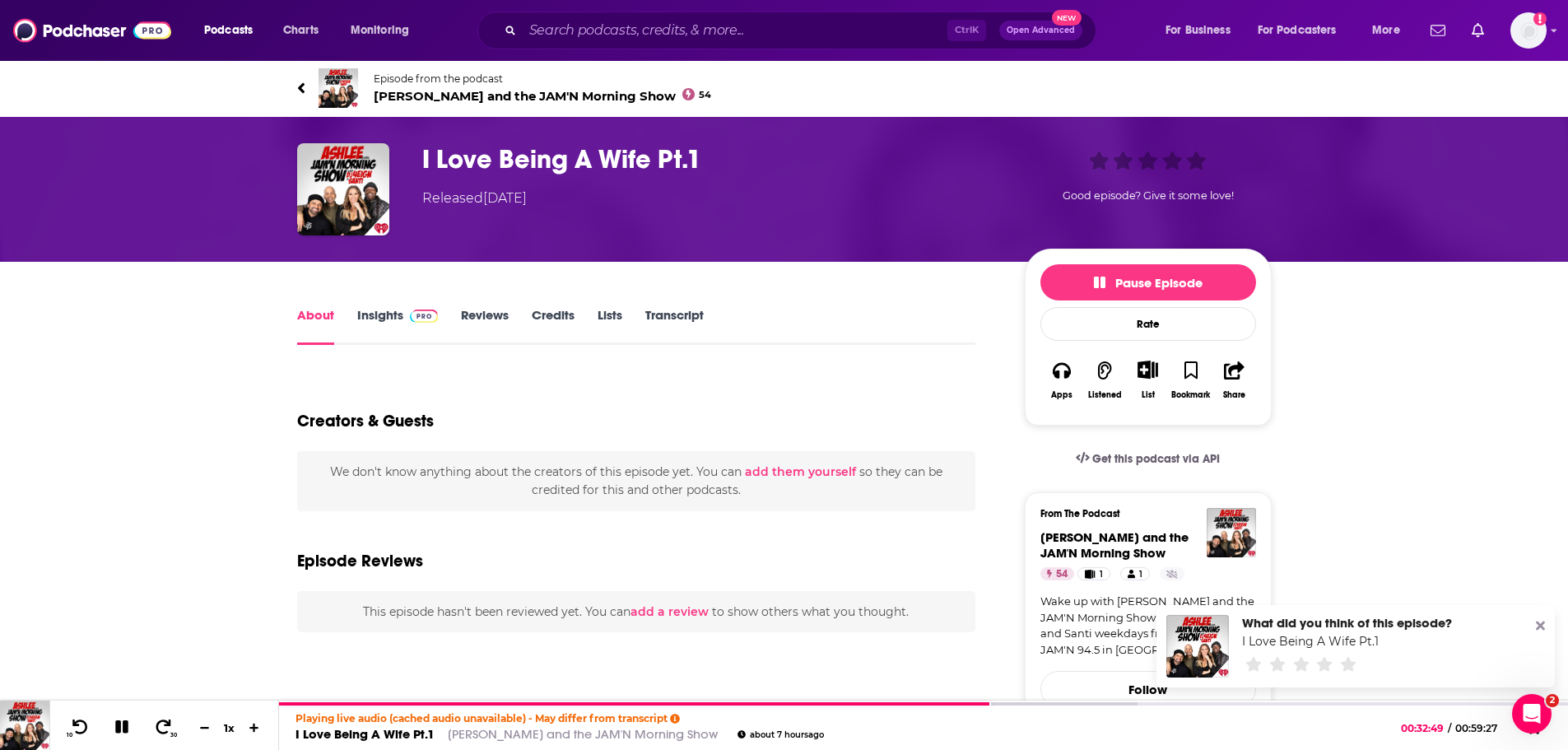
click at [664, 312] on link "Transcript" at bounding box center [674, 326] width 58 height 38
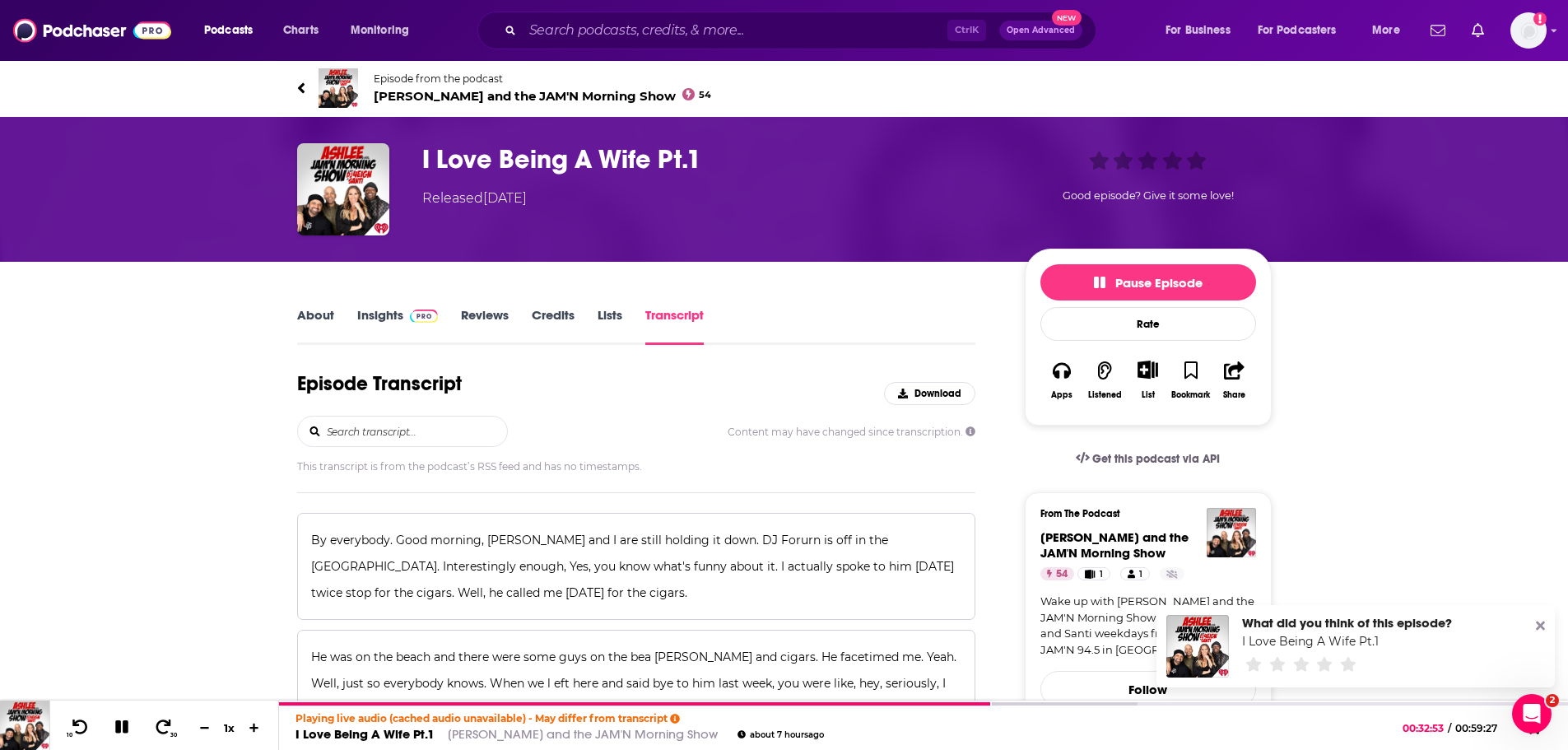
scroll to position [10746, 0]
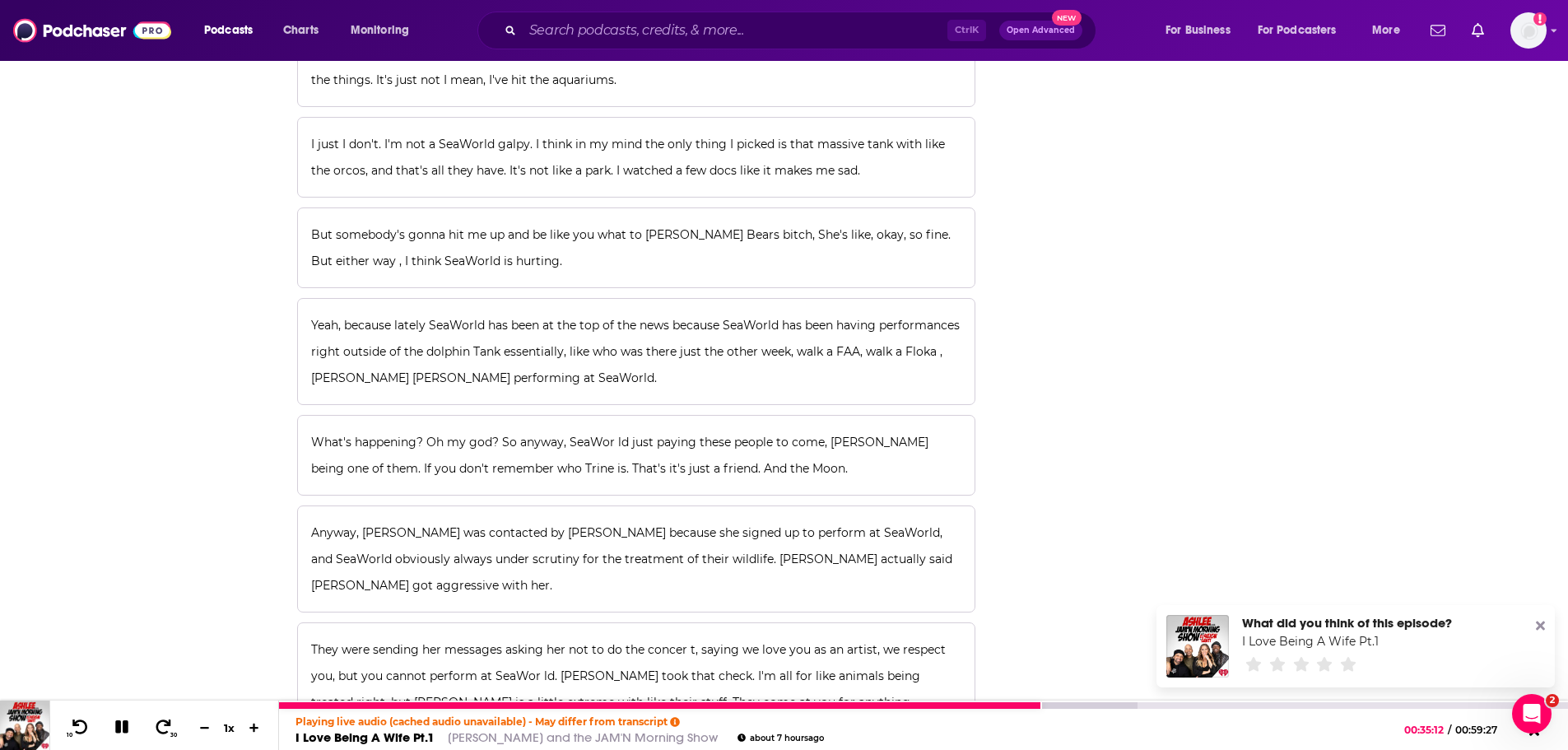
click at [118, 732] on icon at bounding box center [121, 728] width 14 height 14
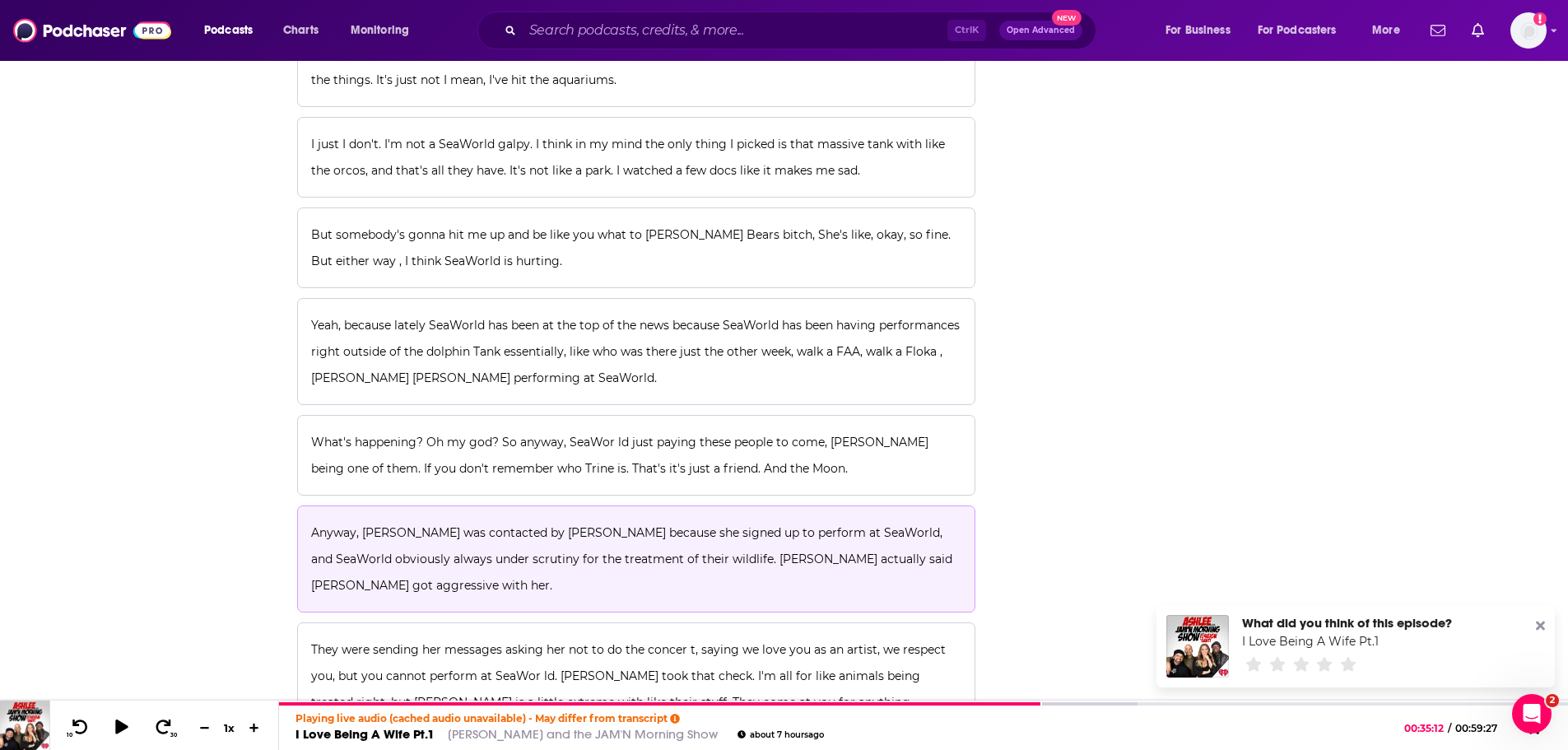
drag, startPoint x: 310, startPoint y: 375, endPoint x: 479, endPoint y: 393, distance: 170.0
click at [479, 506] on button "Anyway, Trina was contacted by Peta because she signed up to perform at SeaWorl…" at bounding box center [637, 559] width 679 height 107
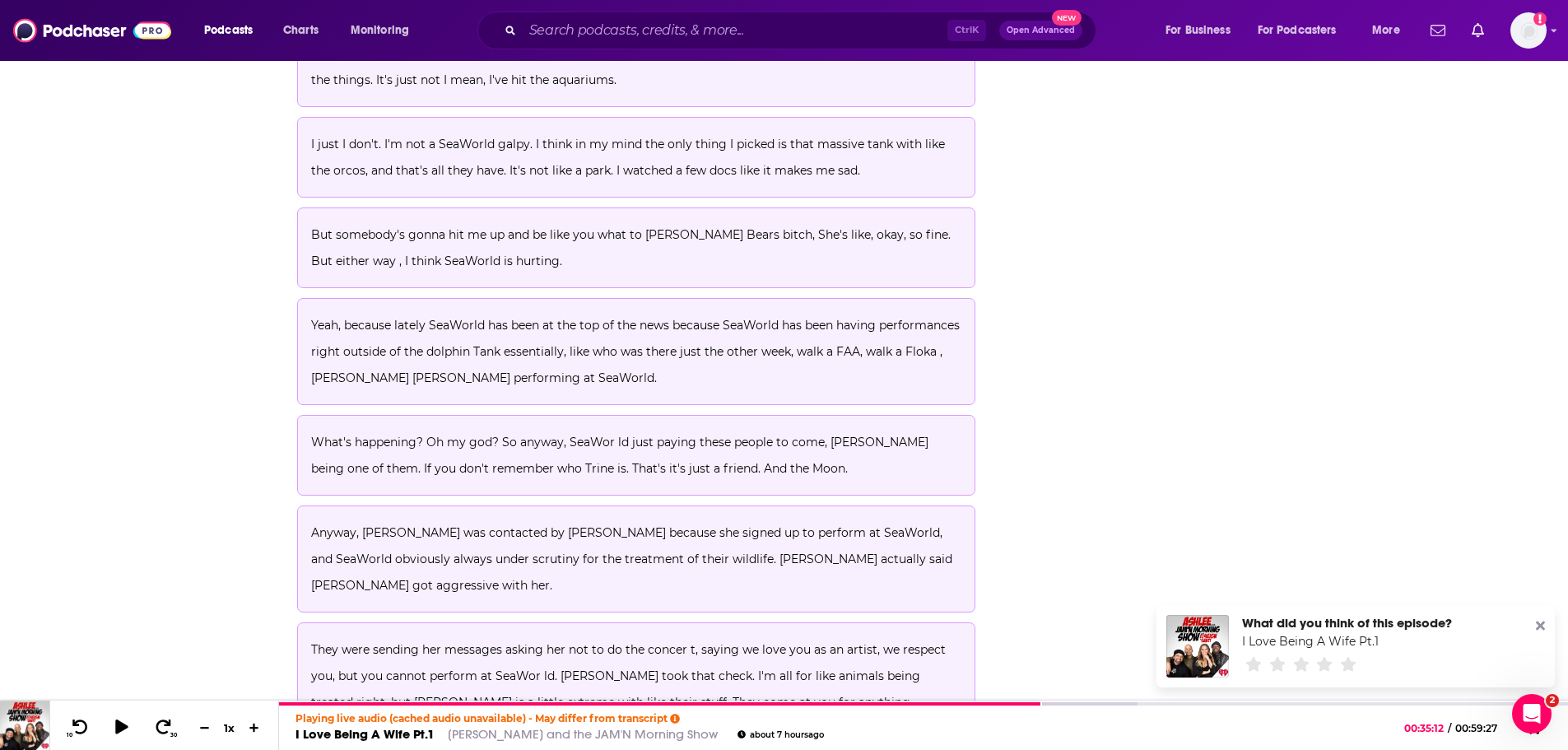
click at [166, 367] on div "About Insights Reviews Credits Lists Transcript Episode Transcript Download Con…" at bounding box center [784, 4] width 1568 height 20978
click at [317, 525] on span "Anyway, Trina was contacted by Peta because she signed up to perform at SeaWorl…" at bounding box center [632, 559] width 644 height 67
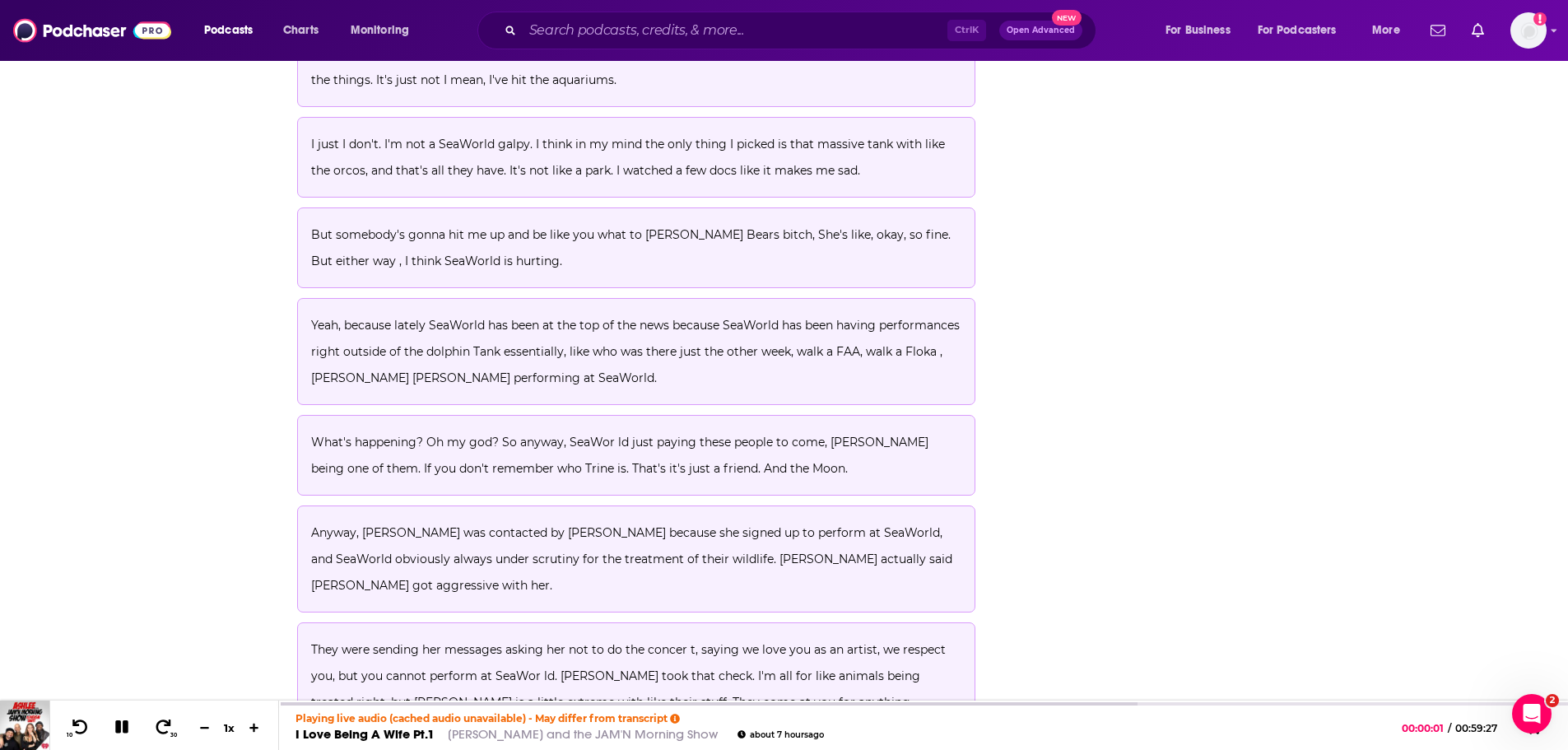
click at [312, 525] on span "Anyway, Trina was contacted by Peta because she signed up to perform at SeaWorl…" at bounding box center [632, 559] width 644 height 67
click at [115, 725] on icon at bounding box center [121, 727] width 13 height 13
click at [205, 375] on div "About Insights Reviews Credits Lists Transcript Episode Transcript Download Con…" at bounding box center [784, 4] width 1568 height 20978
click at [203, 380] on div "About Insights Reviews Credits Lists Transcript Episode Transcript Download Con…" at bounding box center [784, 4] width 1568 height 20978
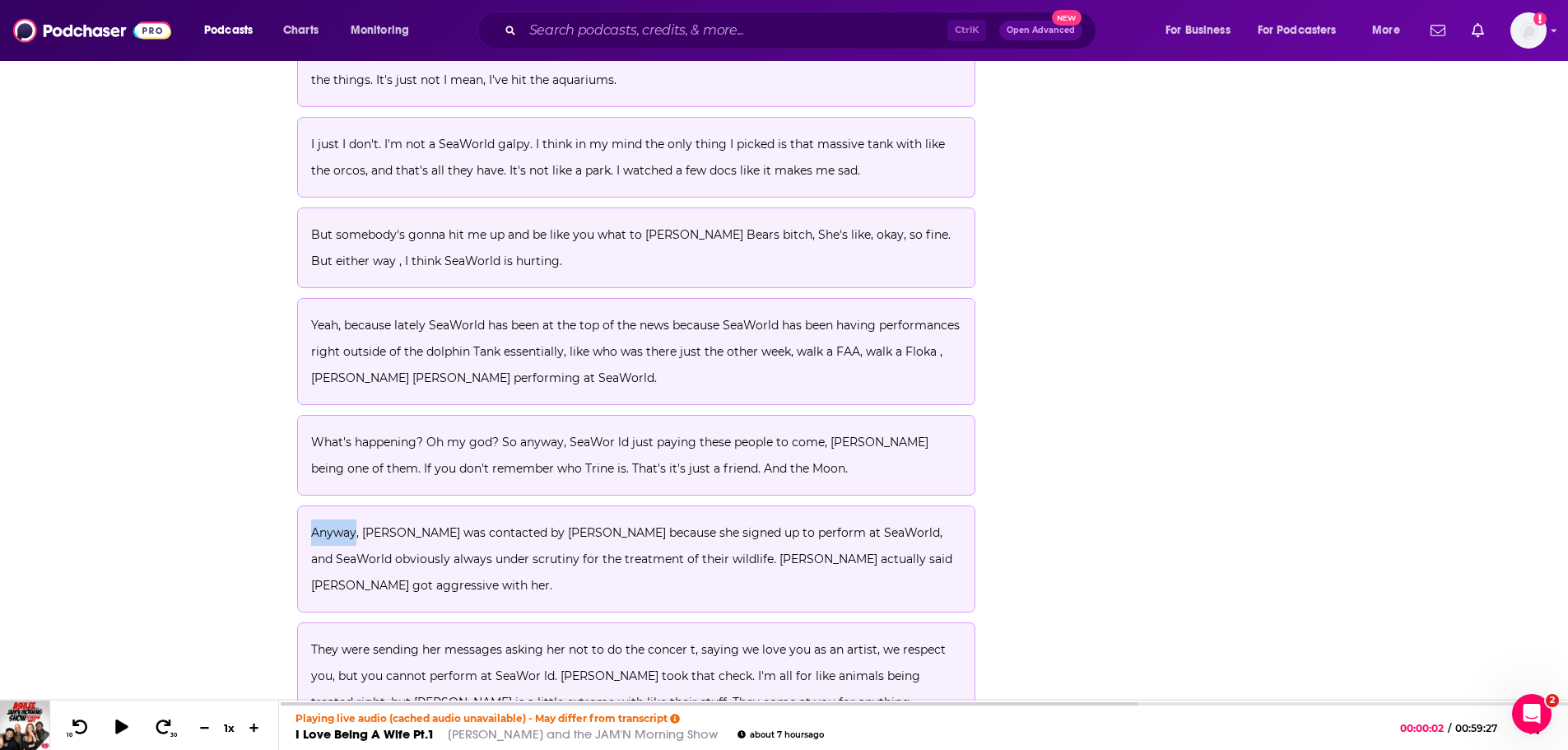
click at [197, 385] on div "About Insights Reviews Credits Lists Transcript Episode Transcript Download Con…" at bounding box center [784, 4] width 1568 height 20978
click at [214, 383] on div "About Insights Reviews Credits Lists Transcript Episode Transcript Download Con…" at bounding box center [784, 4] width 1568 height 20978
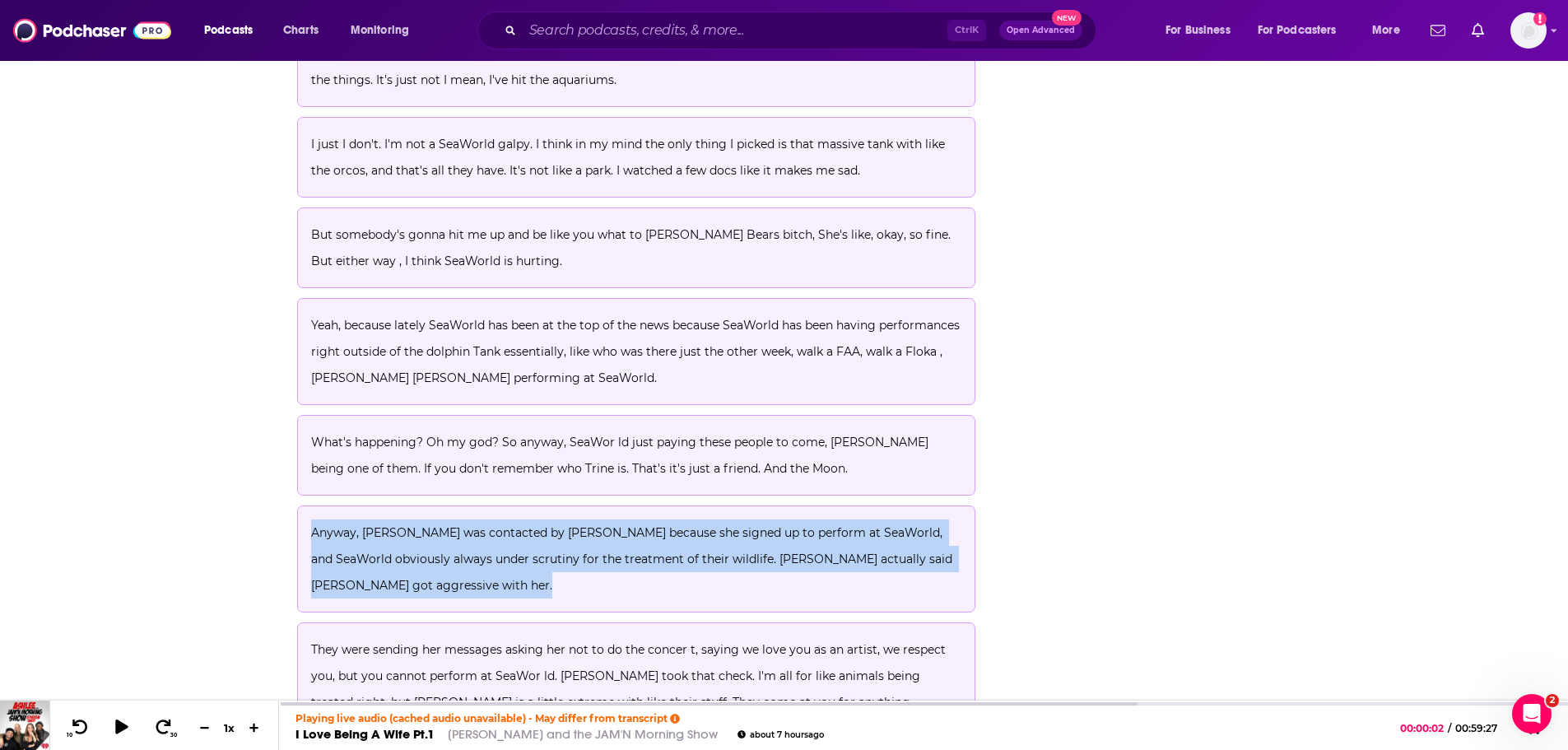
click at [214, 383] on div "About Insights Reviews Credits Lists Transcript Episode Transcript Download Con…" at bounding box center [784, 4] width 1568 height 20978
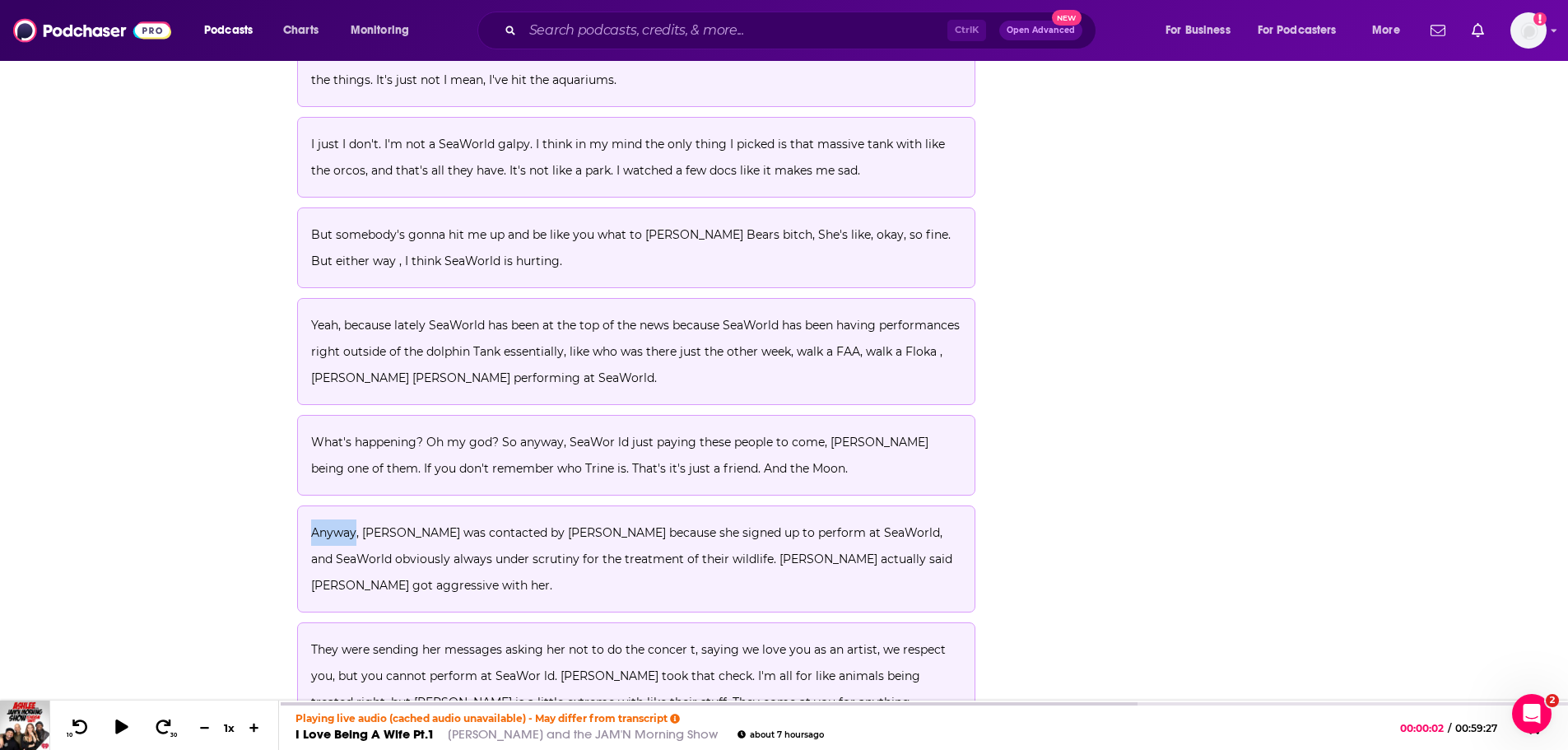
click at [214, 383] on div "About Insights Reviews Credits Lists Transcript Episode Transcript Download Con…" at bounding box center [784, 4] width 1568 height 20978
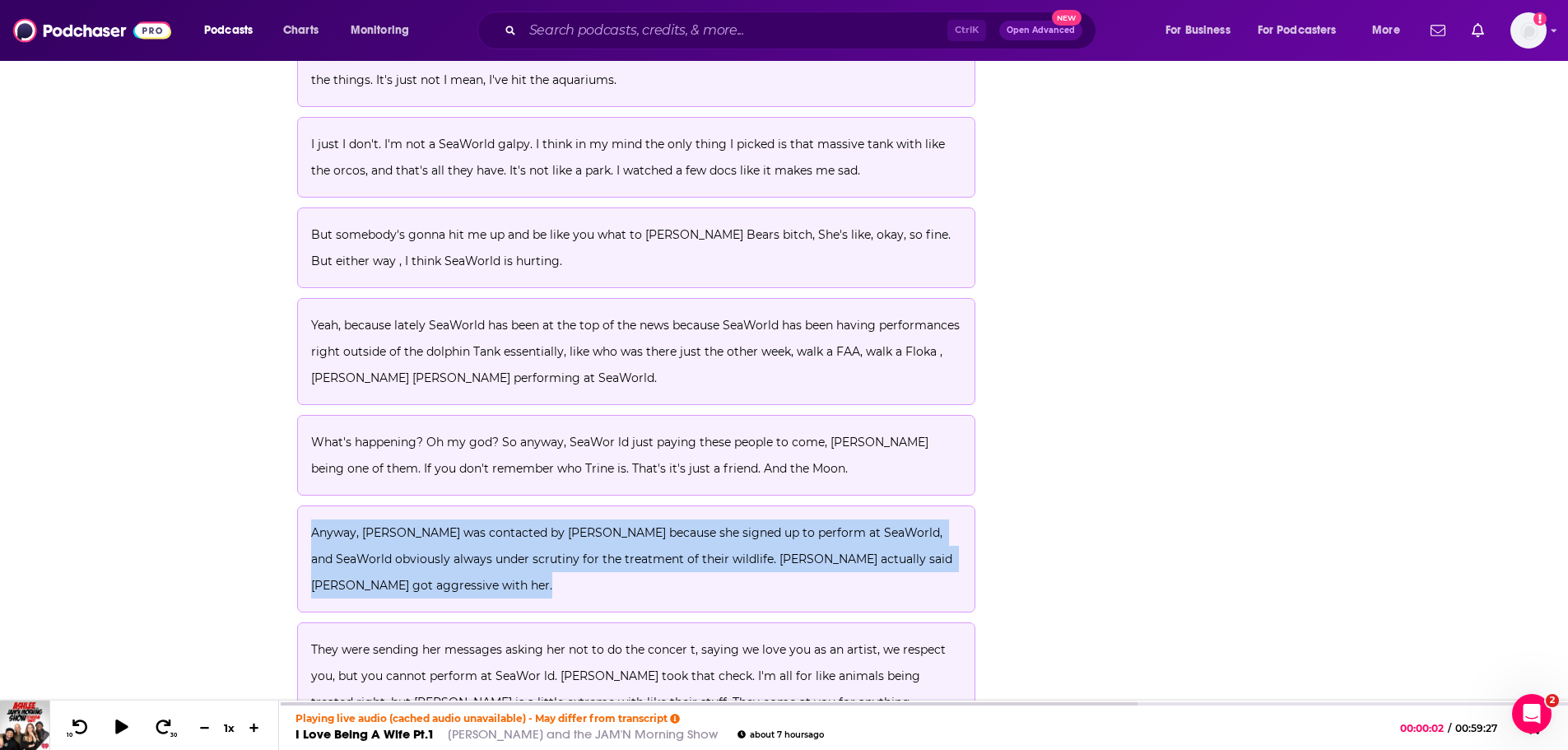
click at [214, 383] on div "About Insights Reviews Credits Lists Transcript Episode Transcript Download Con…" at bounding box center [784, 4] width 1568 height 20978
click at [237, 384] on div "About Insights Reviews Credits Lists Transcript Episode Transcript Download Con…" at bounding box center [784, 4] width 1568 height 20978
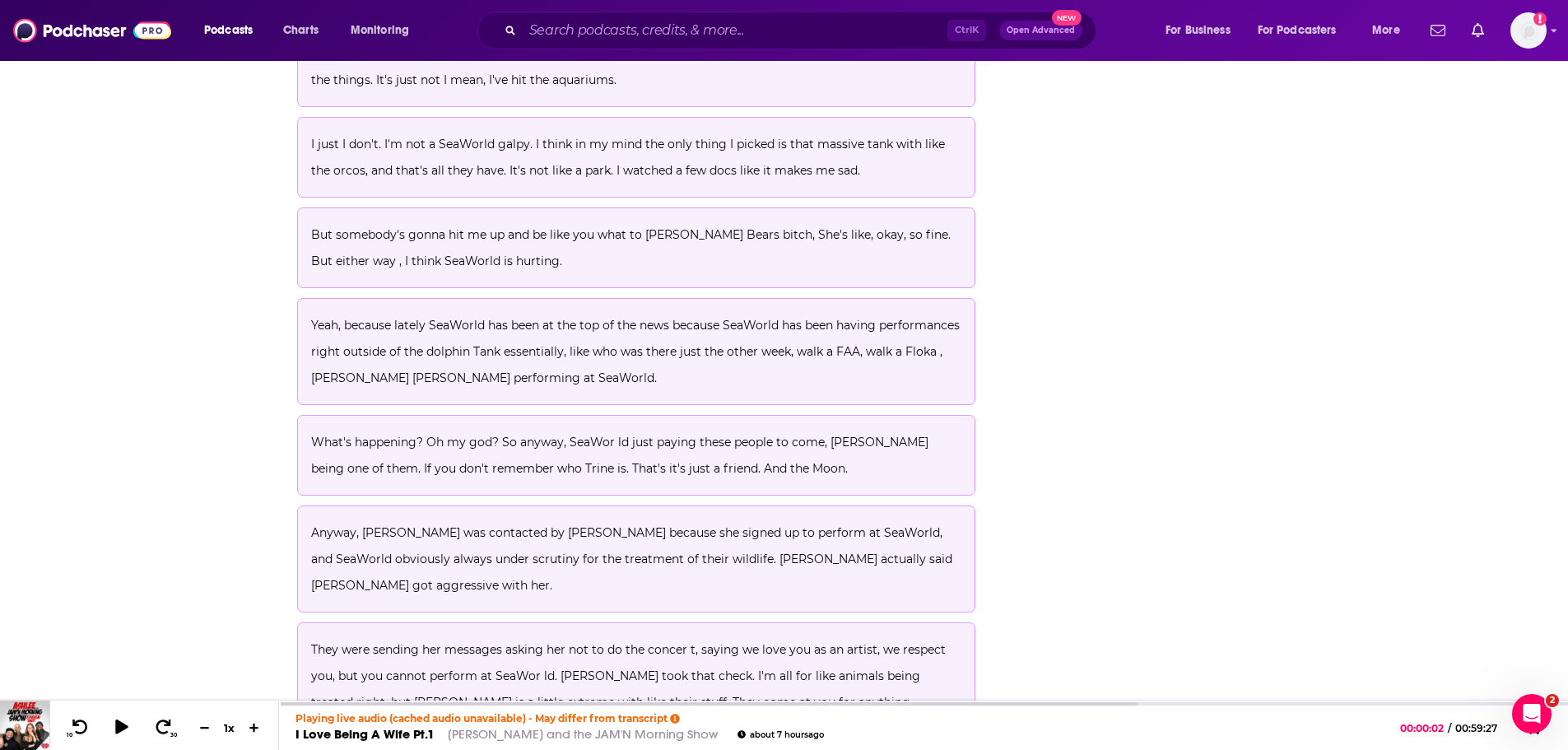
click at [251, 381] on div "About Insights Reviews Credits Lists Transcript Episode Transcript Download Con…" at bounding box center [784, 4] width 1568 height 20978
click at [209, 368] on div "About Insights Reviews Credits Lists Transcript Episode Transcript Download Con…" at bounding box center [784, 4] width 1568 height 20978
click at [249, 366] on div "About Insights Reviews Credits Lists Transcript Episode Transcript Download Con…" at bounding box center [784, 4] width 1568 height 20978
drag, startPoint x: 191, startPoint y: 378, endPoint x: 159, endPoint y: 499, distance: 125.2
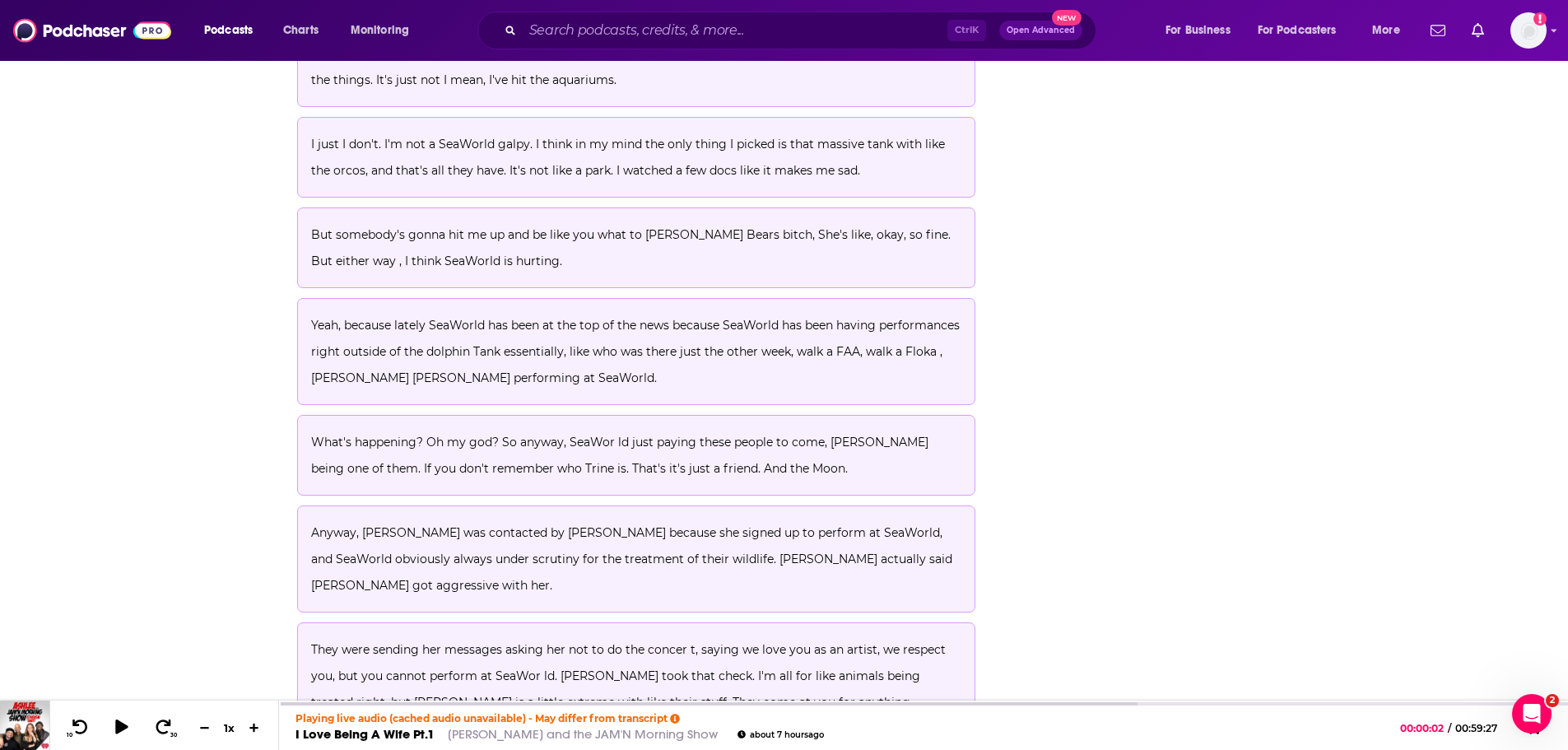
click at [159, 499] on div "About Insights Reviews Credits Lists Transcript Episode Transcript Download Con…" at bounding box center [784, 4] width 1568 height 20978
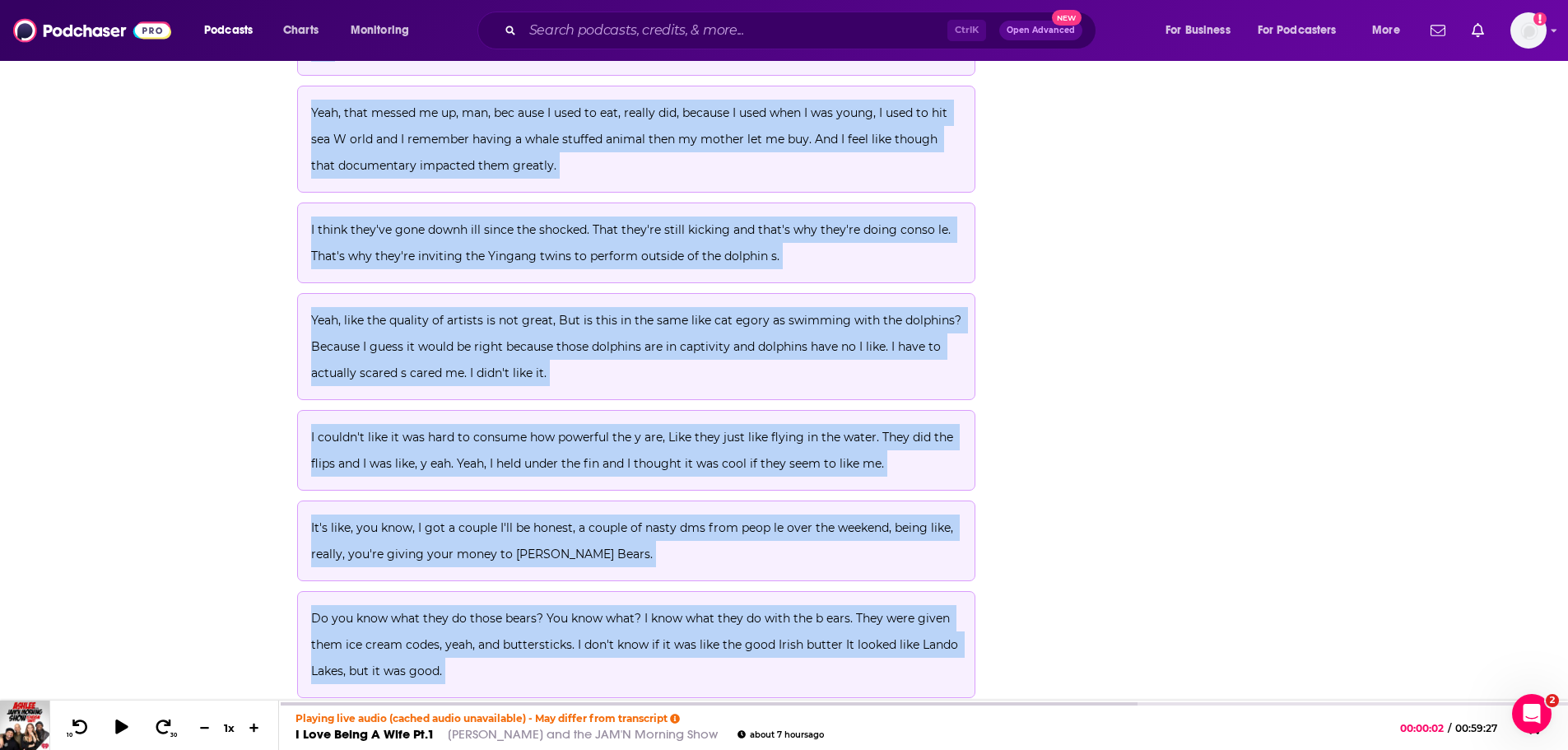
scroll to position [11672, 0]
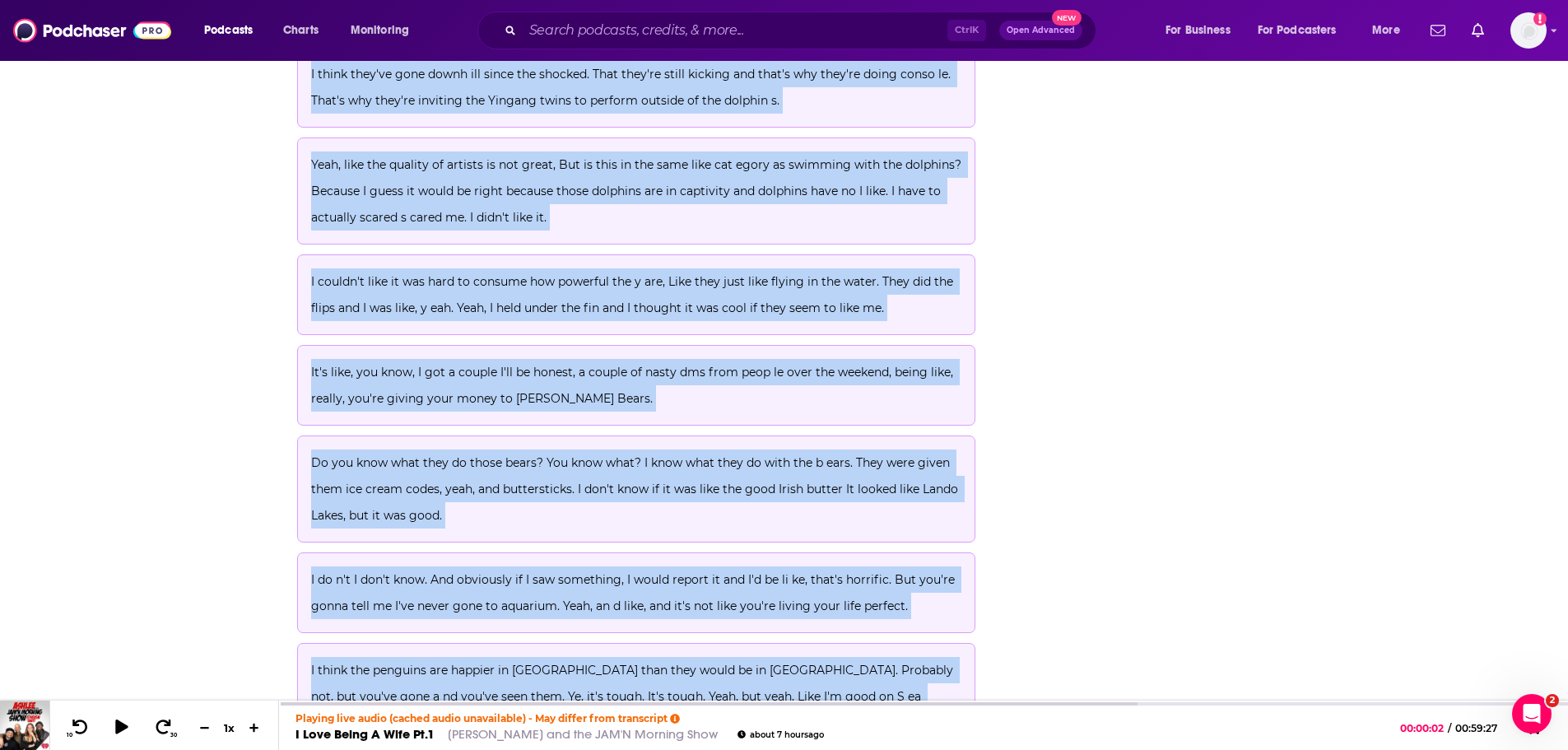
drag, startPoint x: 314, startPoint y: 373, endPoint x: 840, endPoint y: 609, distance: 576.5
copy div "Anyway, Trina was contacted by Peta because she signed up to perform at SeaWorl…"
click at [344, 736] on link "I Love Being A Wife Pt.1" at bounding box center [365, 737] width 139 height 15
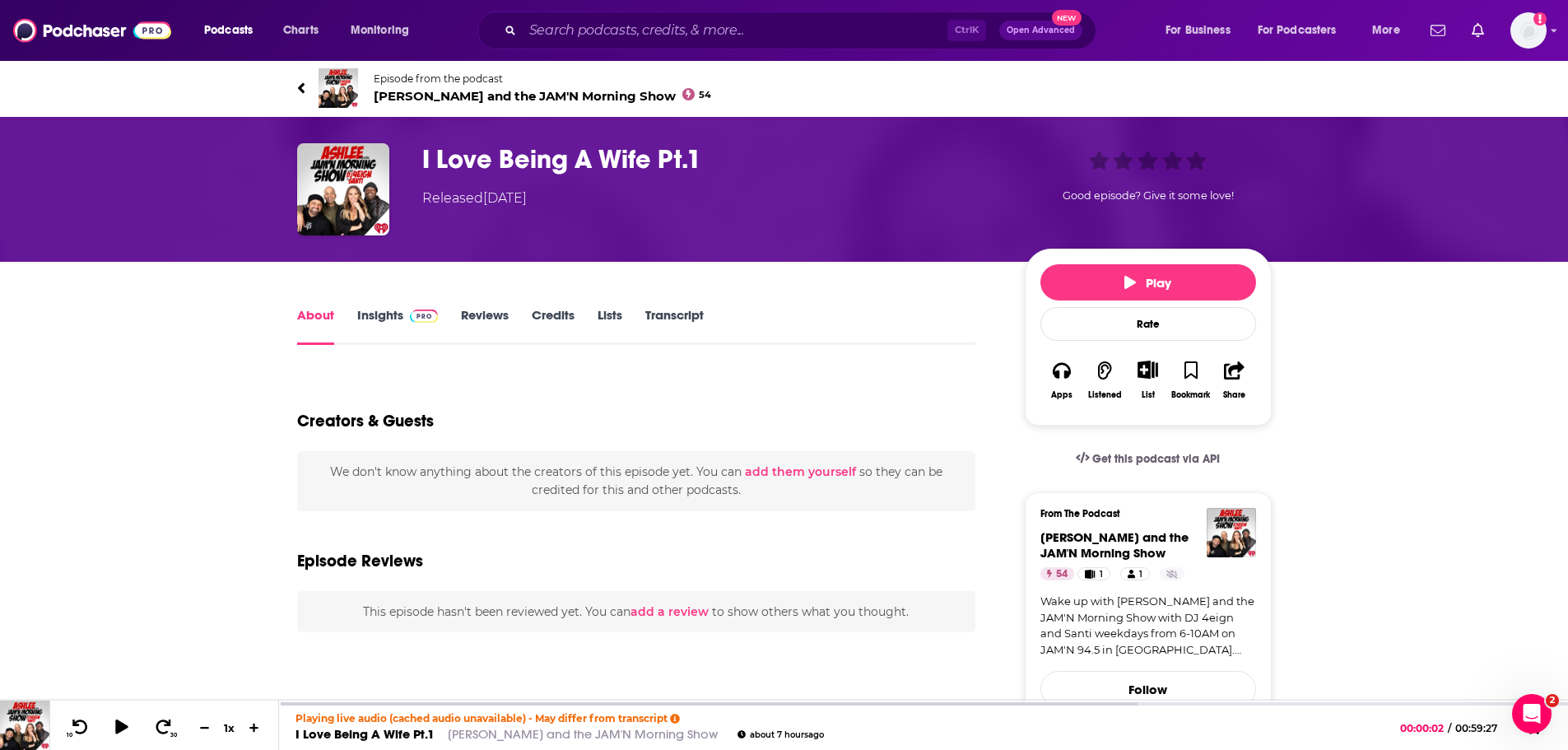
click at [483, 103] on span "Ashlee and the JAM'N Morning Show 54" at bounding box center [542, 95] width 339 height 15
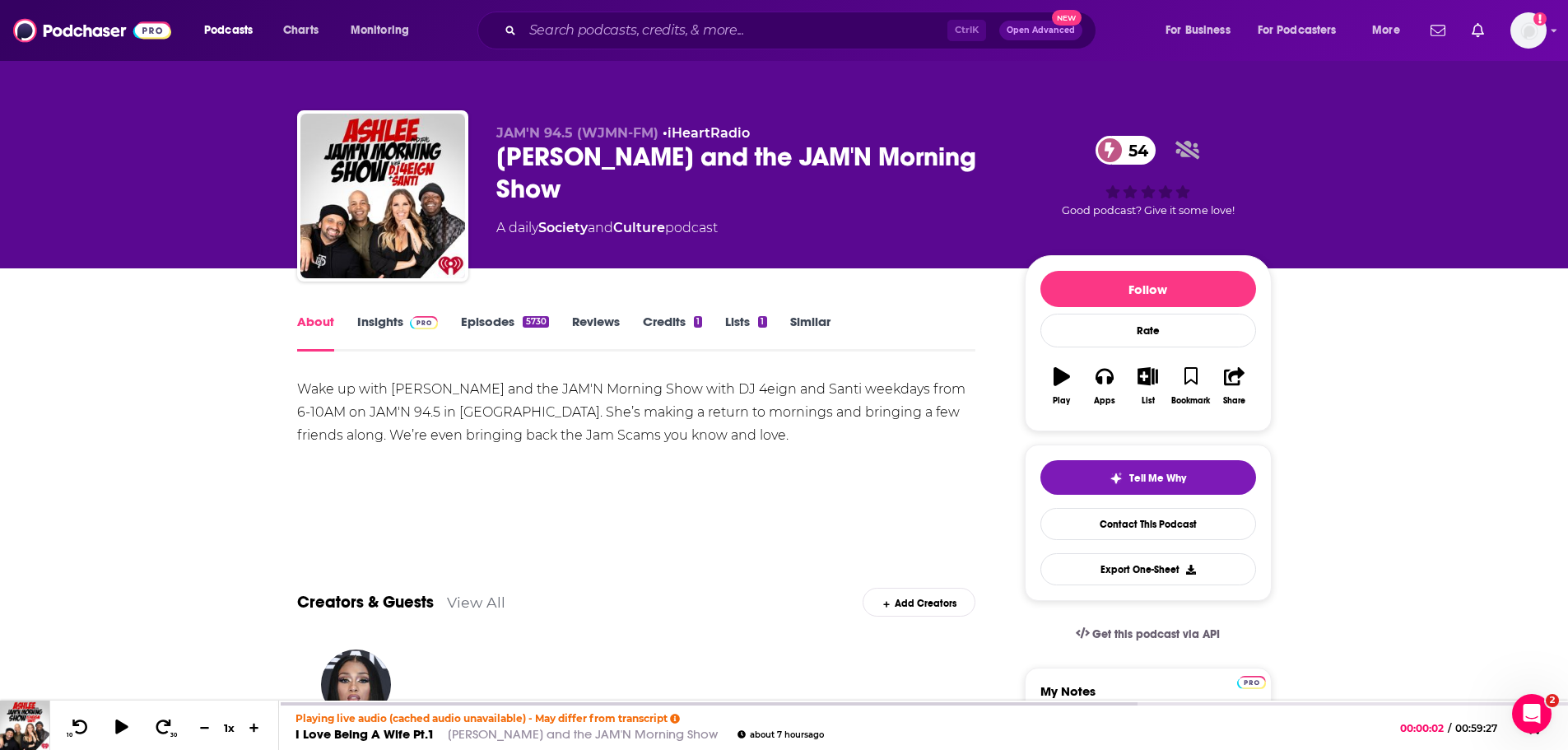
click at [370, 314] on link "Insights" at bounding box center [398, 332] width 82 height 38
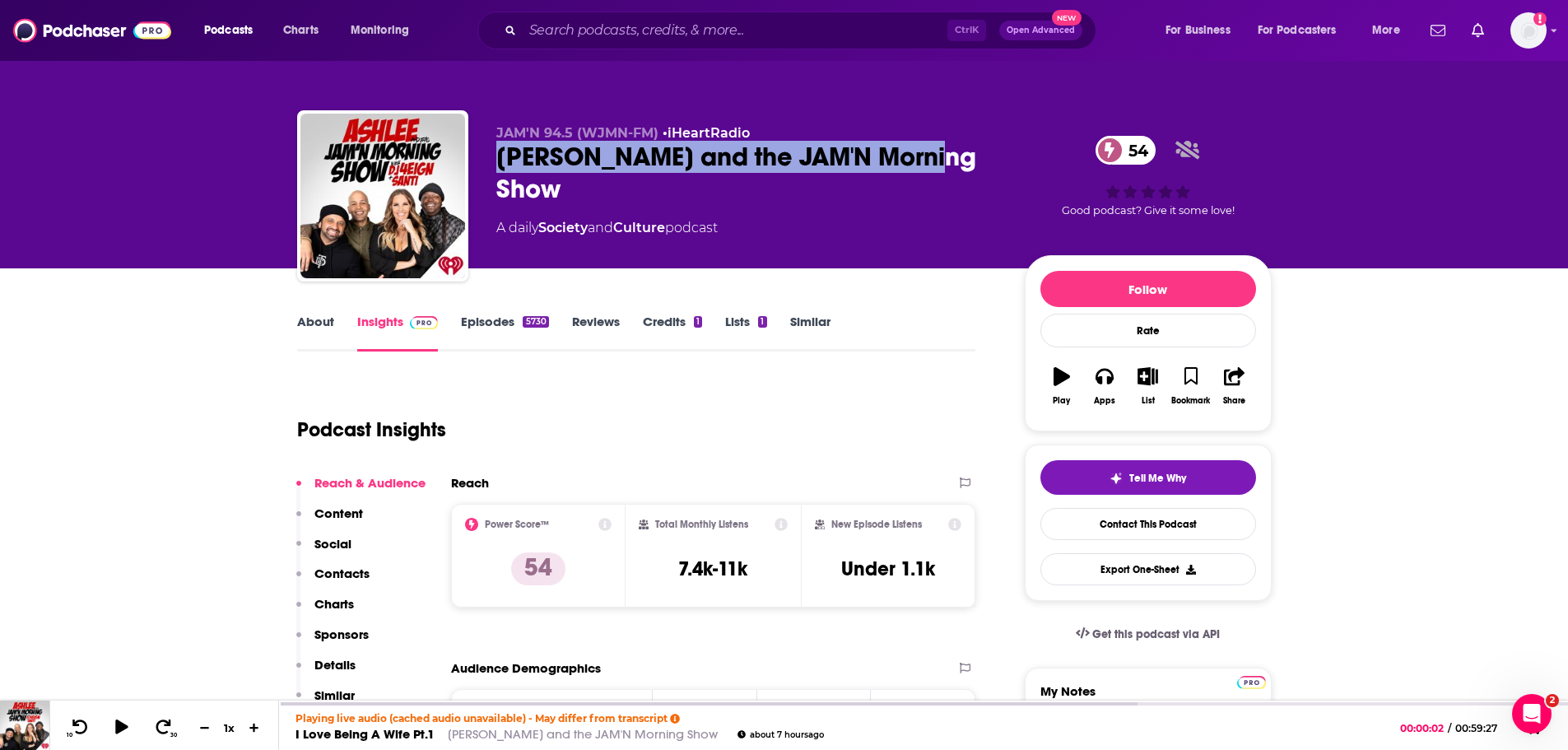
drag, startPoint x: 948, startPoint y: 157, endPoint x: 496, endPoint y: 163, distance: 452.0
click at [497, 163] on div "Ashlee and the JAM'N Morning Show 54" at bounding box center [747, 172] width 502 height 64
copy h2 "[PERSON_NAME] and the JAM'N Morning Show"
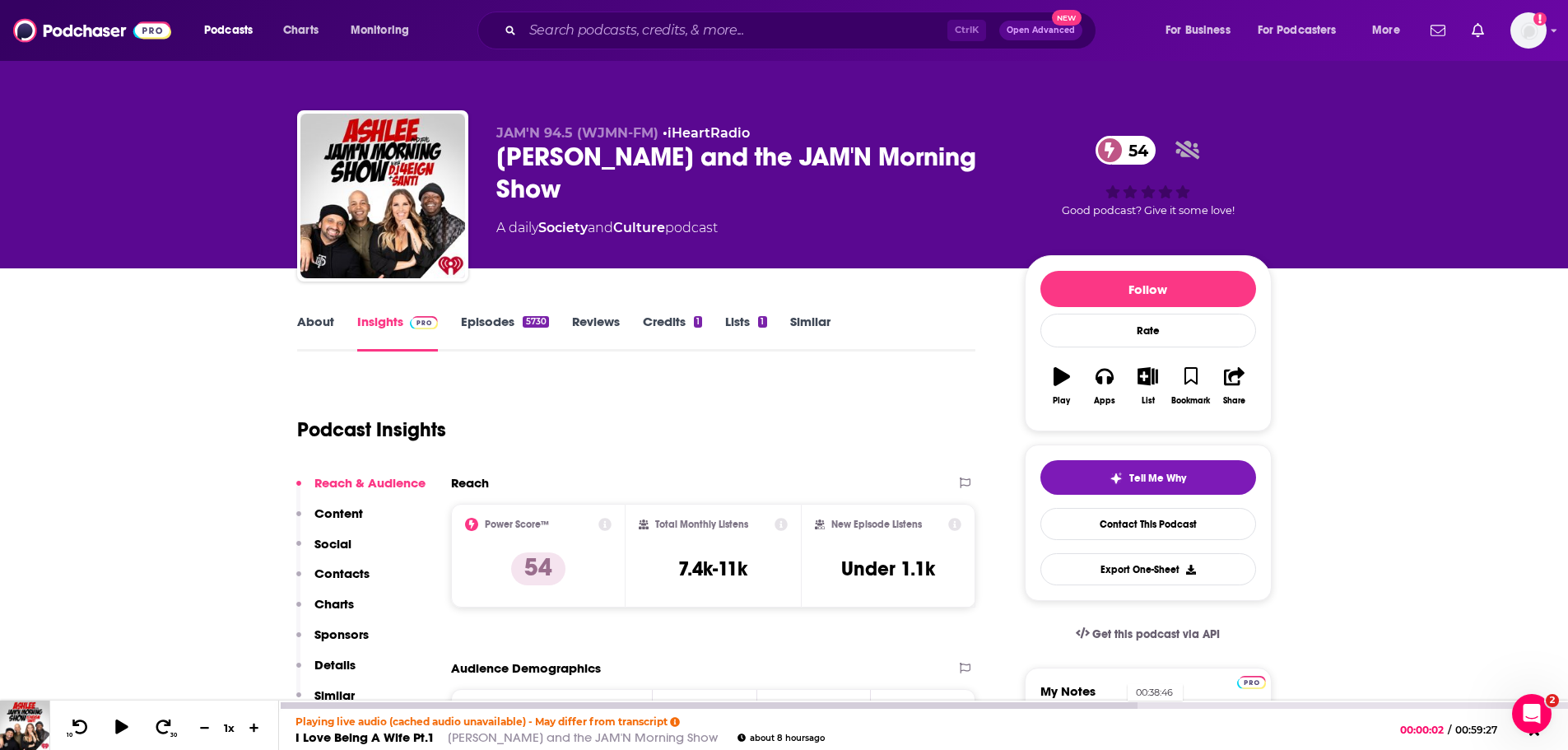
click at [1119, 705] on div at bounding box center [708, 705] width 858 height 6
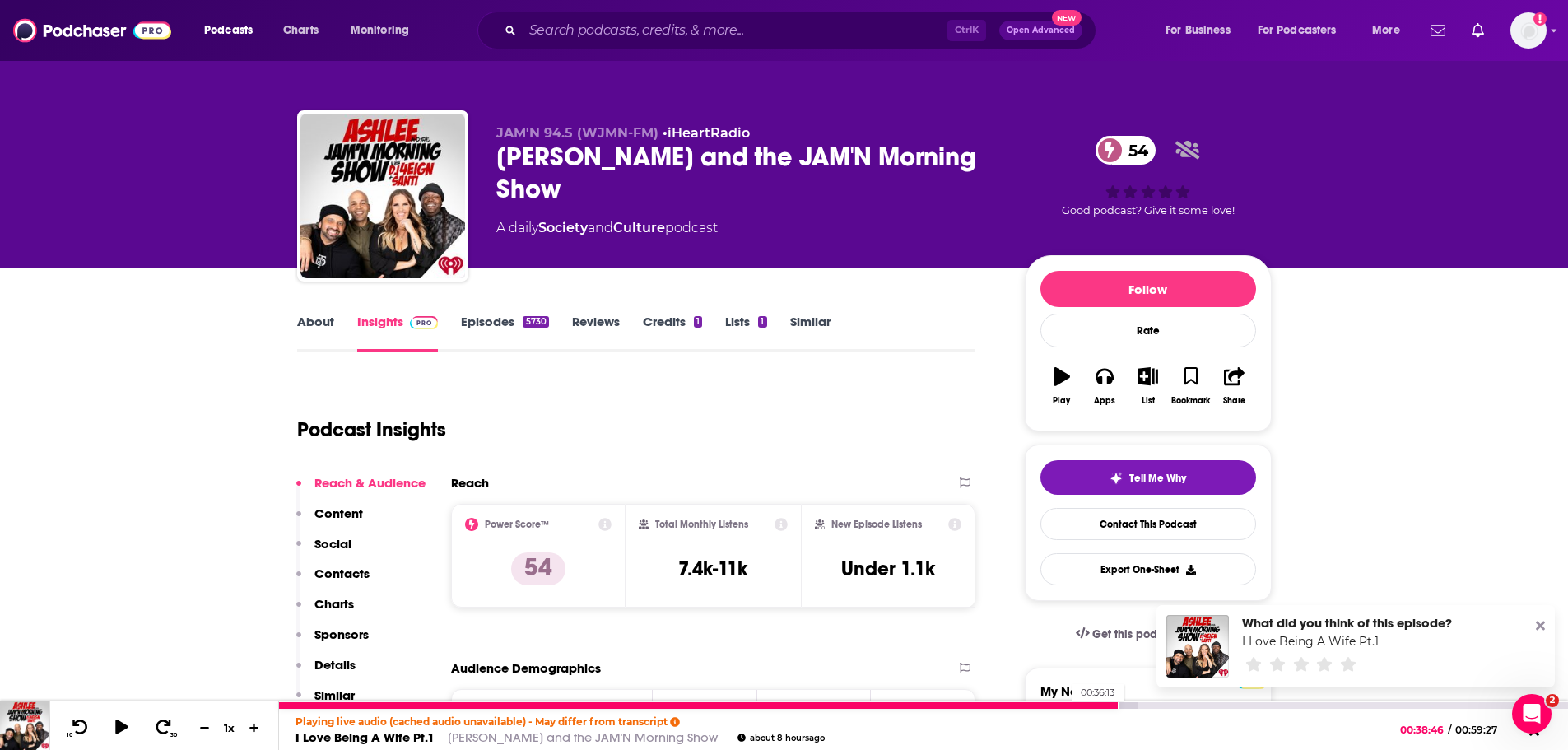
click at [1061, 703] on div at bounding box center [700, 705] width 841 height 6
click at [123, 728] on icon at bounding box center [121, 727] width 14 height 16
click at [163, 726] on icon at bounding box center [163, 727] width 21 height 16
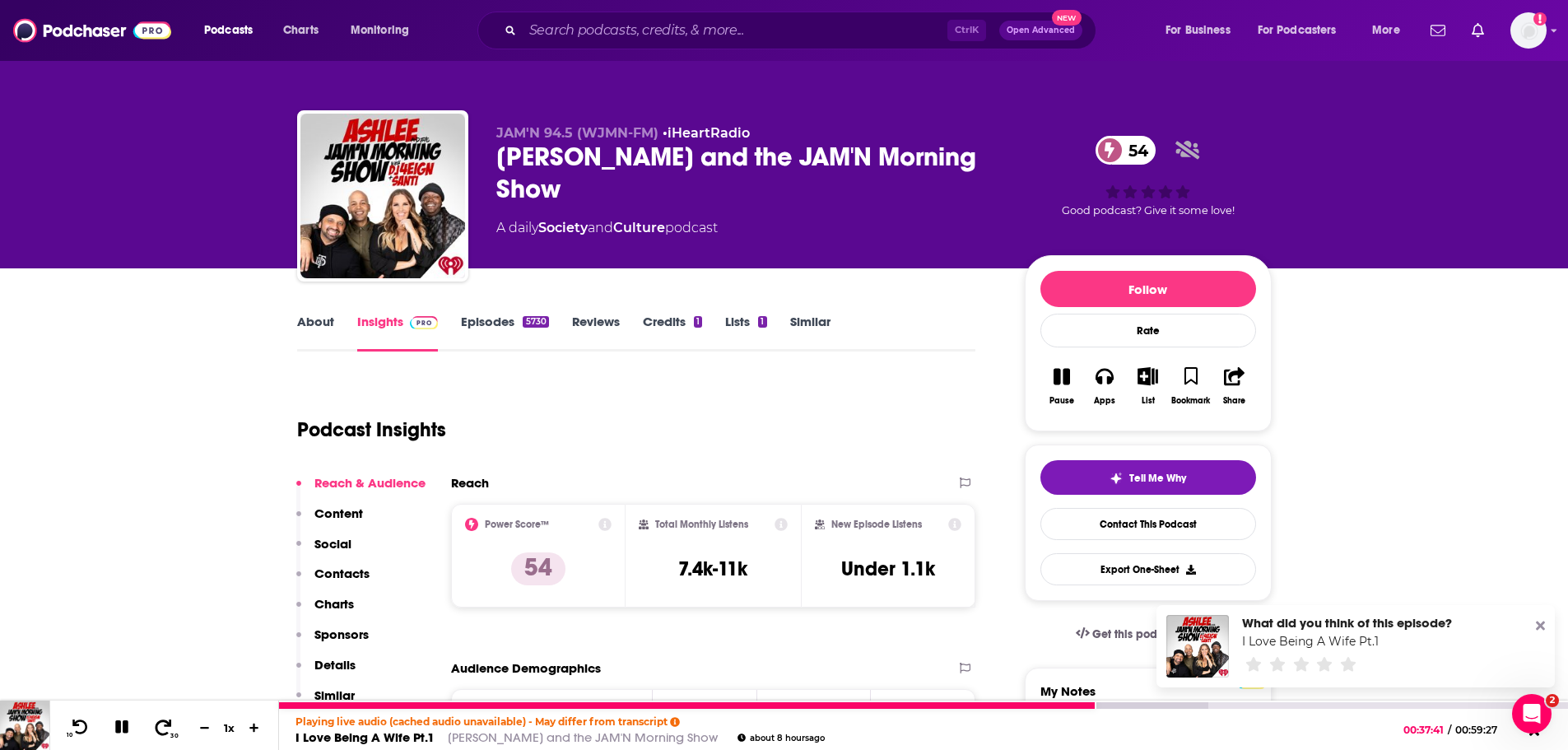
click at [163, 726] on icon at bounding box center [163, 727] width 21 height 16
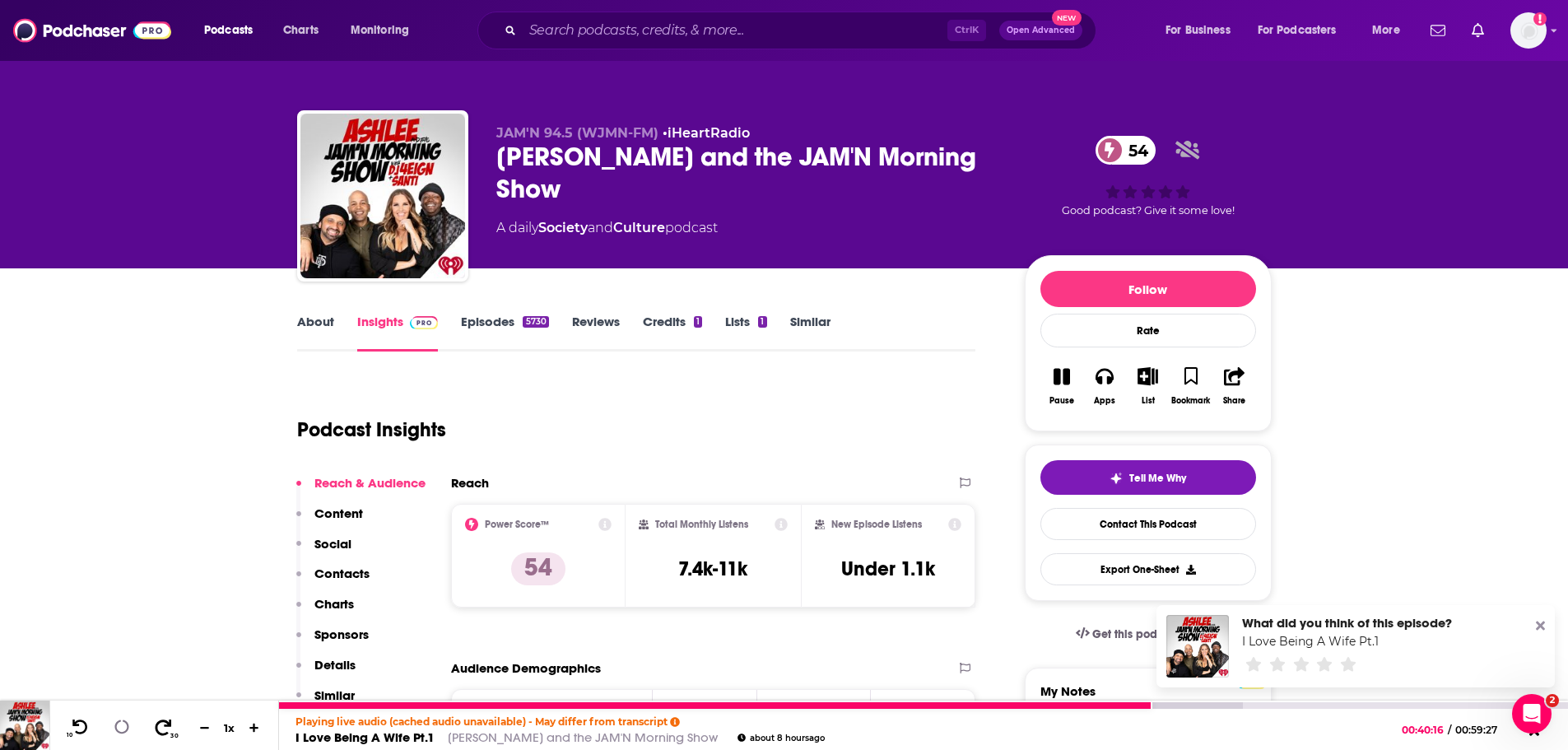
click at [163, 726] on icon at bounding box center [163, 727] width 21 height 16
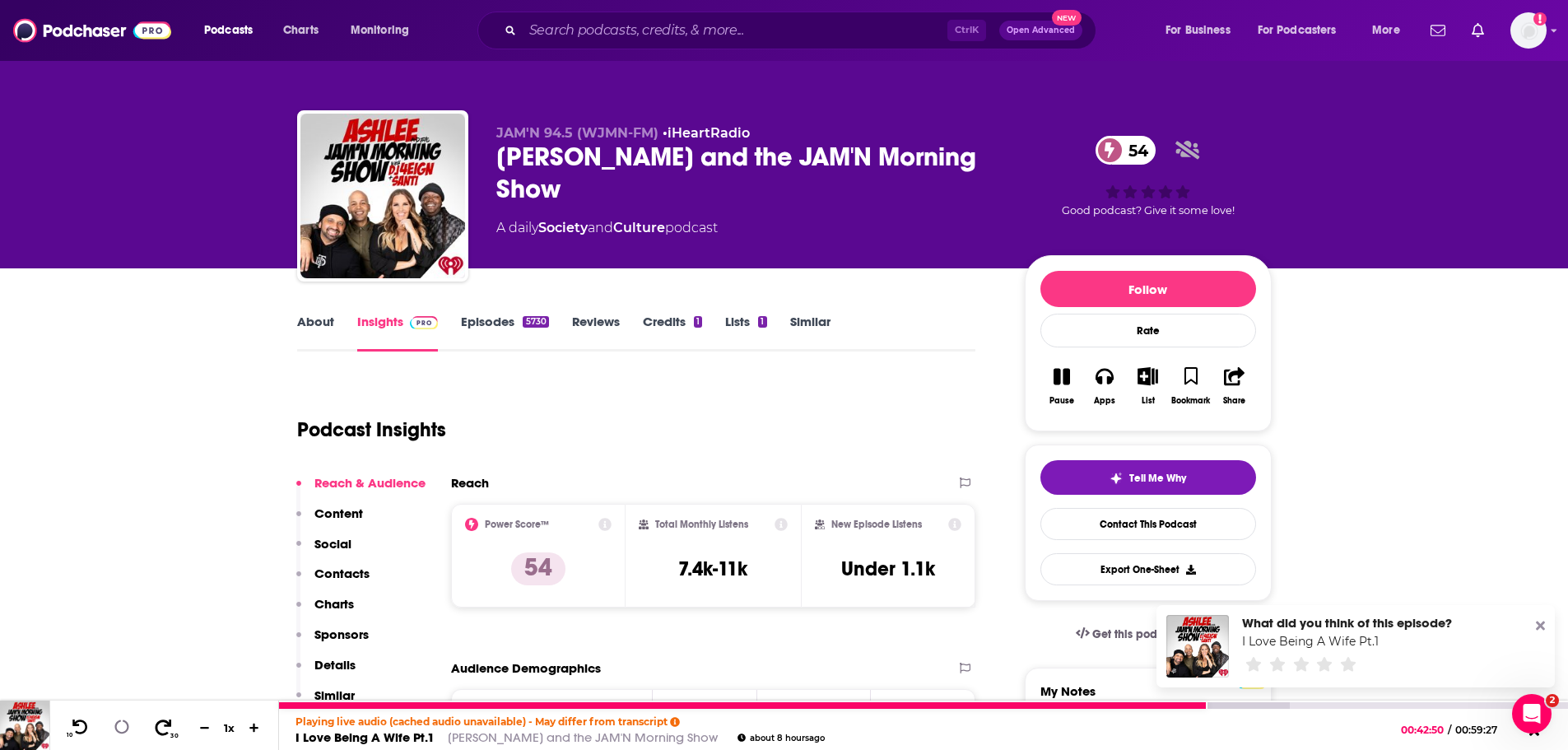
click at [163, 726] on icon at bounding box center [163, 727] width 21 height 16
click at [1257, 705] on div at bounding box center [808, 705] width 1058 height 6
click at [1273, 704] on div at bounding box center [832, 705] width 1106 height 6
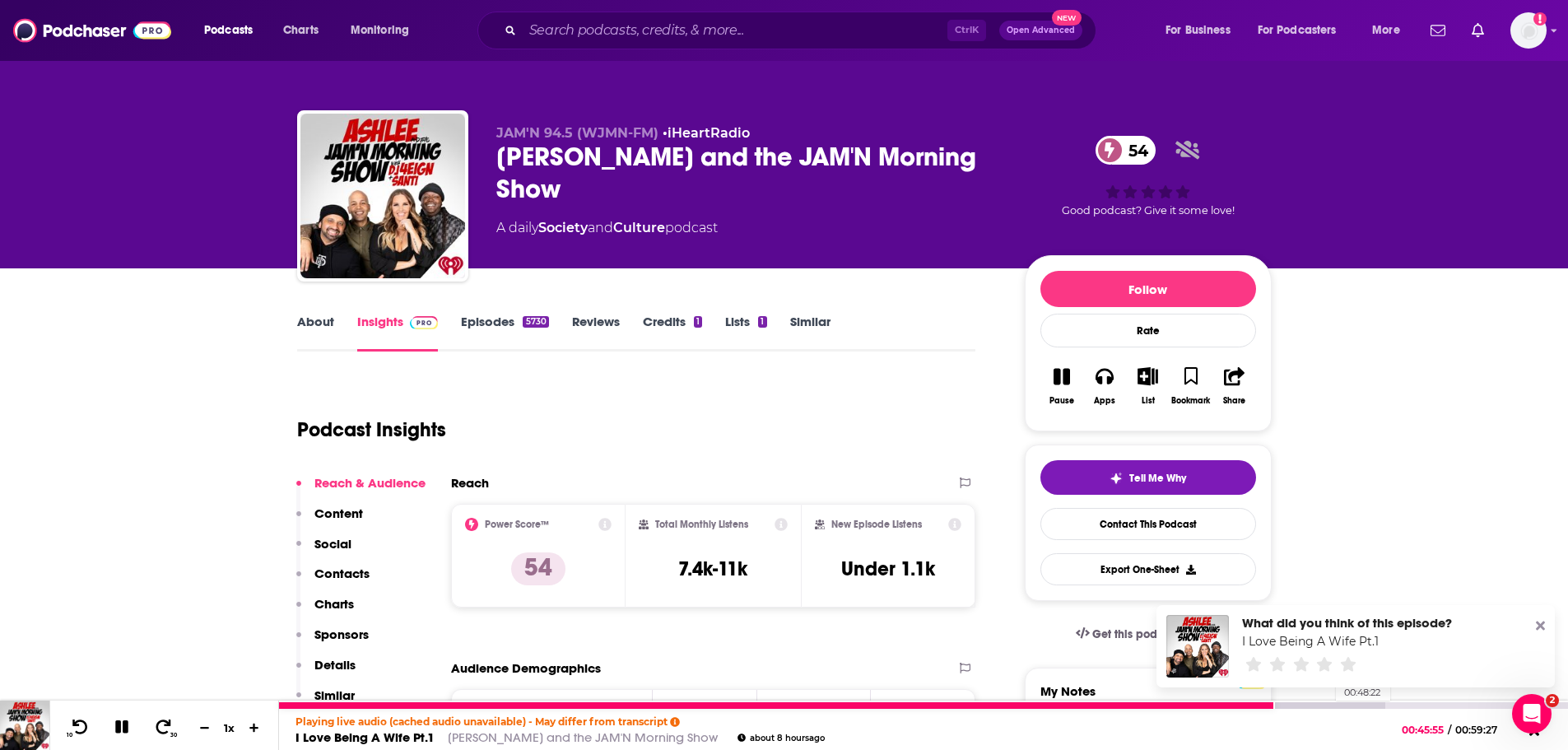
click at [1326, 702] on div at bounding box center [832, 705] width 1106 height 6
click at [1029, 703] on div at bounding box center [803, 705] width 1047 height 6
click at [980, 705] on div at bounding box center [656, 705] width 753 height 6
click at [87, 724] on icon at bounding box center [80, 727] width 21 height 16
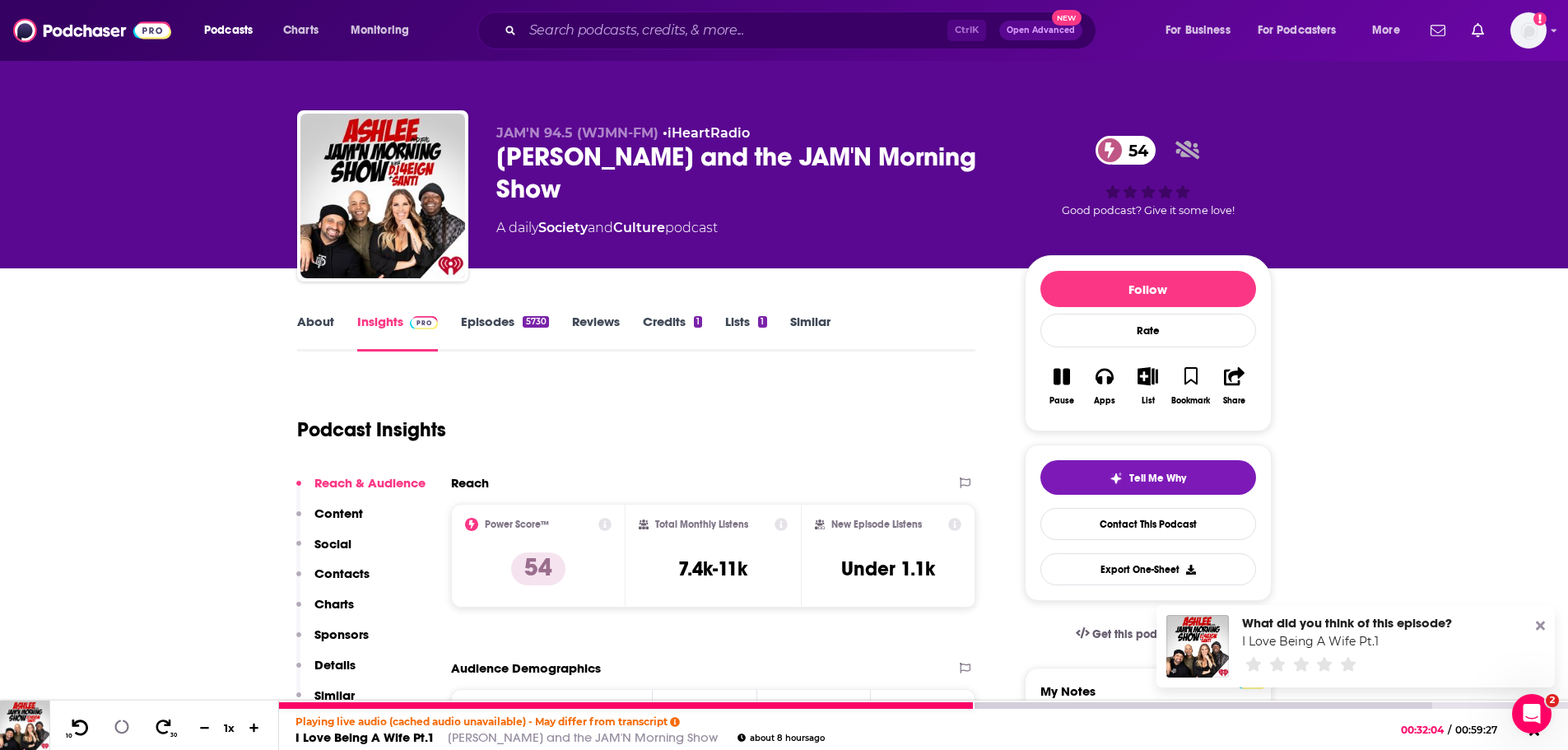
click at [87, 724] on icon at bounding box center [80, 727] width 21 height 16
click at [87, 724] on icon at bounding box center [81, 726] width 16 height 15
click at [87, 724] on icon at bounding box center [80, 727] width 21 height 16
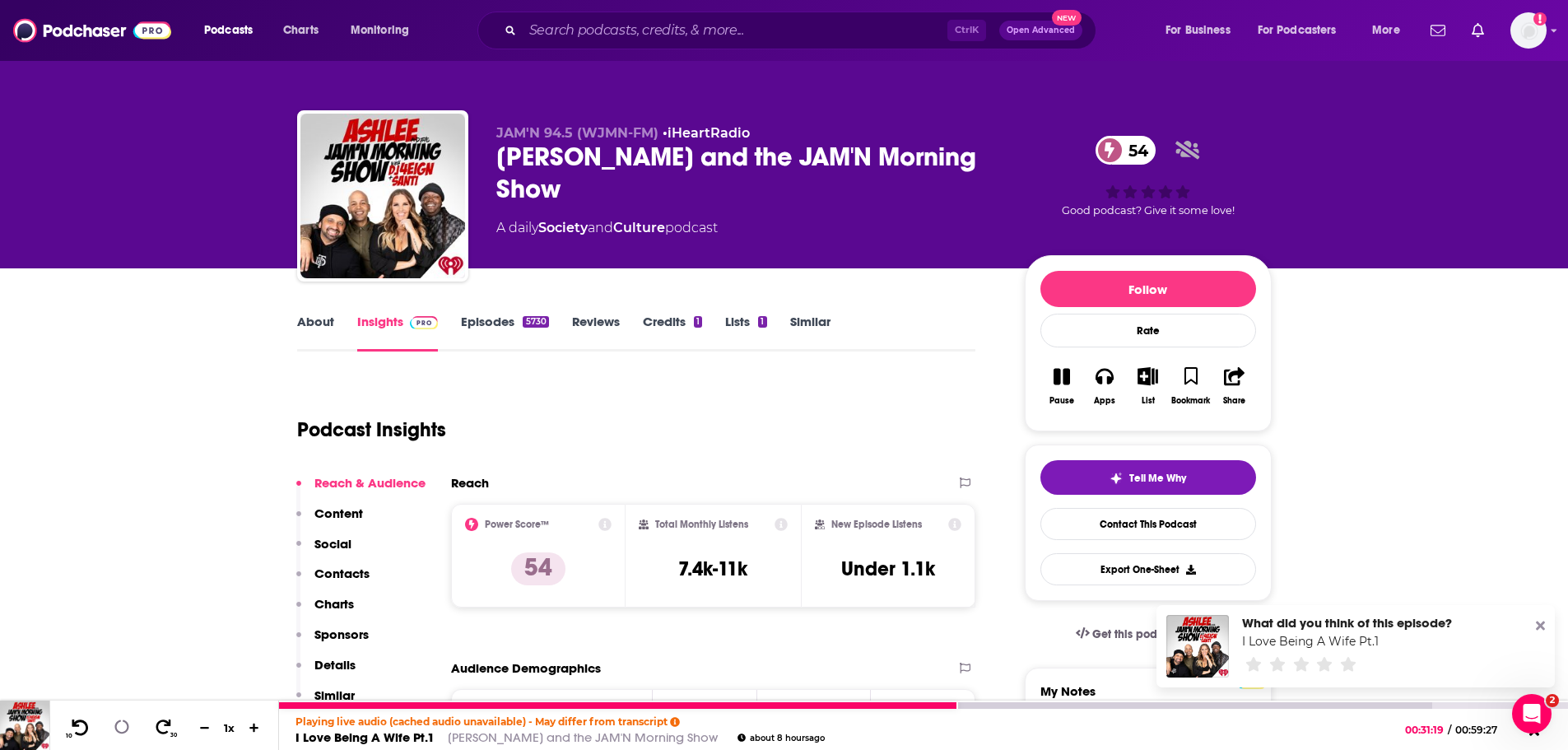
click at [87, 724] on icon at bounding box center [80, 727] width 21 height 16
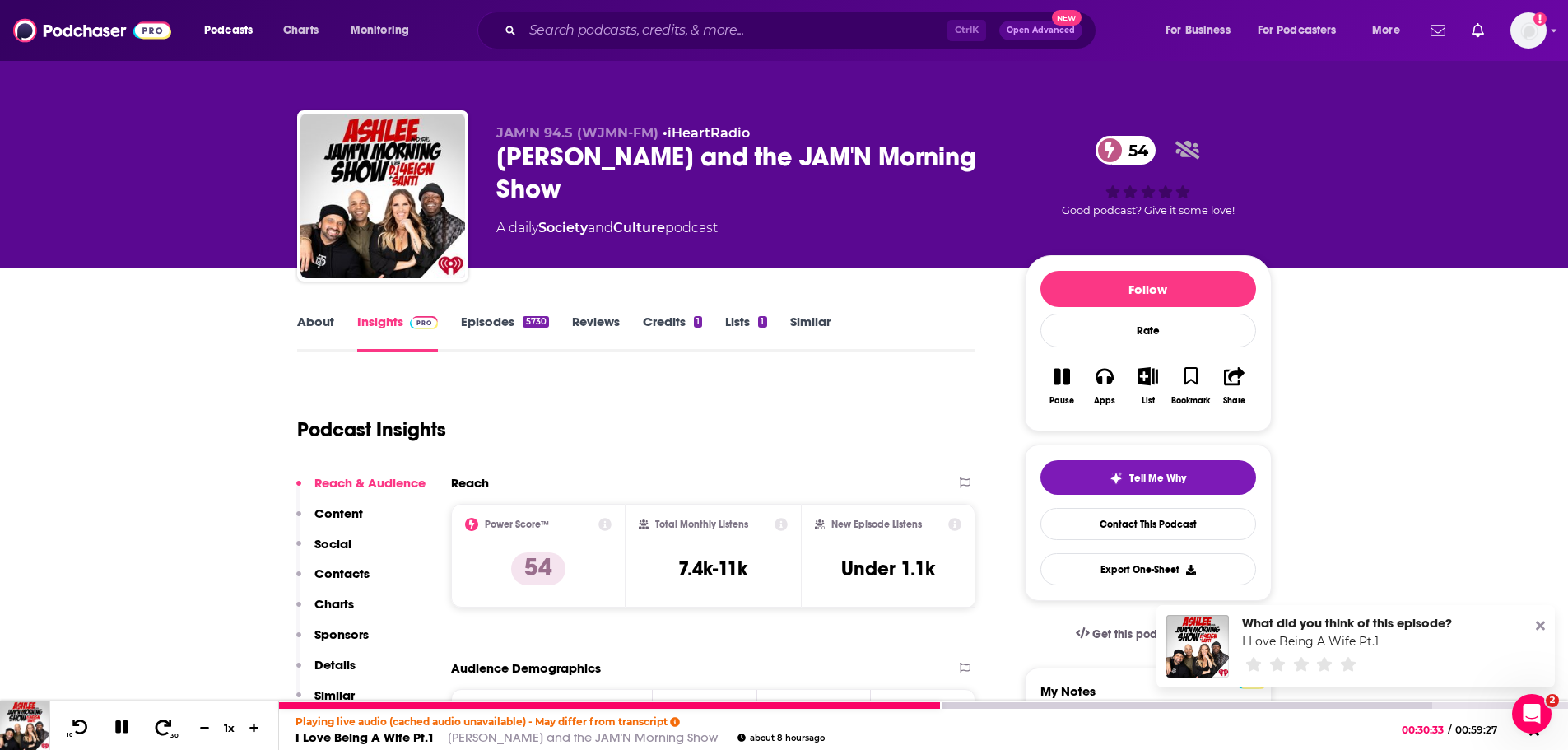
click at [163, 728] on icon at bounding box center [163, 727] width 21 height 16
click at [81, 728] on icon at bounding box center [80, 727] width 21 height 16
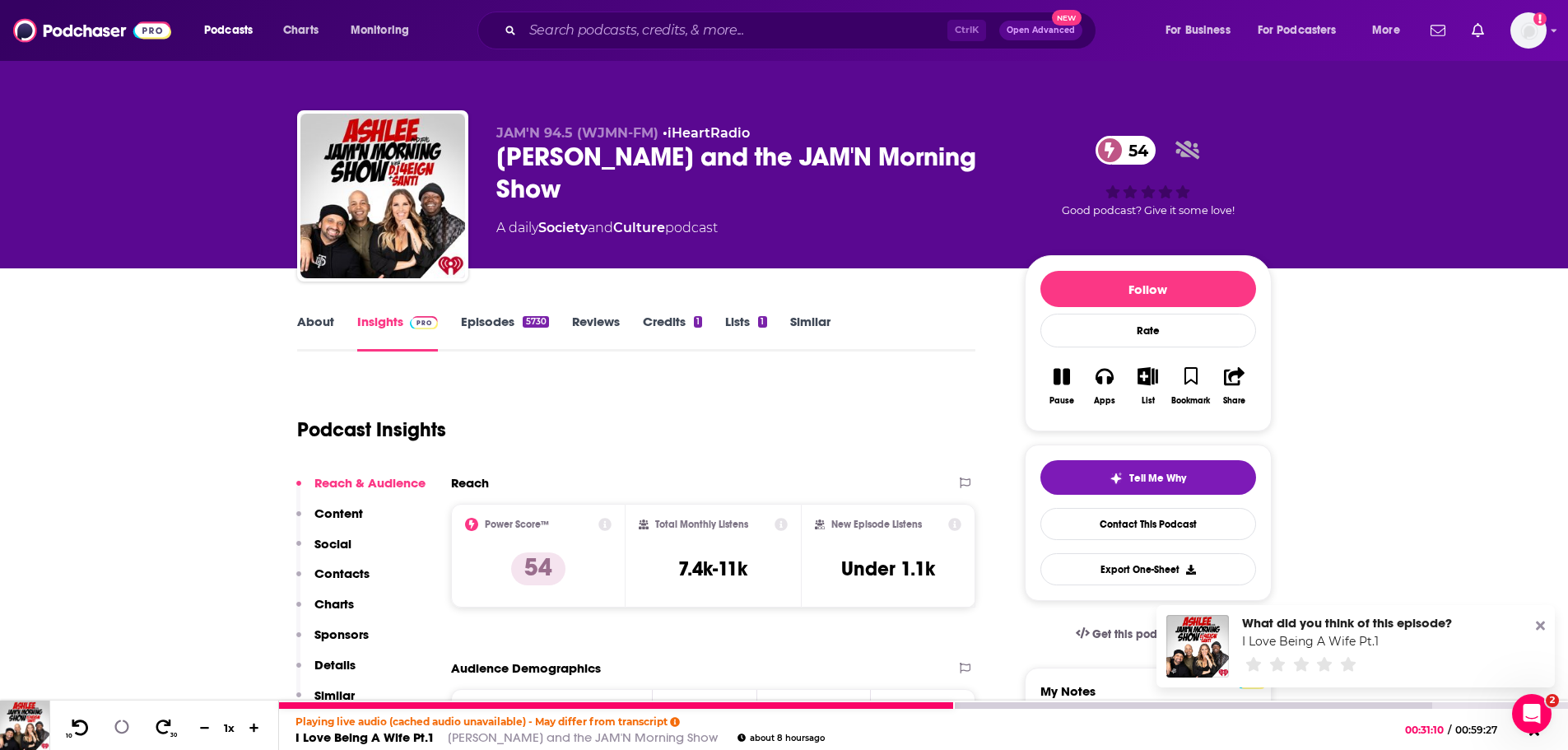
click at [81, 728] on icon at bounding box center [80, 727] width 21 height 16
click at [164, 730] on icon at bounding box center [163, 727] width 21 height 16
click at [84, 724] on icon at bounding box center [80, 727] width 21 height 16
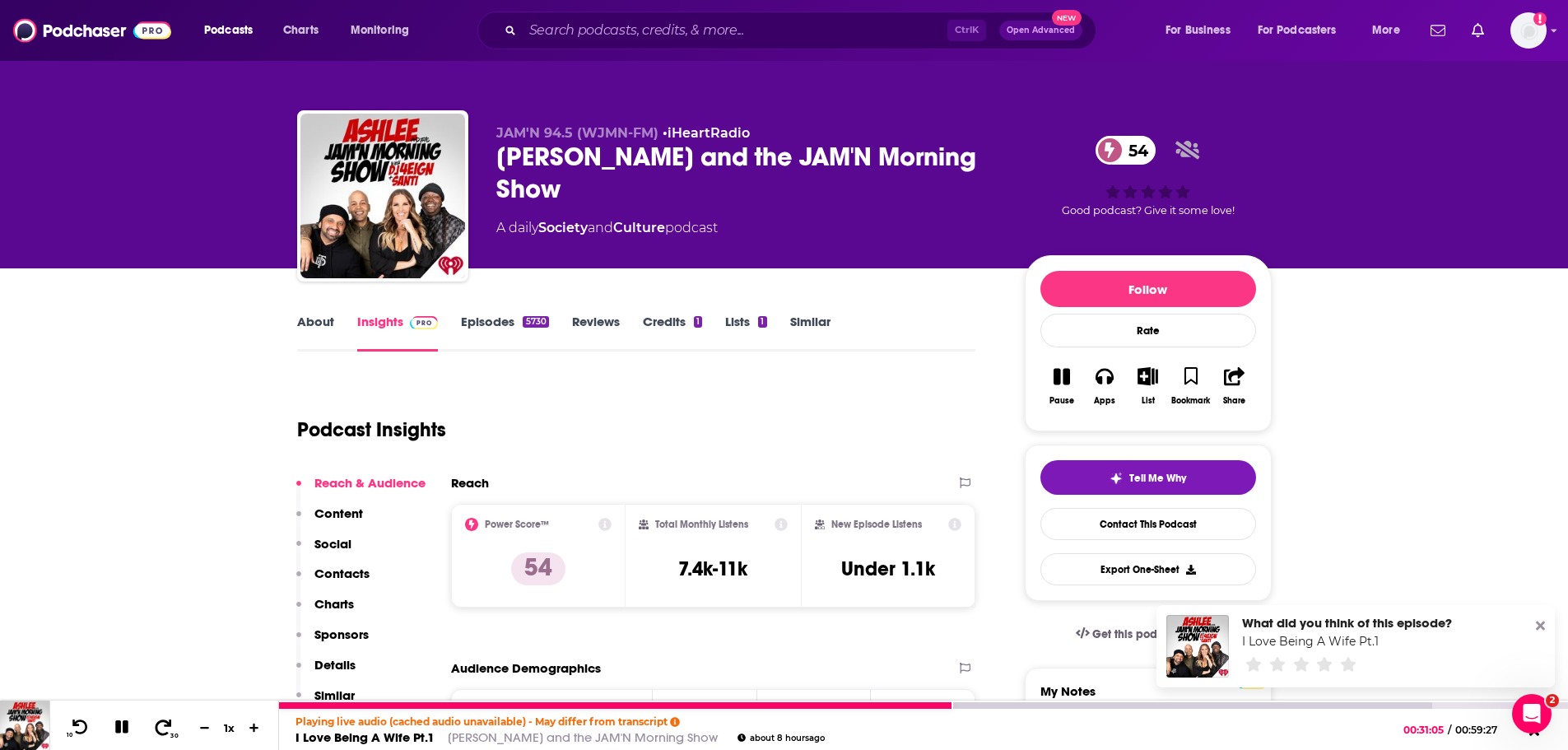
click at [172, 723] on icon at bounding box center [163, 727] width 21 height 16
click at [66, 729] on button "10" at bounding box center [79, 728] width 34 height 23
click at [119, 728] on icon at bounding box center [121, 728] width 14 height 14
click at [123, 728] on icon at bounding box center [121, 727] width 14 height 16
click at [160, 723] on icon at bounding box center [163, 727] width 21 height 16
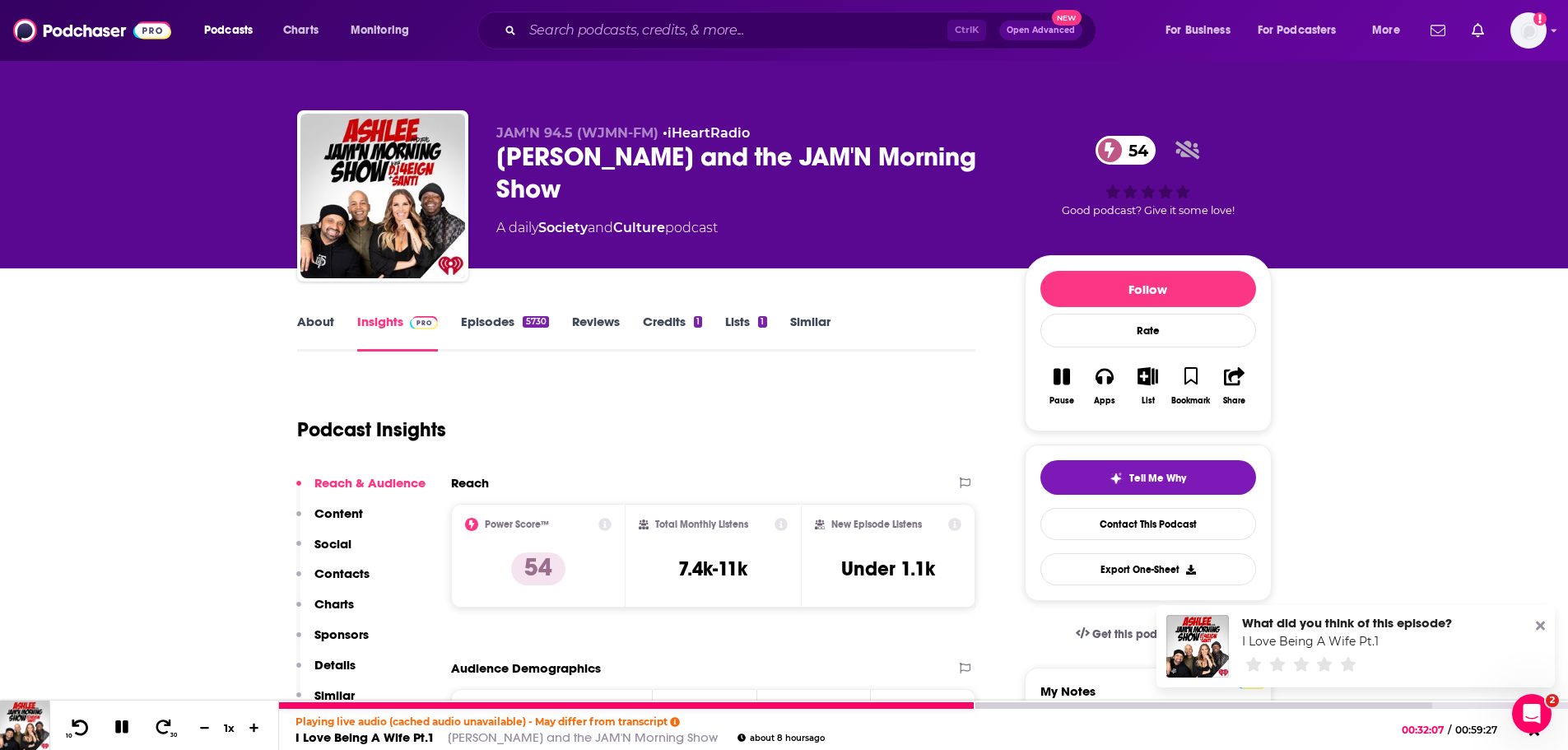
click at [86, 722] on icon at bounding box center [80, 727] width 21 height 16
click at [123, 723] on icon at bounding box center [121, 727] width 13 height 13
click at [124, 728] on icon at bounding box center [121, 727] width 14 height 16
click at [120, 727] on icon at bounding box center [121, 727] width 13 height 13
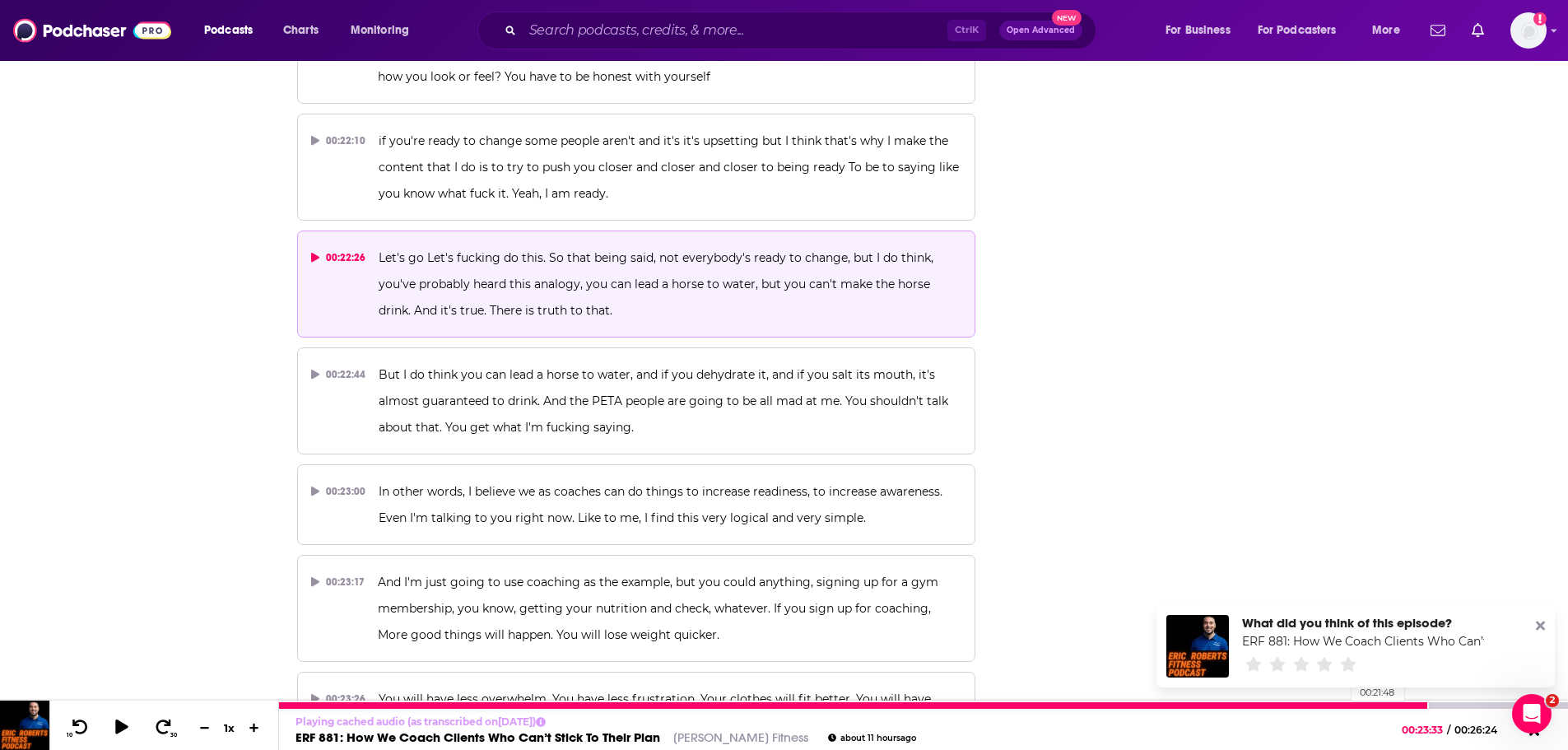
click at [1343, 708] on div at bounding box center [853, 705] width 1149 height 6
click at [121, 723] on icon at bounding box center [121, 727] width 14 height 16
click at [158, 732] on icon at bounding box center [163, 726] width 16 height 15
click at [160, 731] on icon at bounding box center [163, 727] width 21 height 16
click at [164, 728] on icon at bounding box center [163, 727] width 21 height 16
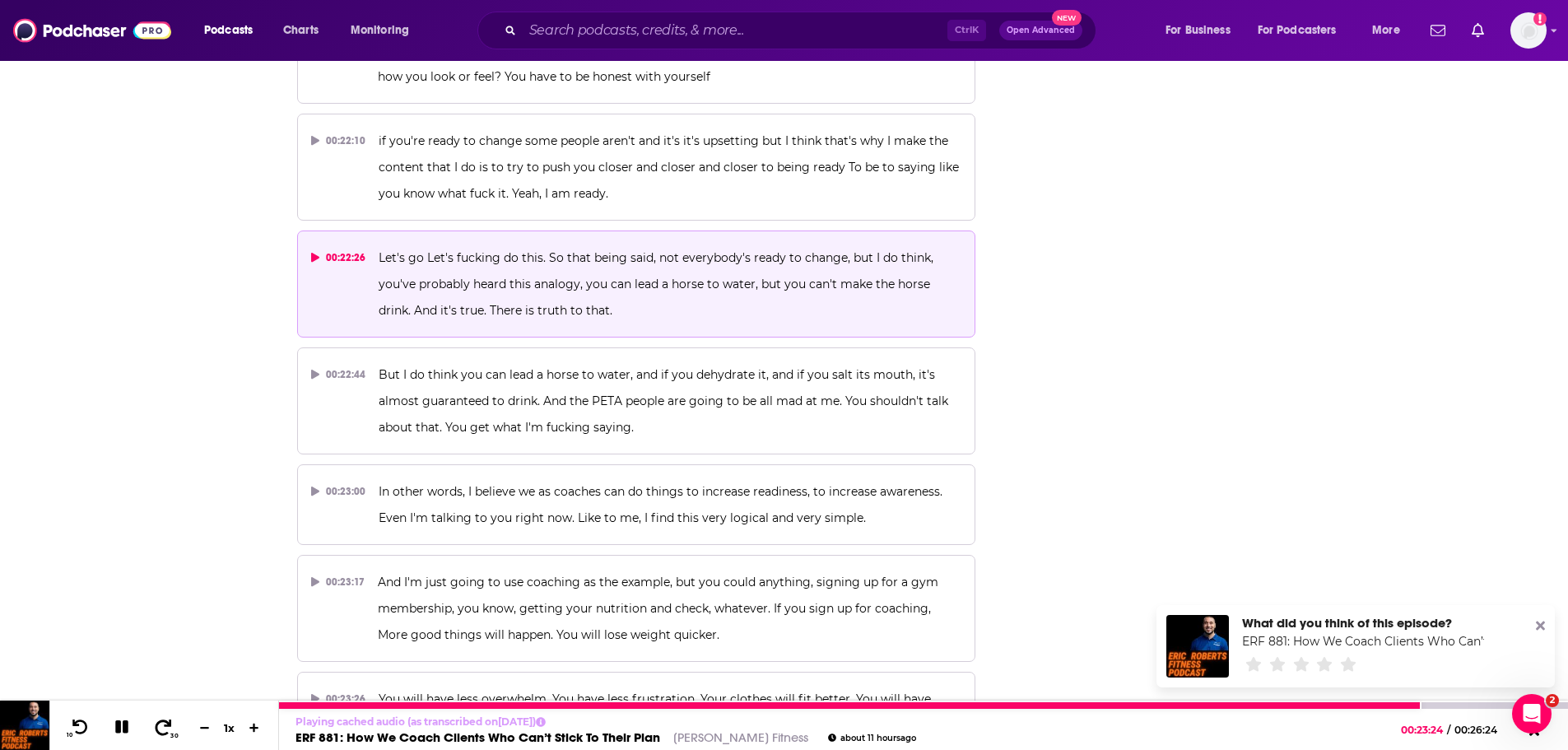
click at [170, 725] on icon at bounding box center [163, 726] width 16 height 15
click at [167, 725] on icon at bounding box center [163, 726] width 16 height 15
click at [1211, 705] on div at bounding box center [876, 705] width 1194 height 6
click at [126, 731] on icon at bounding box center [121, 727] width 13 height 13
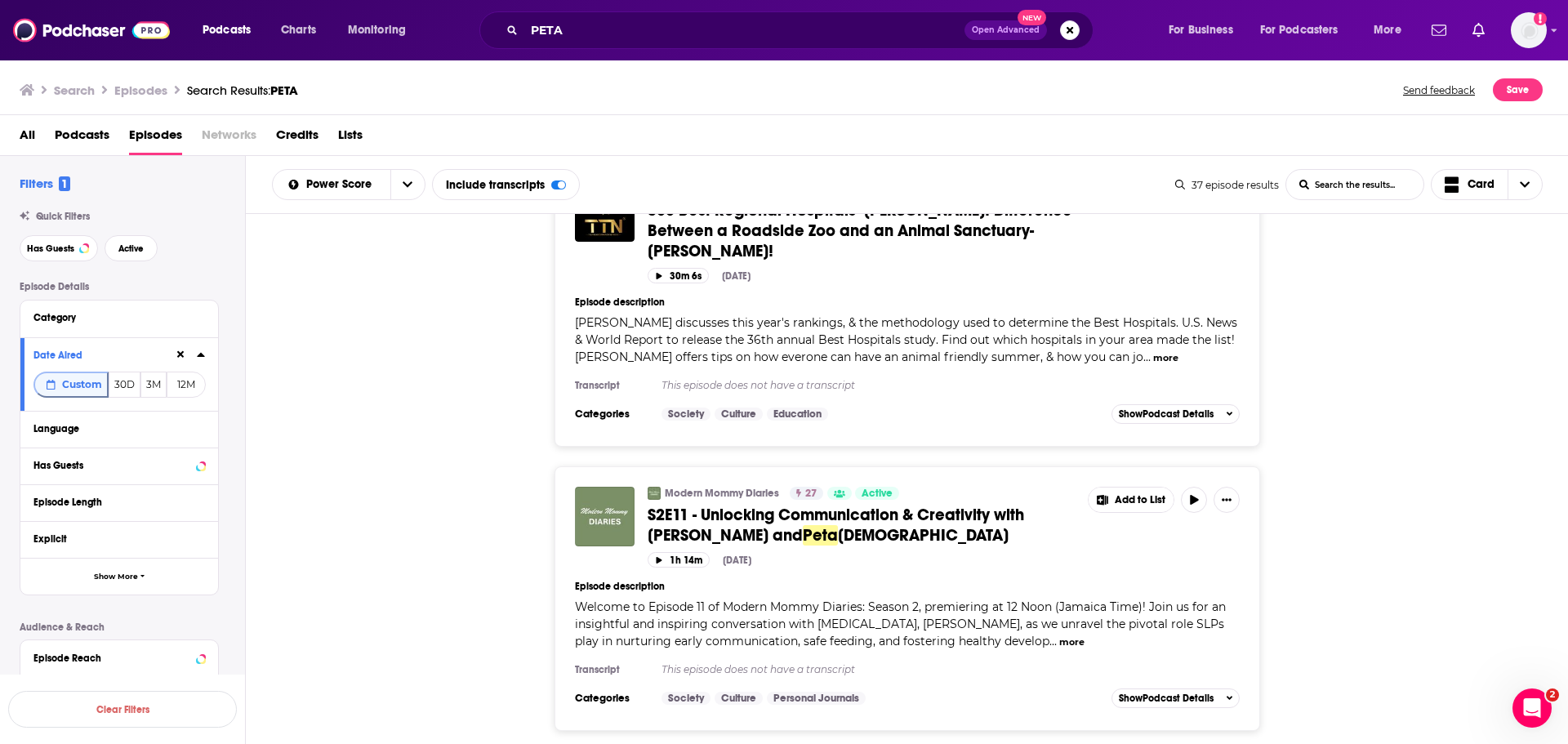
scroll to position [6940, 0]
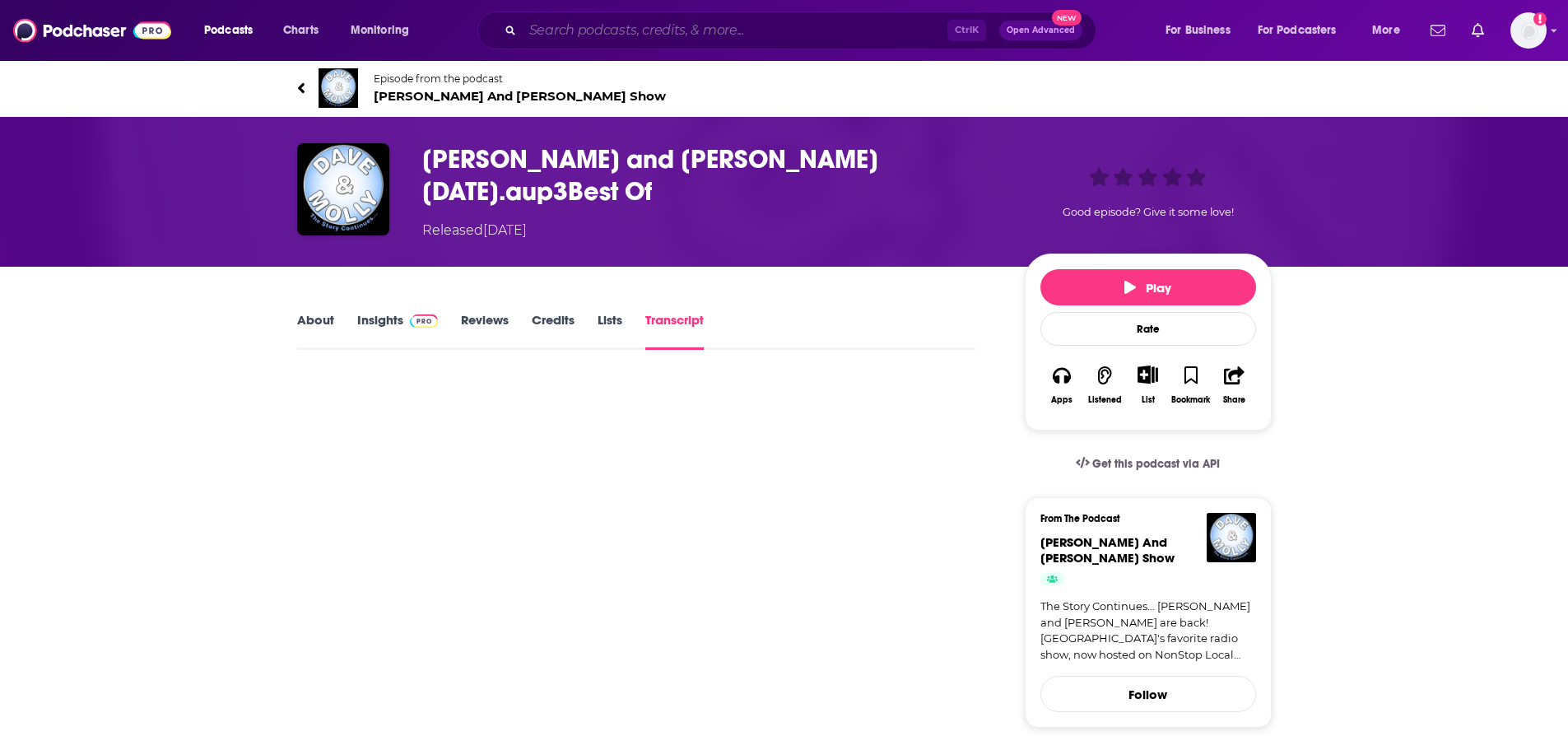
click at [653, 31] on input "Search podcasts, credits, & more..." at bounding box center [735, 30] width 425 height 26
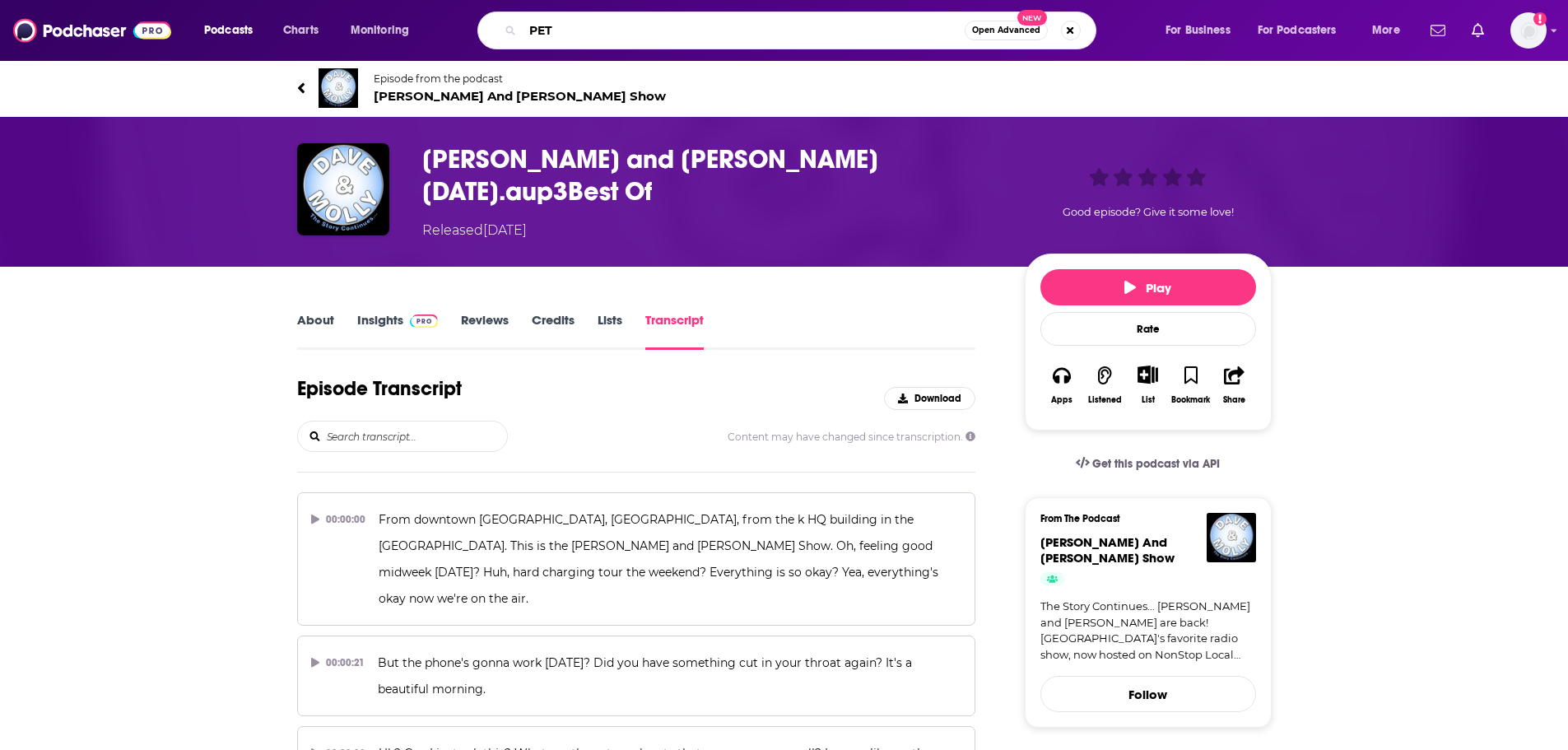
type input "PETA"
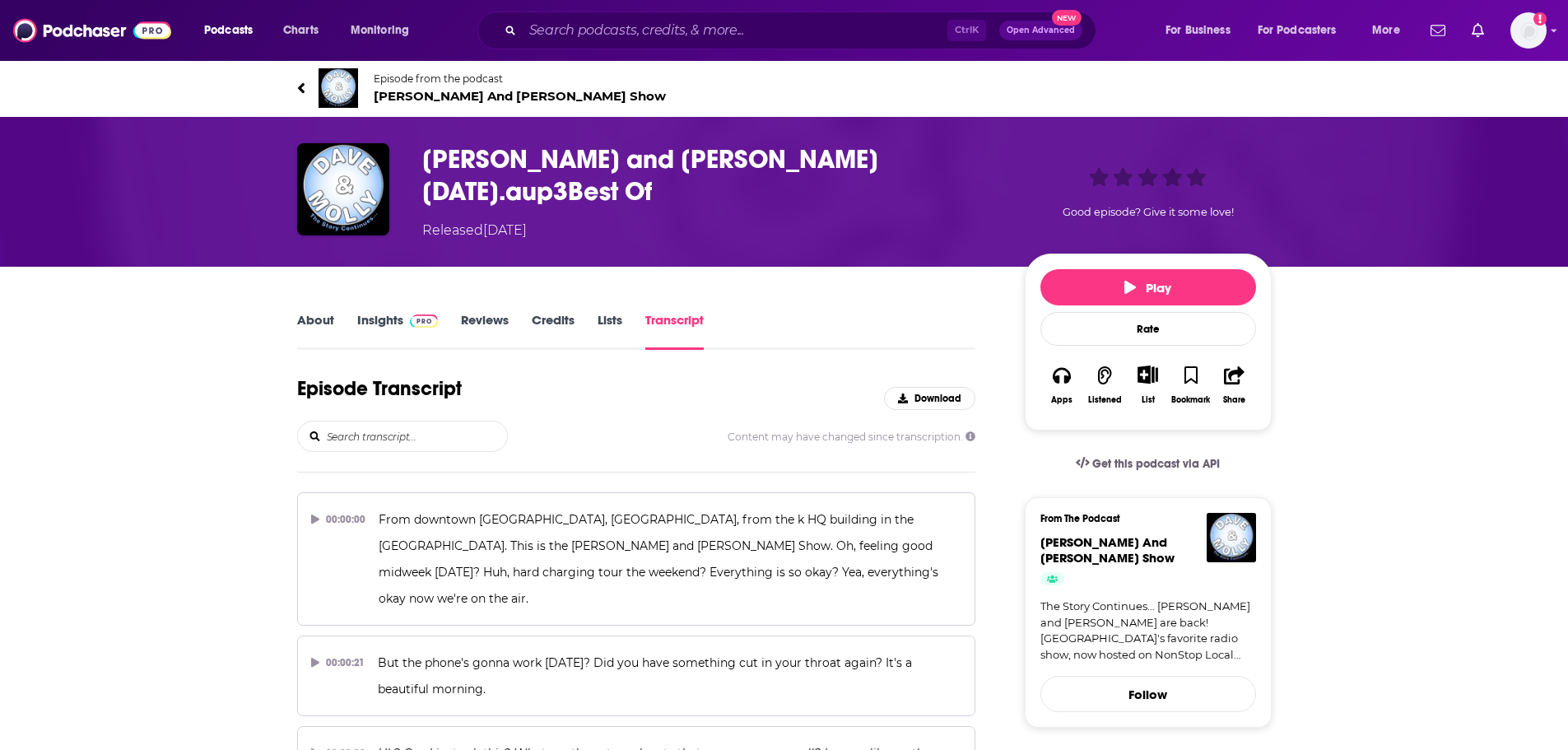
scroll to position [16319, 0]
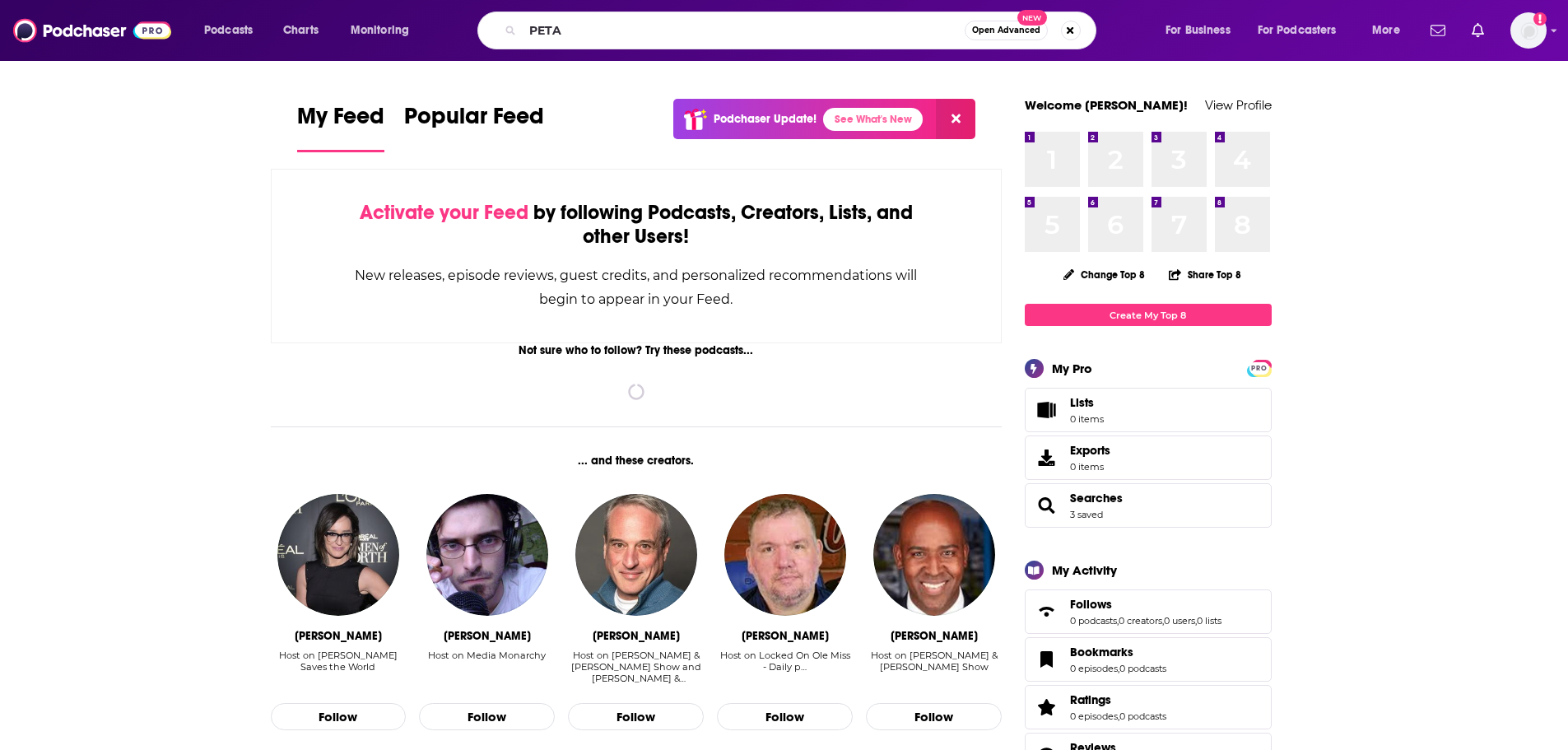
type input "PETA"
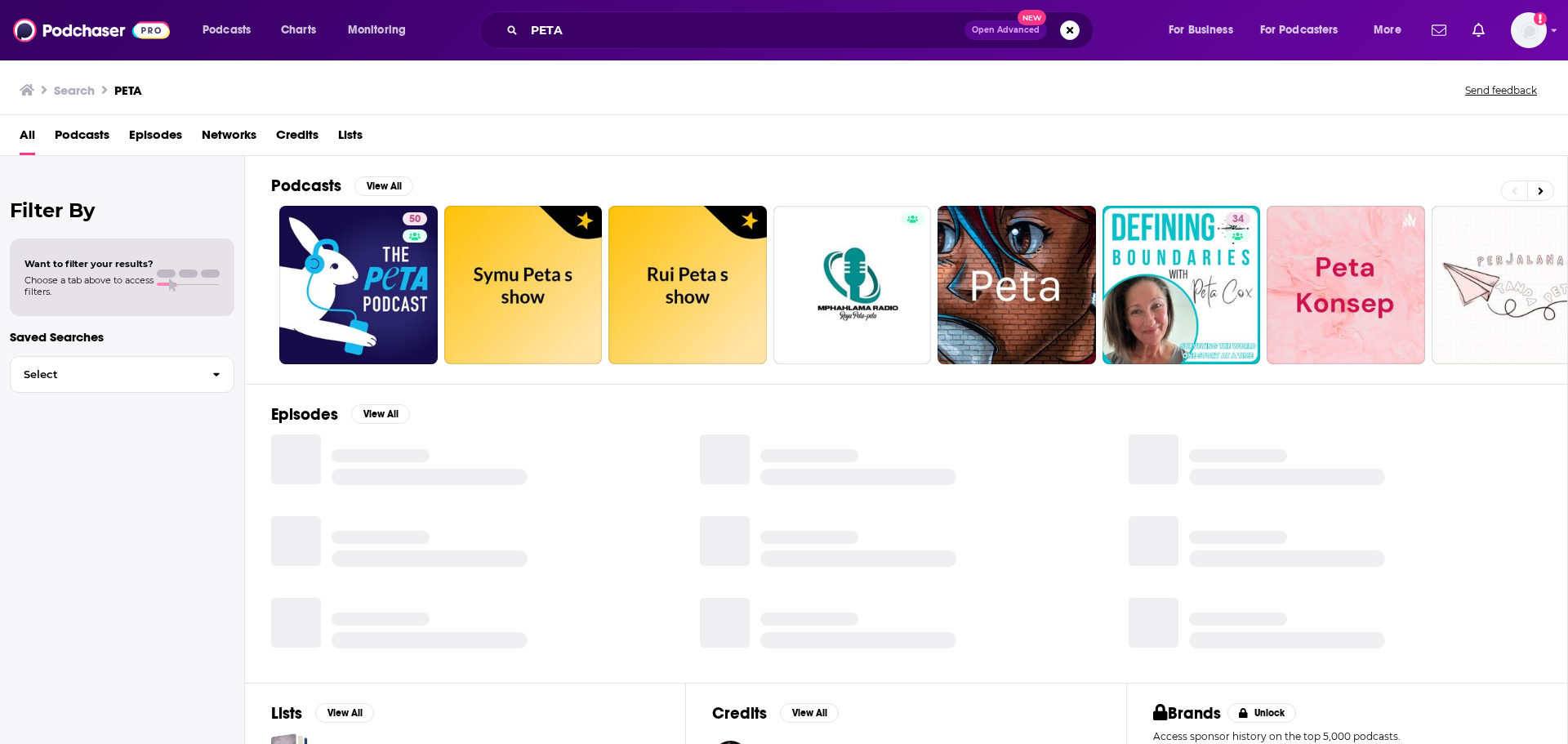
click at [149, 123] on span "Episodes" at bounding box center [156, 139] width 53 height 34
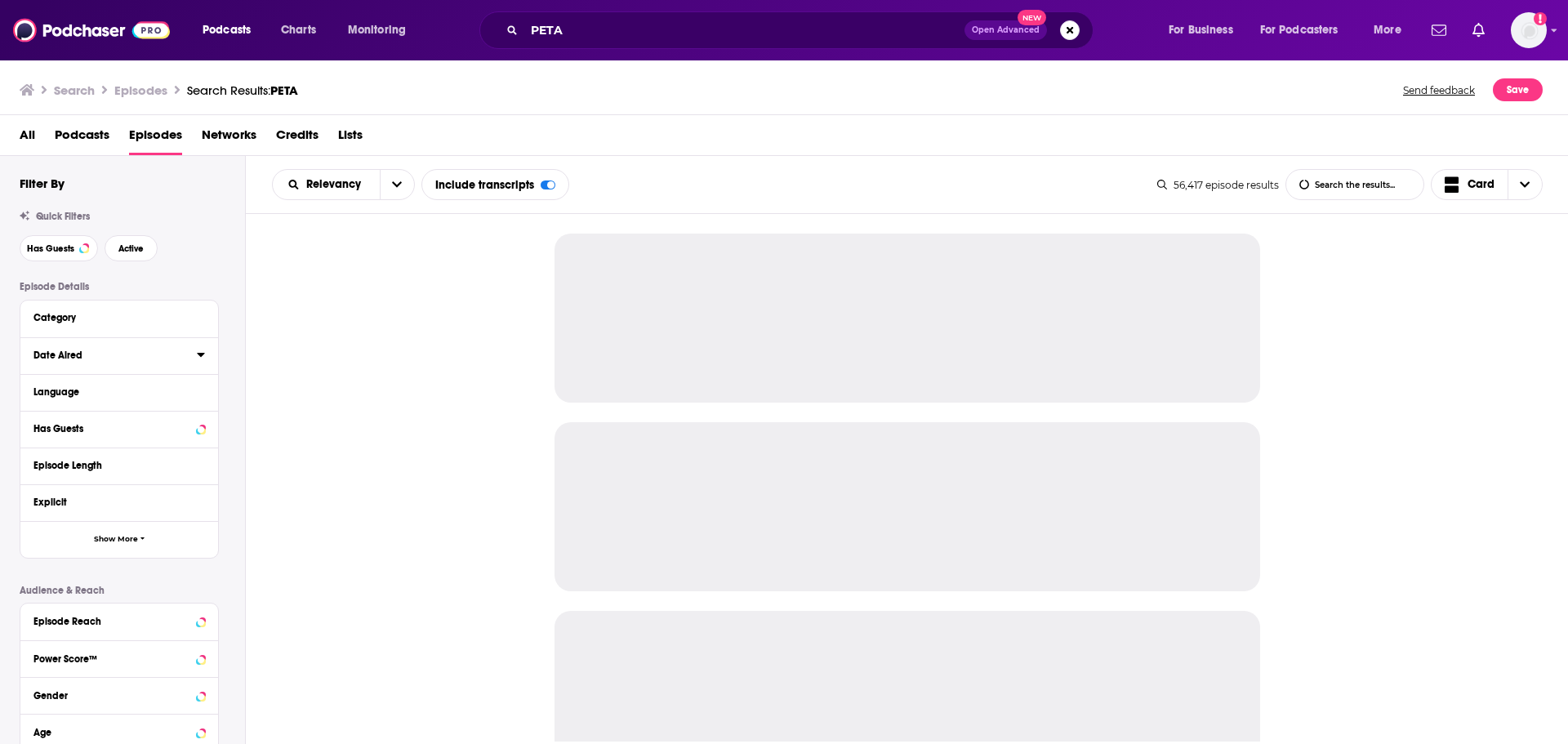
click at [199, 360] on icon at bounding box center [201, 354] width 8 height 13
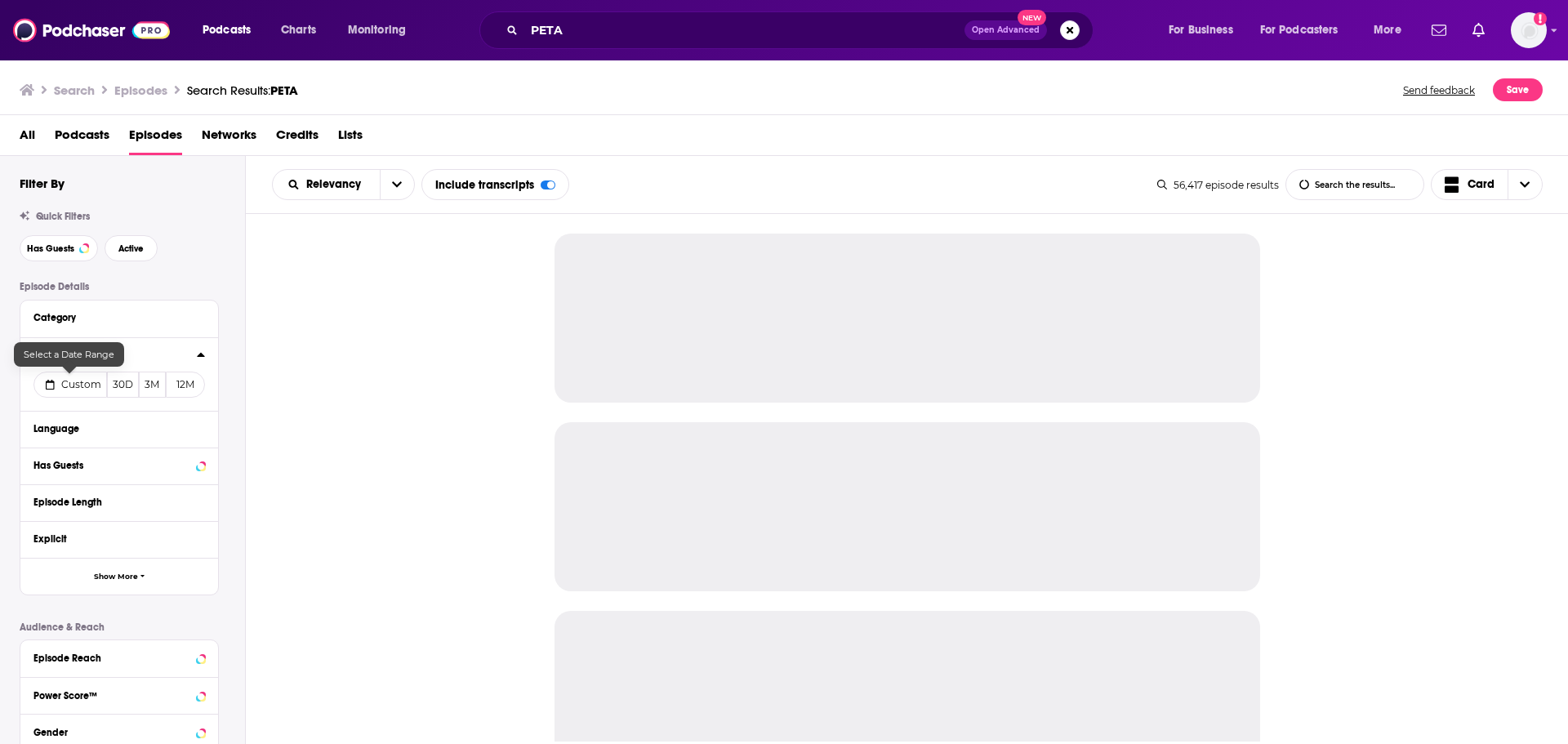
click at [76, 386] on span "Custom" at bounding box center [81, 384] width 40 height 12
select select "7"
select select "2025"
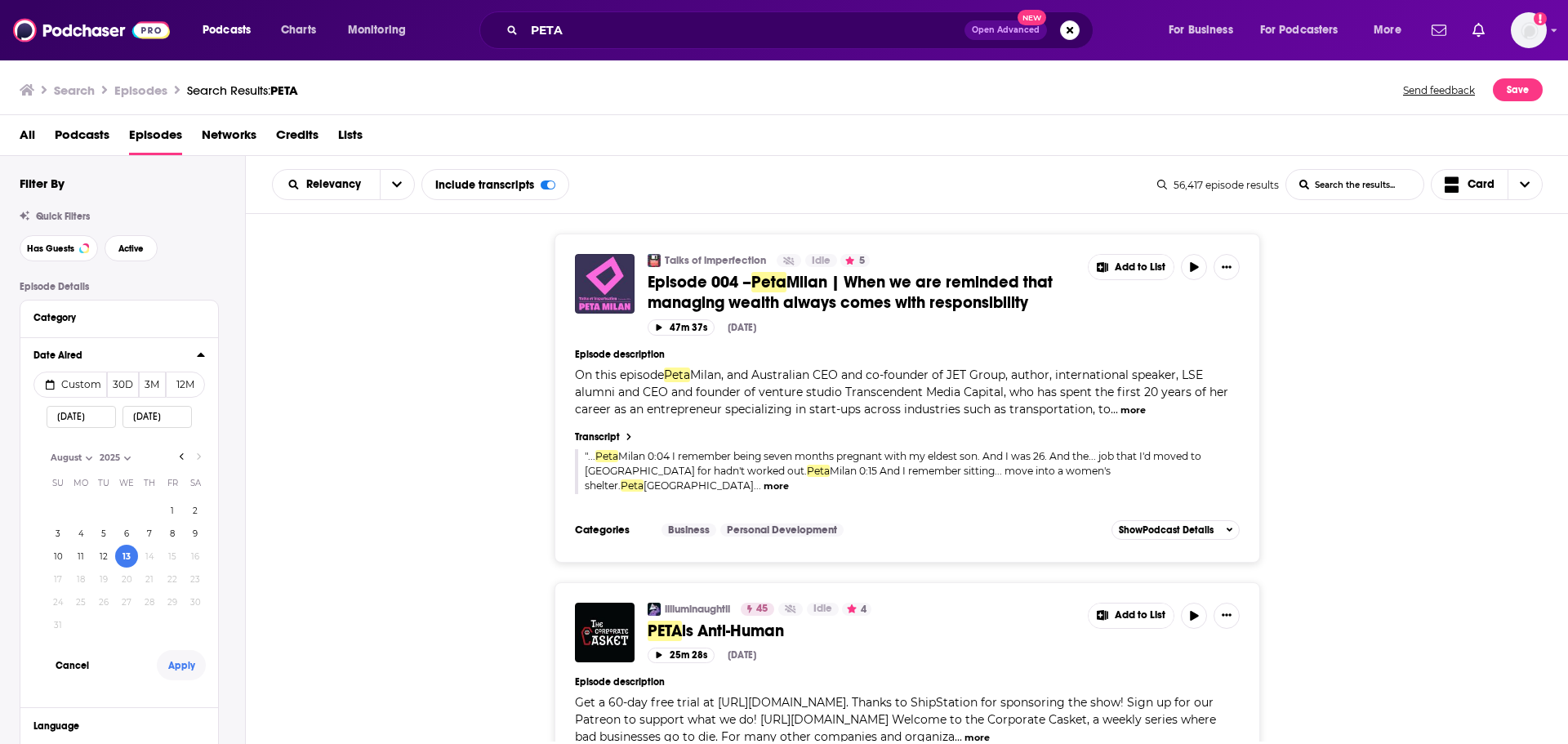
click at [184, 666] on button "Apply" at bounding box center [181, 665] width 49 height 30
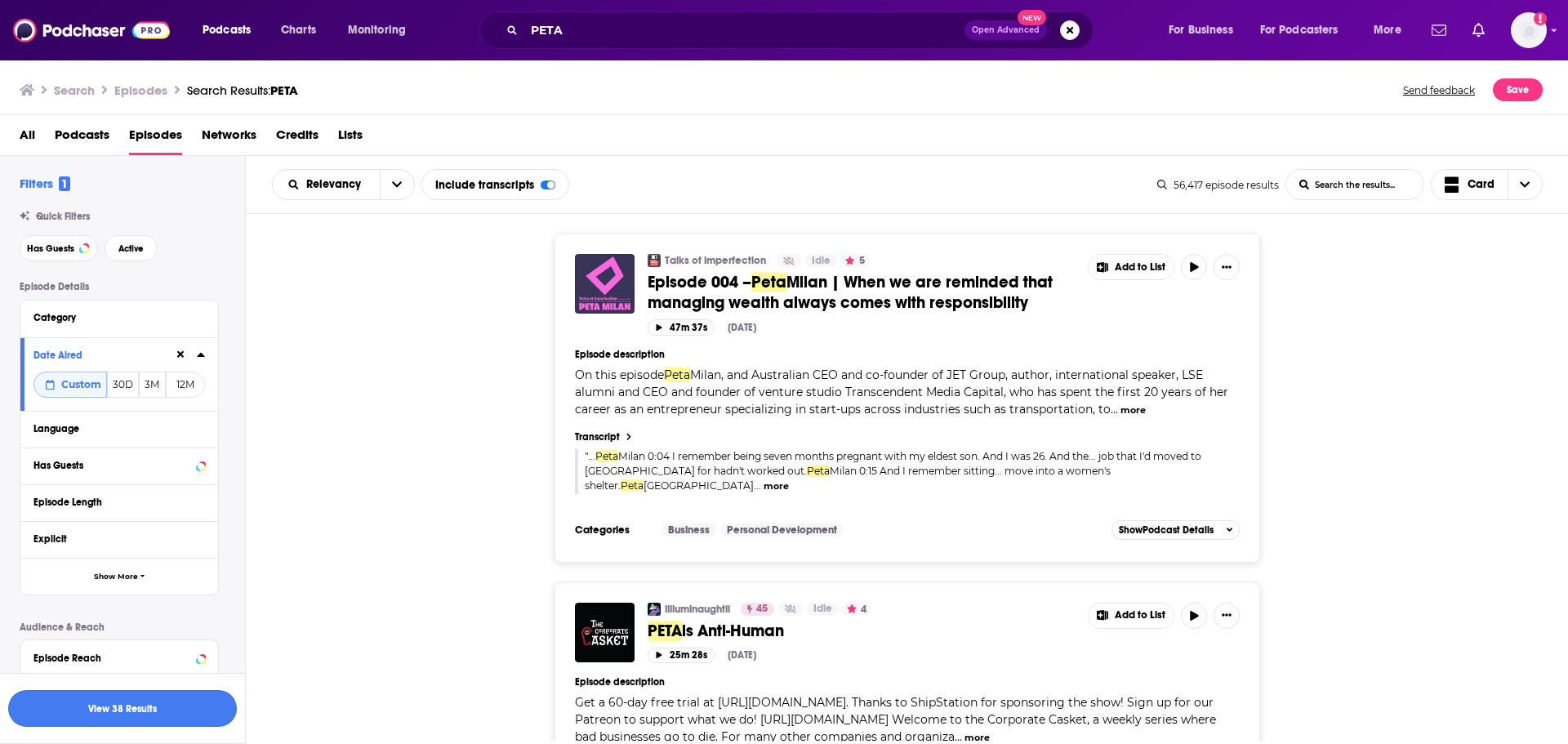
click at [212, 715] on button "View 38 Results" at bounding box center [122, 707] width 229 height 37
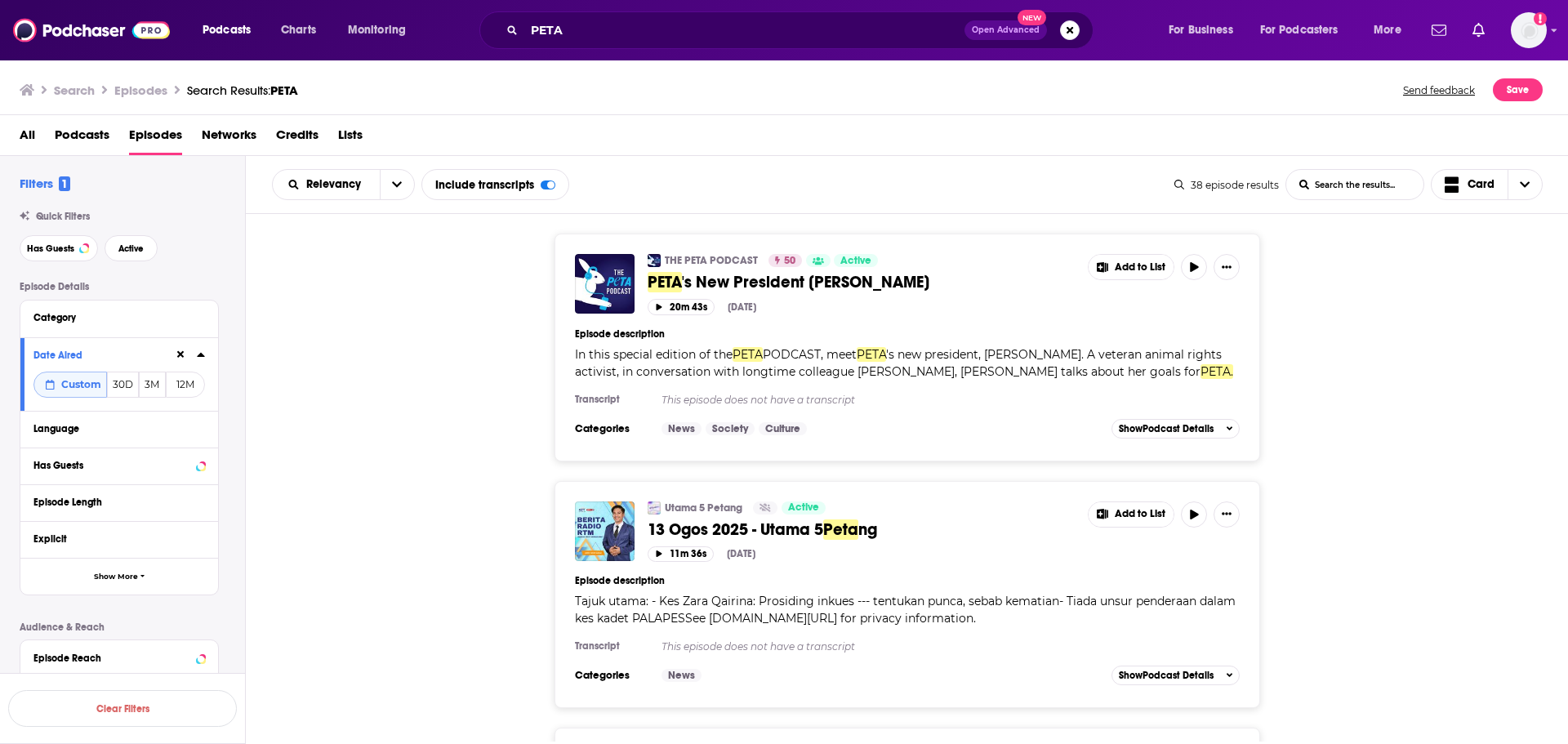
scroll to position [82, 0]
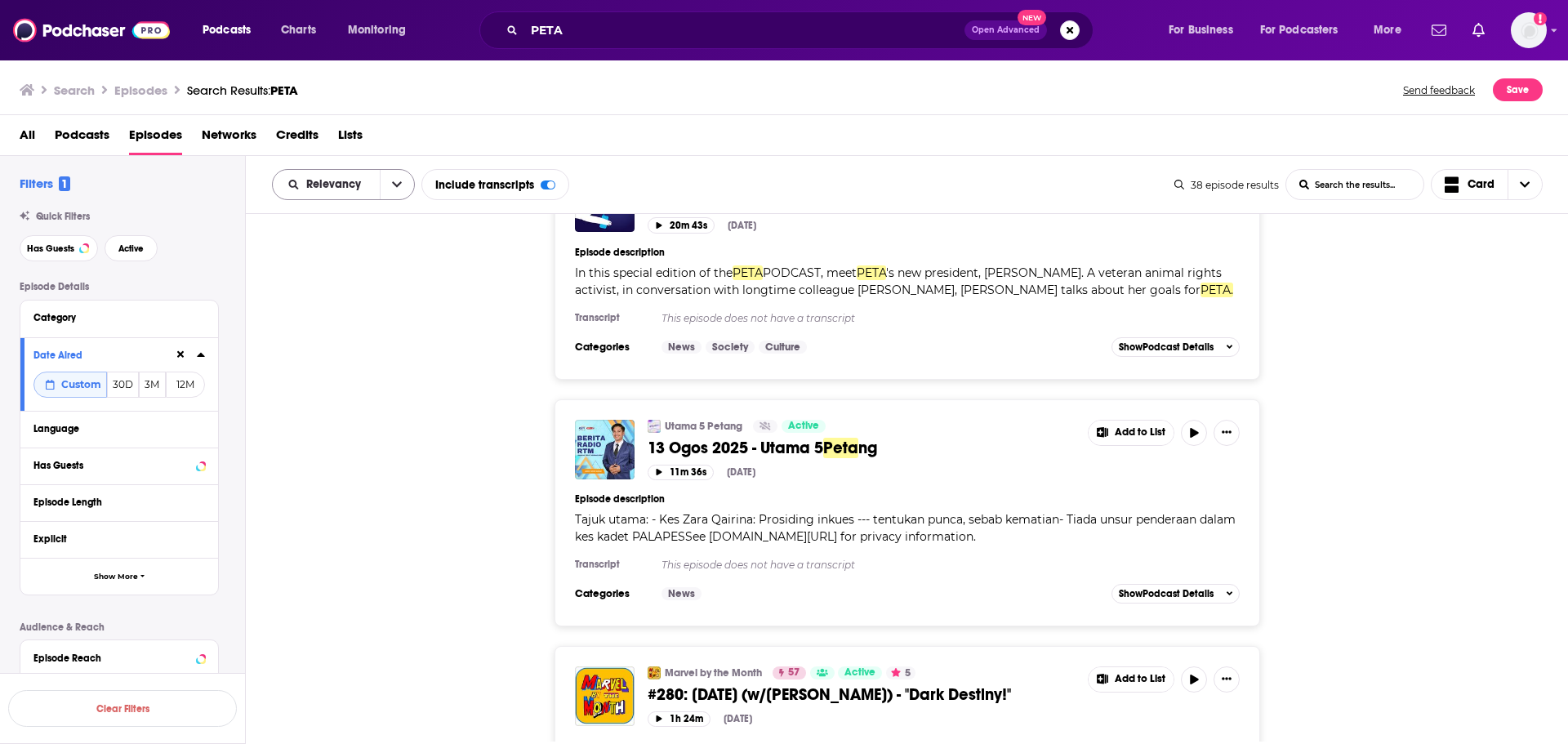
click at [397, 181] on icon "open menu" at bounding box center [397, 184] width 10 height 12
click at [364, 320] on span "Power Score" at bounding box center [354, 323] width 96 height 9
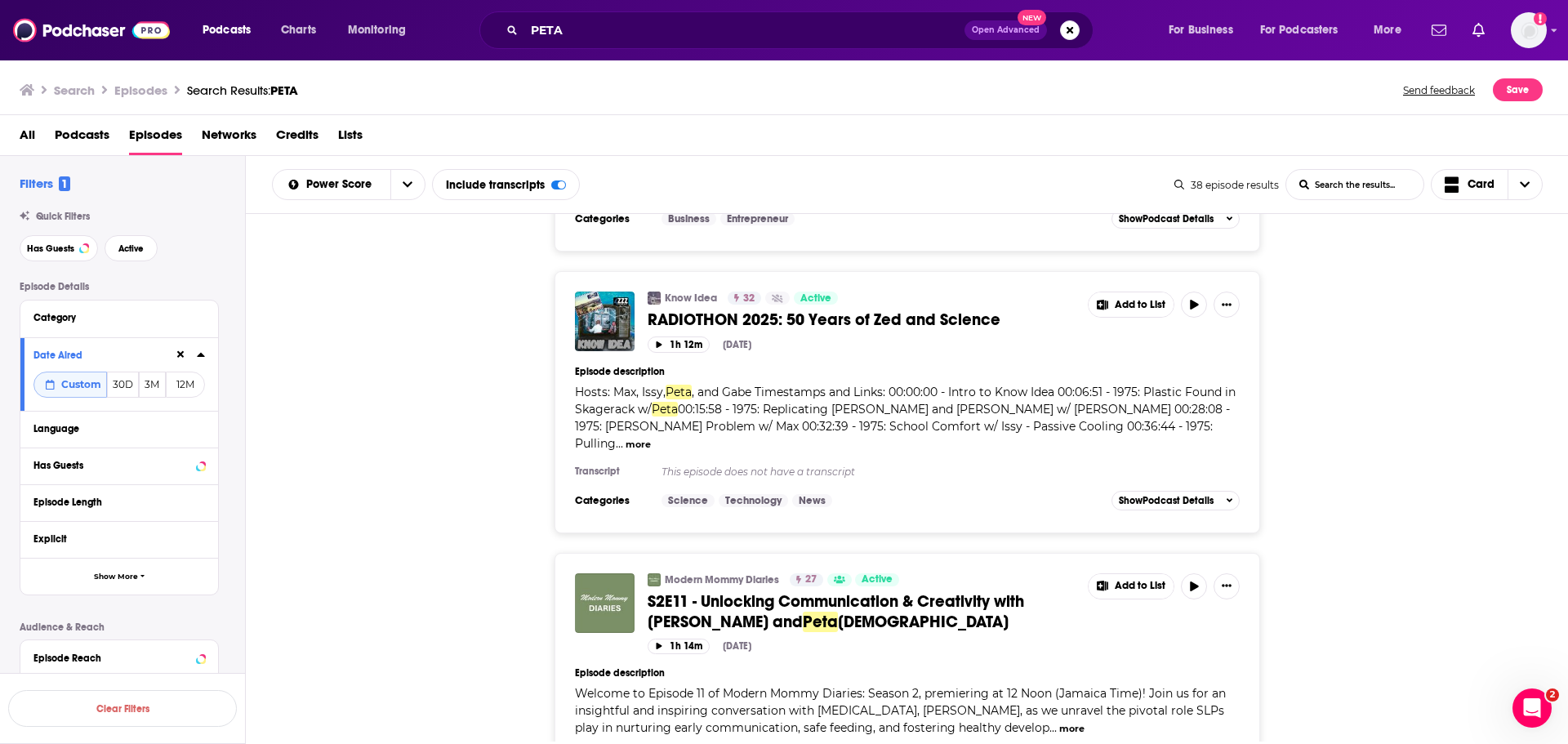
scroll to position [6933, 0]
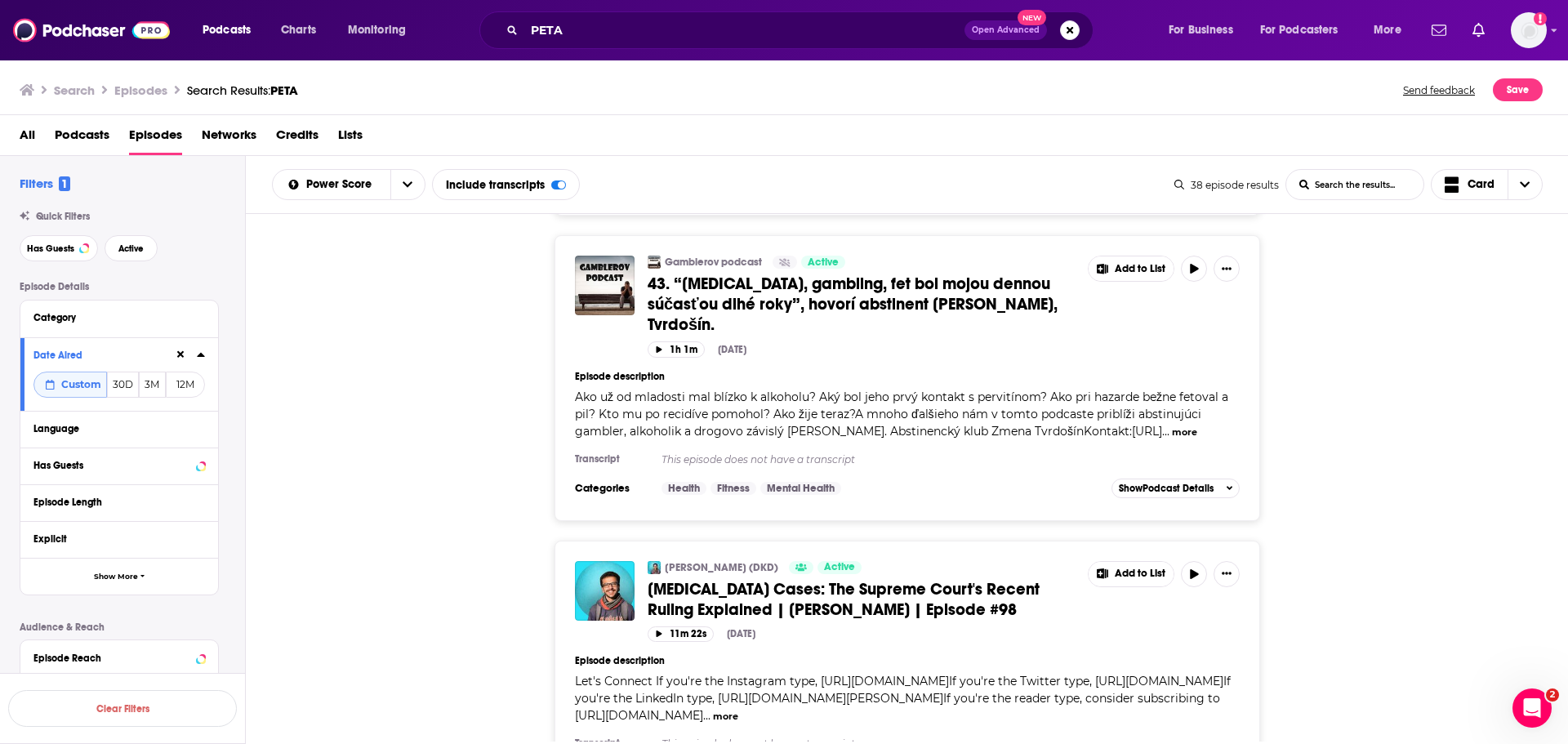
scroll to position [10685, 0]
